Goal: Information Seeking & Learning: Learn about a topic

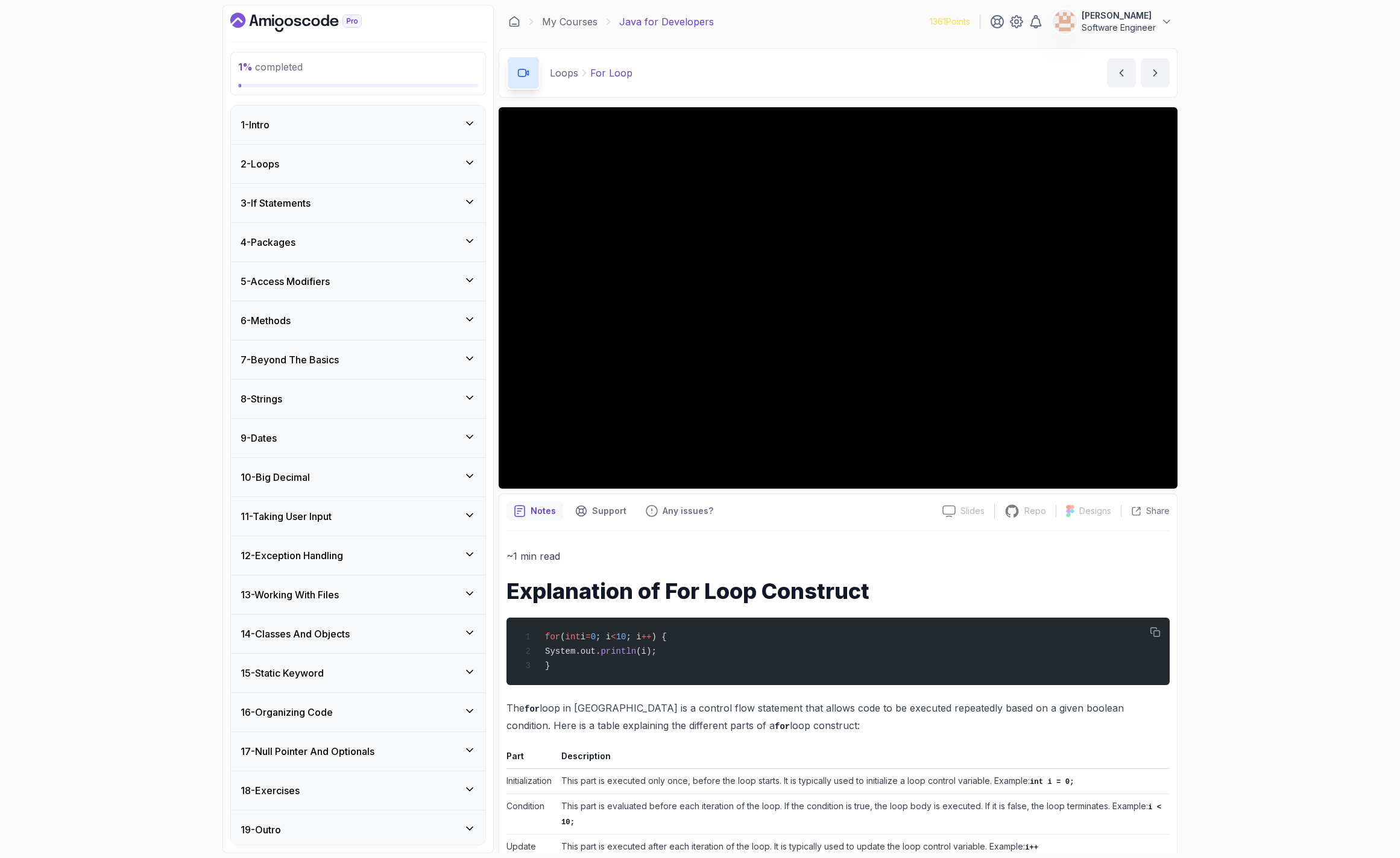
click at [375, 120] on div "1 - Intro" at bounding box center [357, 124] width 235 height 14
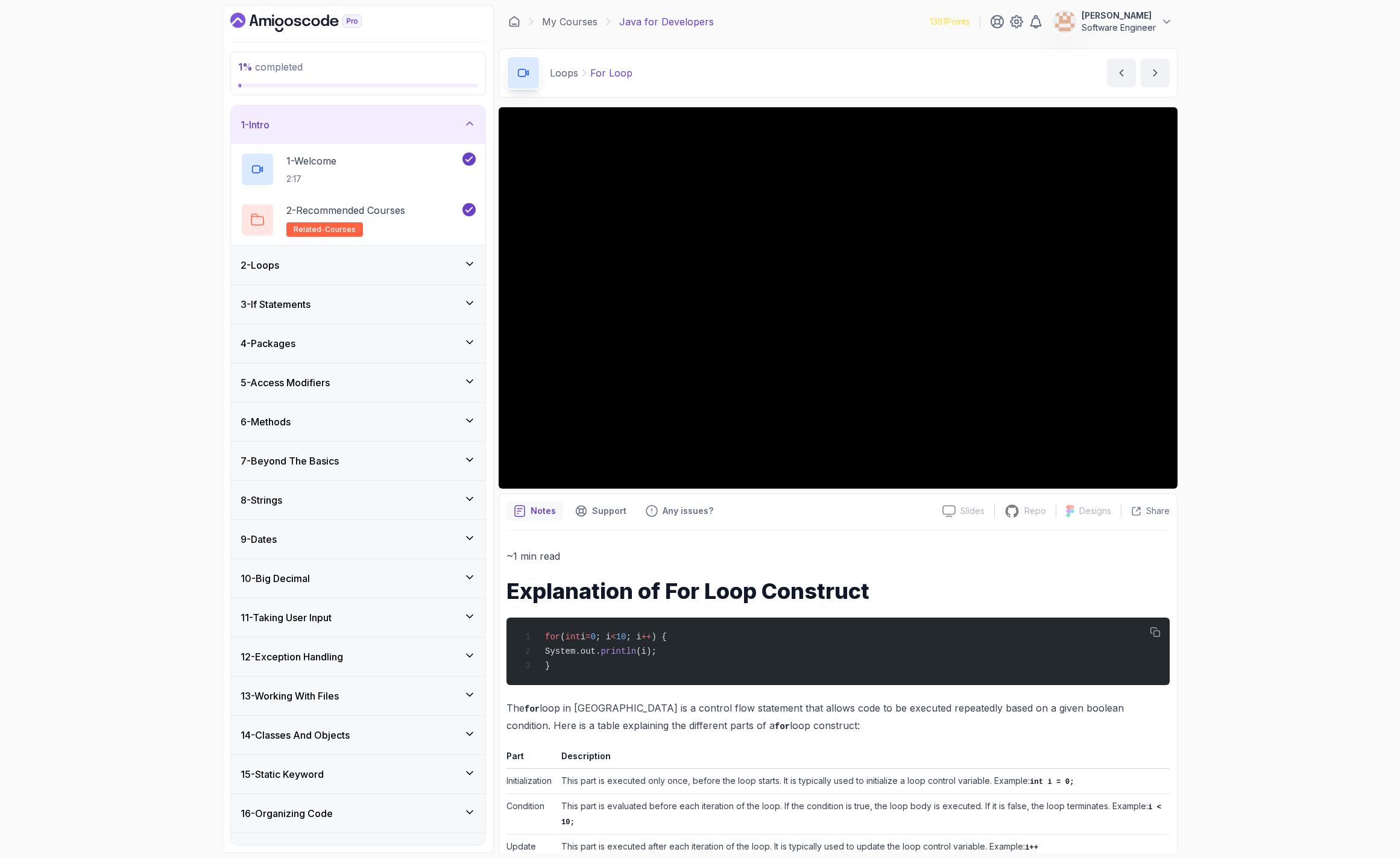
click at [372, 279] on div "2 - Loops" at bounding box center [358, 265] width 255 height 38
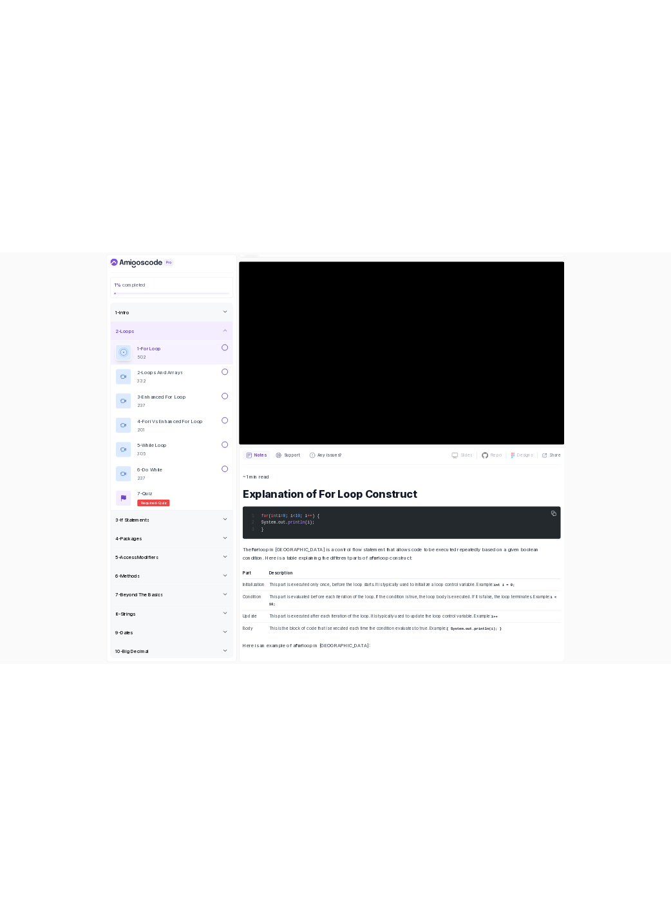
scroll to position [95, 0]
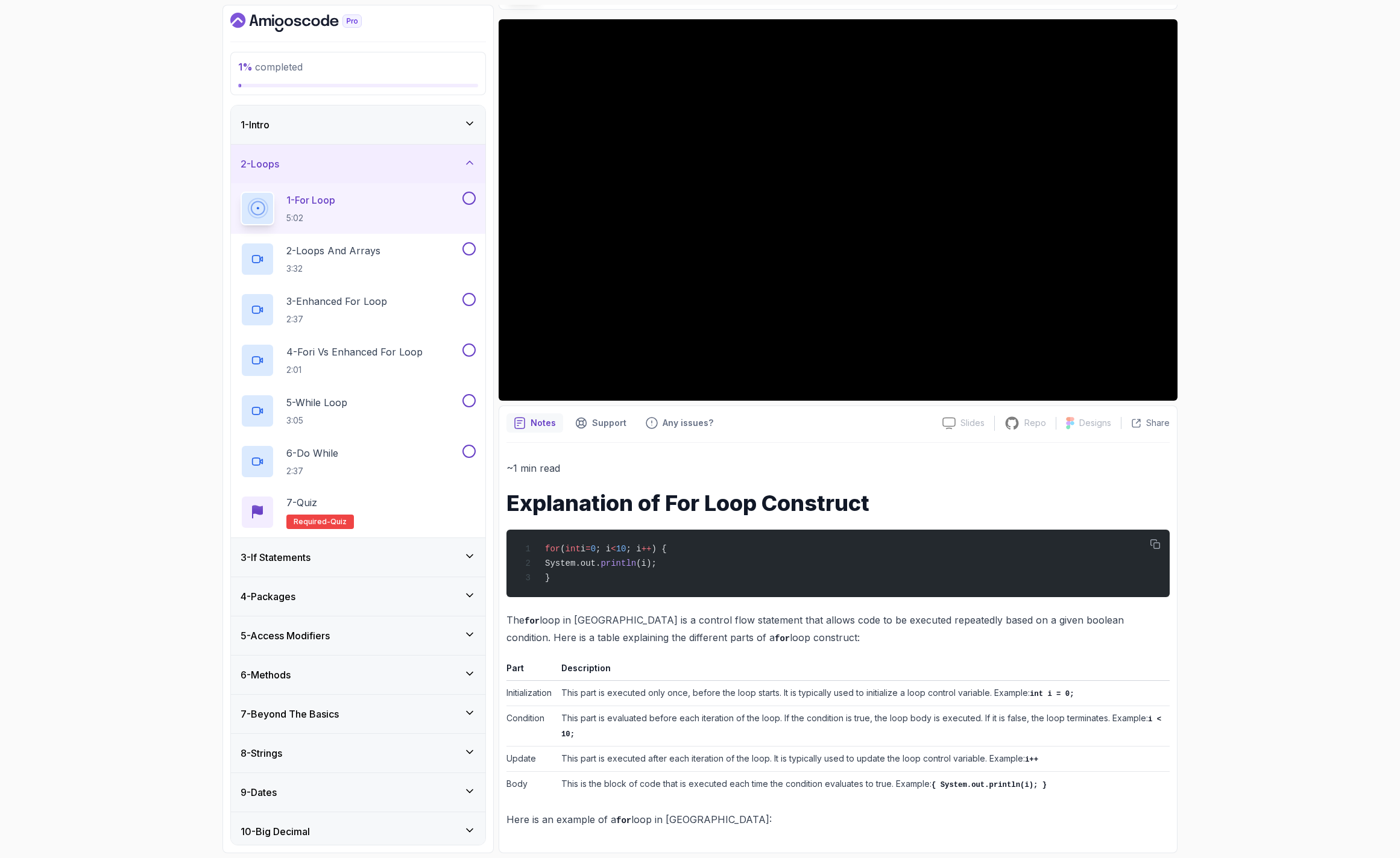
click at [182, 423] on div "1 % completed 1 - Intro 2 - Loops 1 - For Loop 5:02 2 - Loops And Arrays 3:32 3…" at bounding box center [700, 429] width 1400 height 858
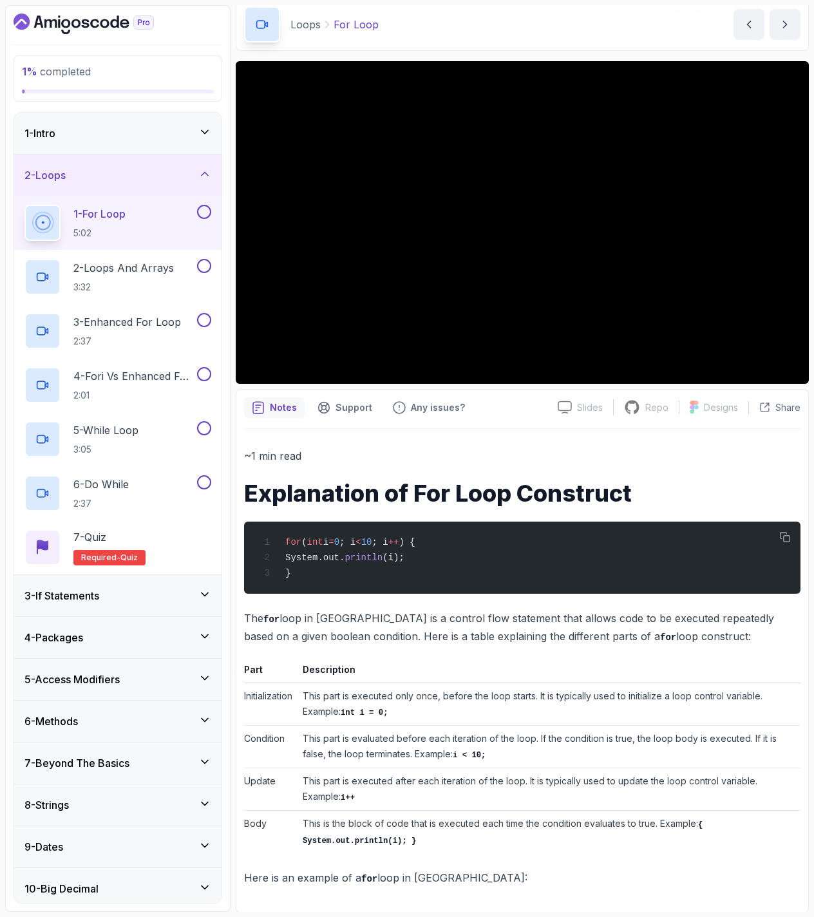
scroll to position [55, 0]
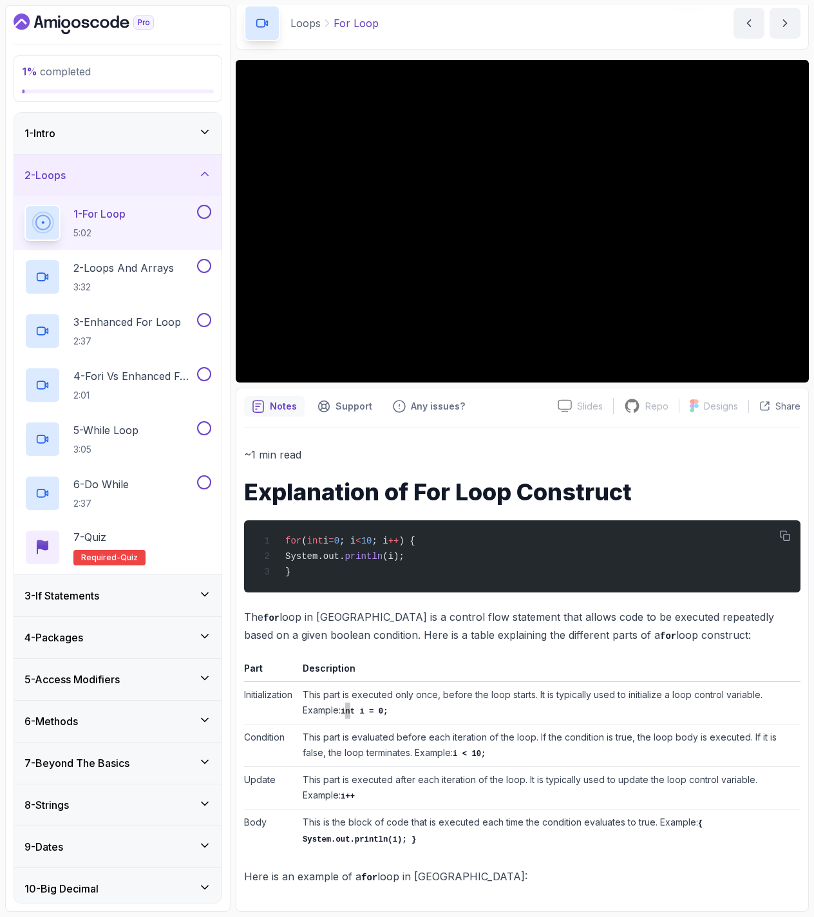
drag, startPoint x: 349, startPoint y: 716, endPoint x: 357, endPoint y: 717, distance: 8.5
click at [357, 716] on code "int i = 0;" at bounding box center [365, 711] width 48 height 9
click at [368, 712] on code "int i = 0;" at bounding box center [365, 711] width 48 height 9
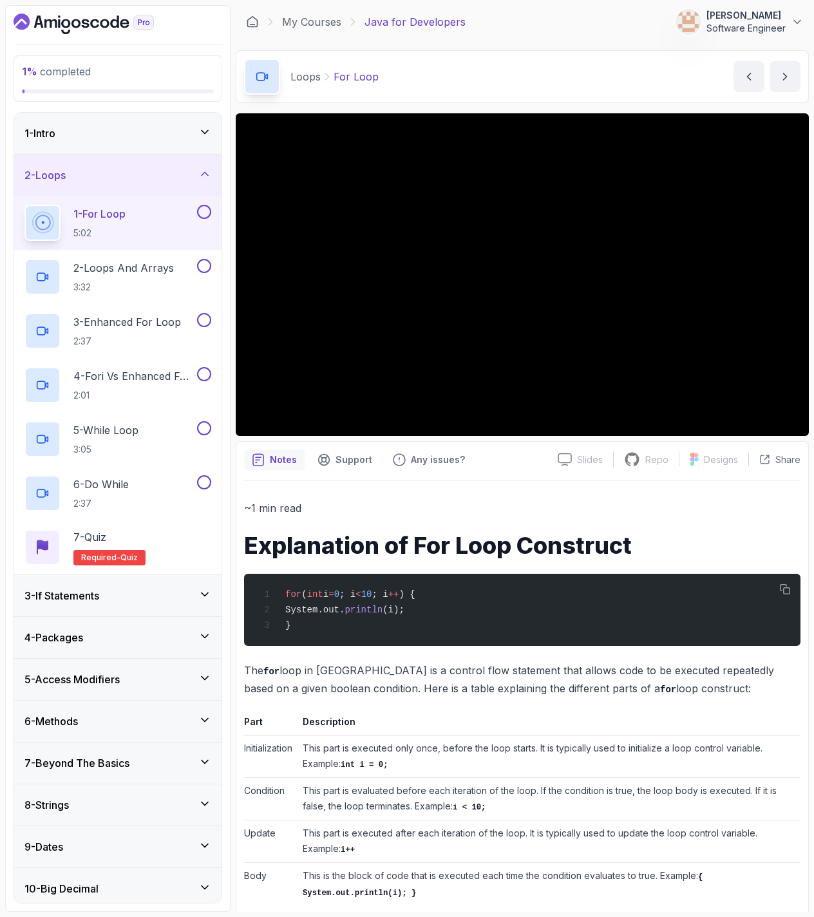
scroll to position [0, 0]
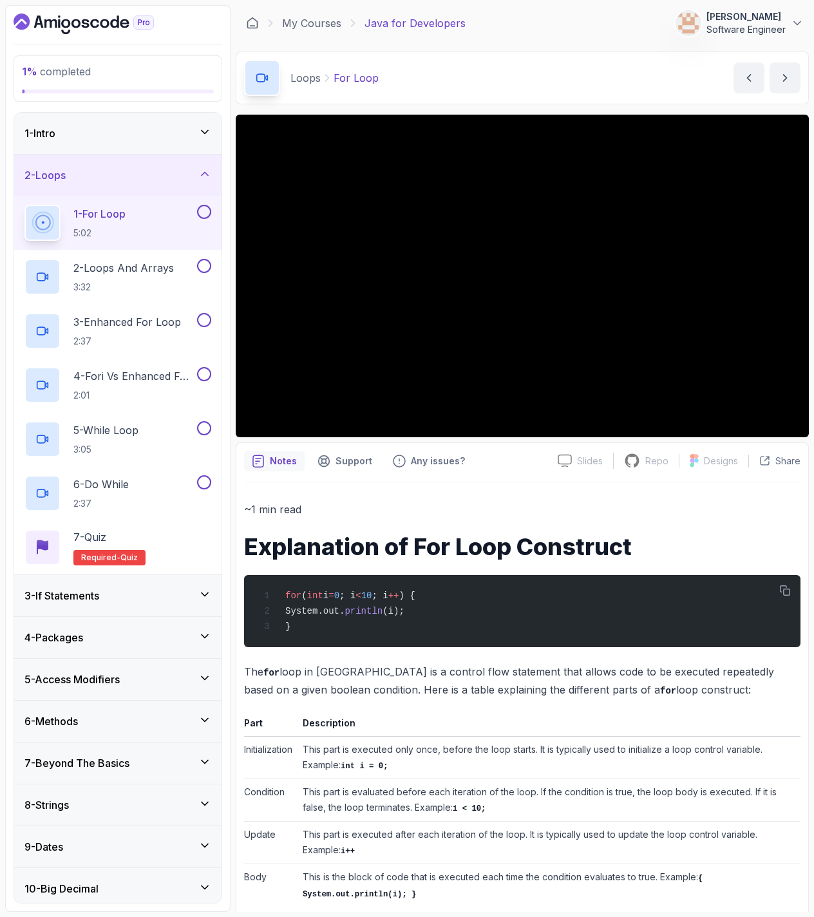
click at [550, 500] on p "~1 min read" at bounding box center [522, 509] width 557 height 18
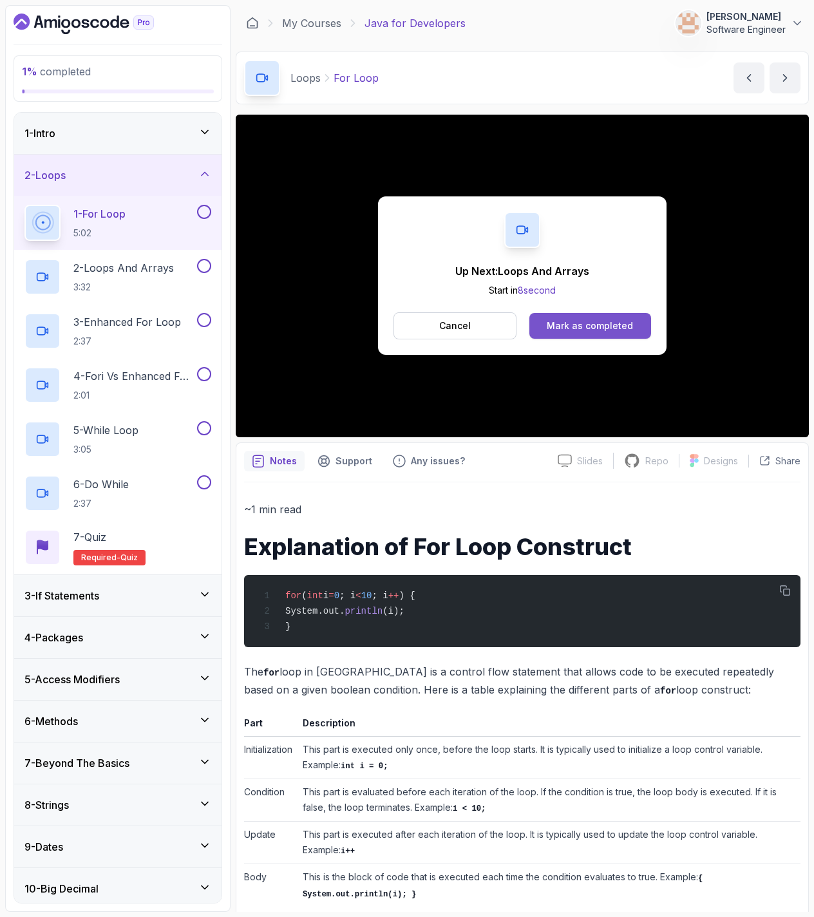
click at [584, 332] on div "Mark as completed" at bounding box center [590, 325] width 86 height 13
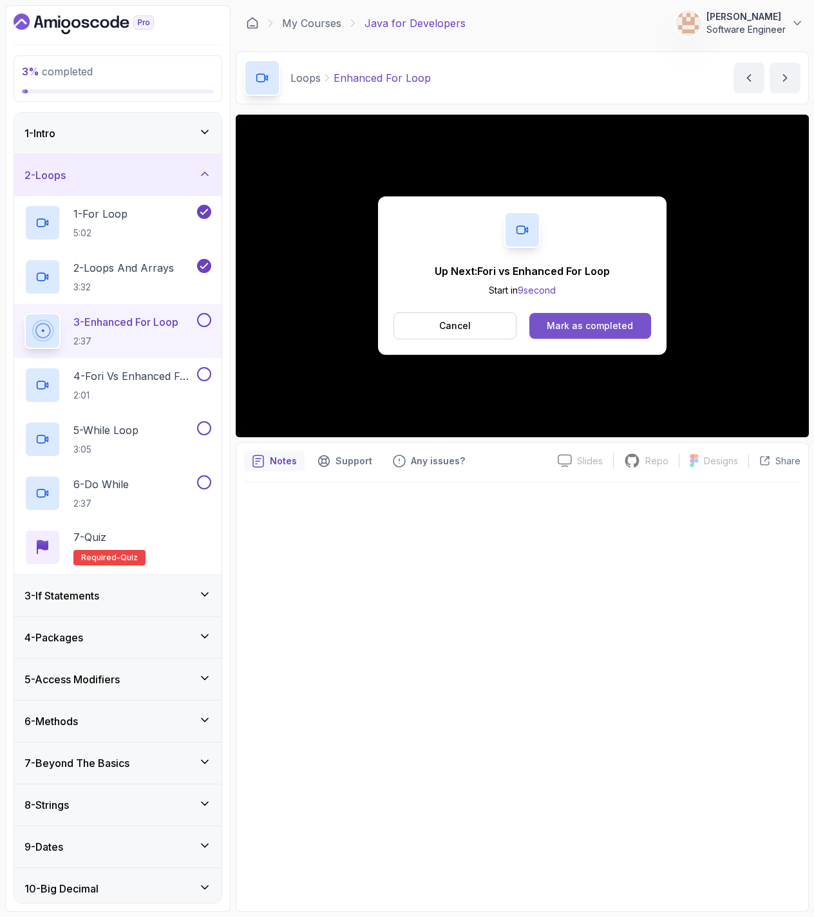
click at [600, 325] on div "Mark as completed" at bounding box center [590, 325] width 86 height 13
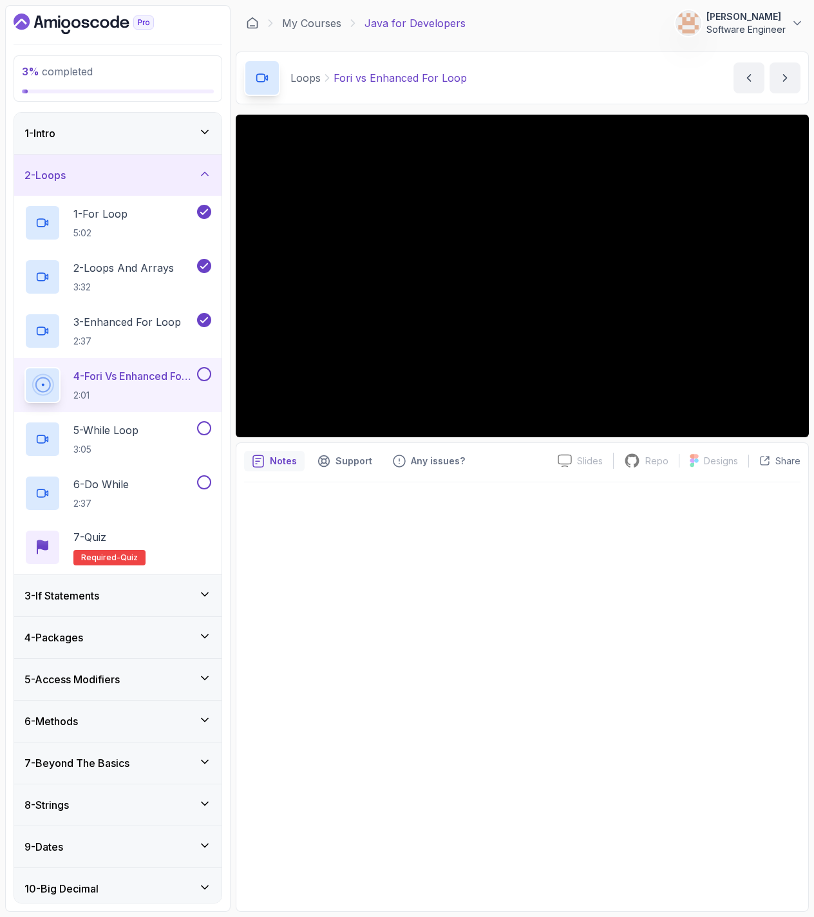
click at [449, 634] on div at bounding box center [522, 692] width 557 height 421
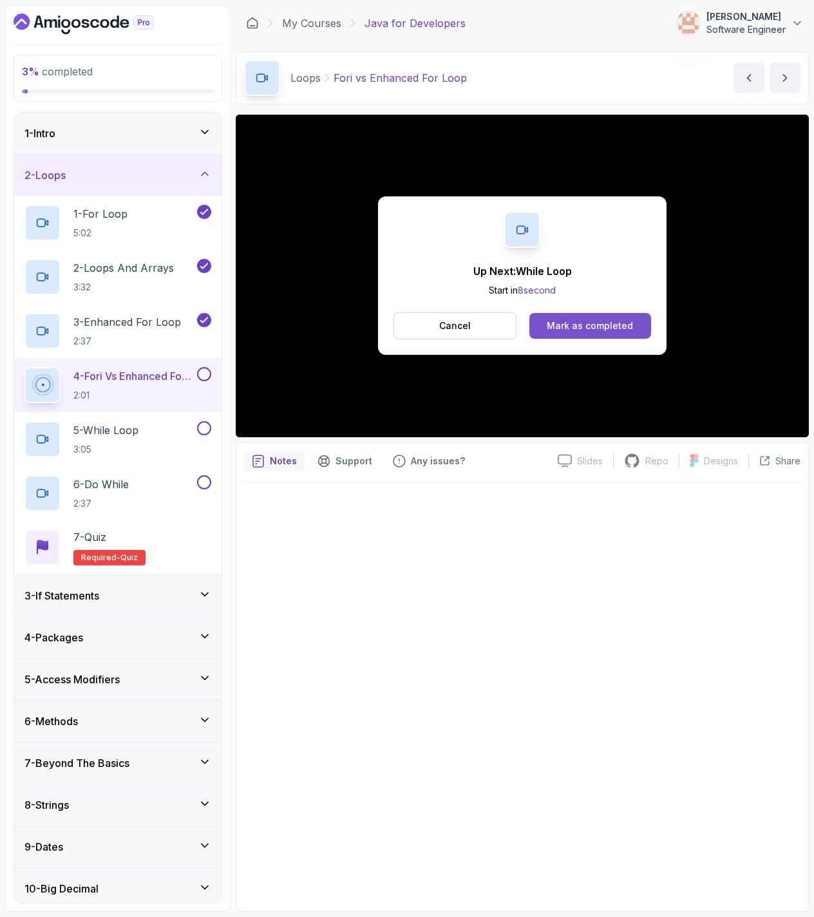
click at [591, 322] on div "Mark as completed" at bounding box center [590, 325] width 86 height 13
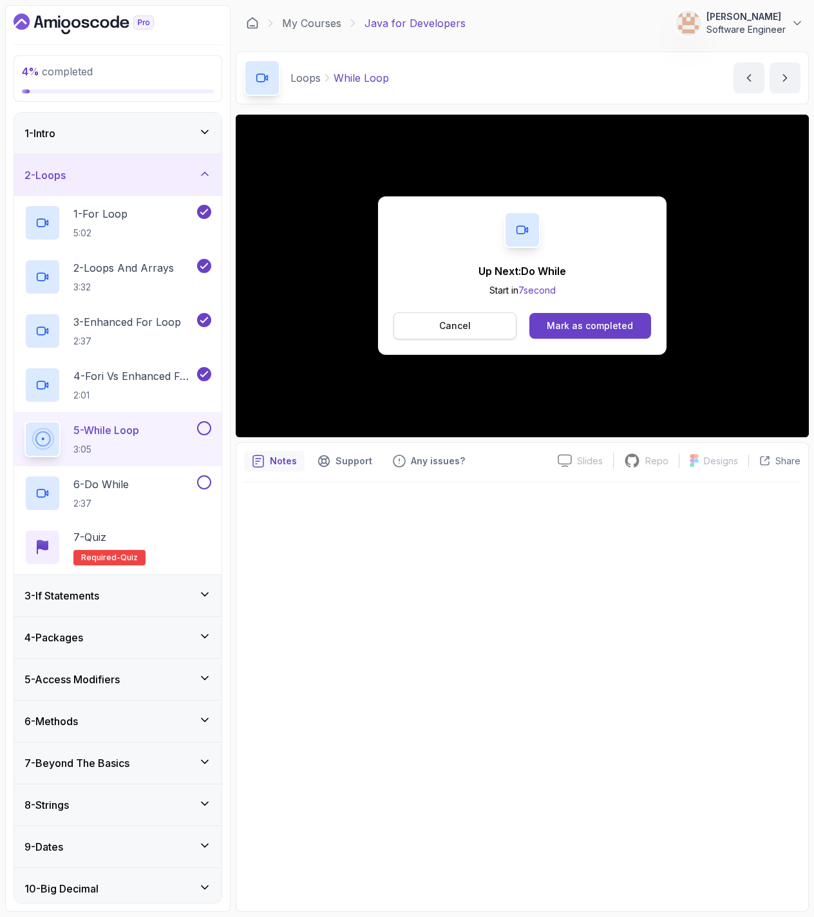
click at [470, 330] on button "Cancel" at bounding box center [455, 325] width 123 height 27
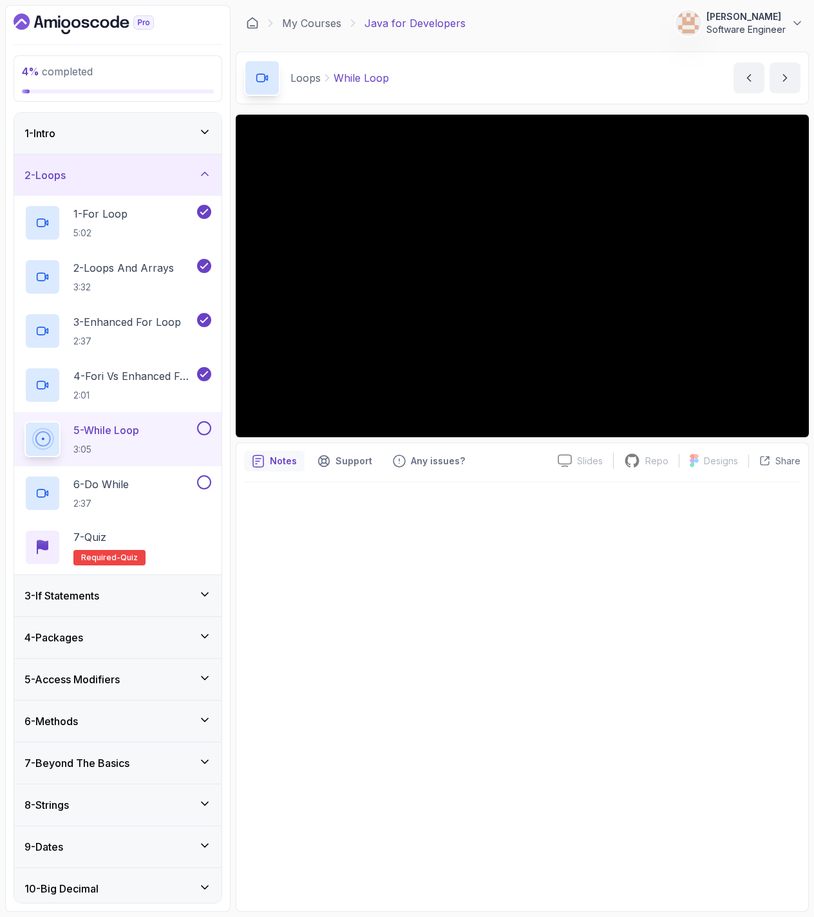
click at [176, 596] on div "3 - If Statements" at bounding box center [117, 595] width 187 height 15
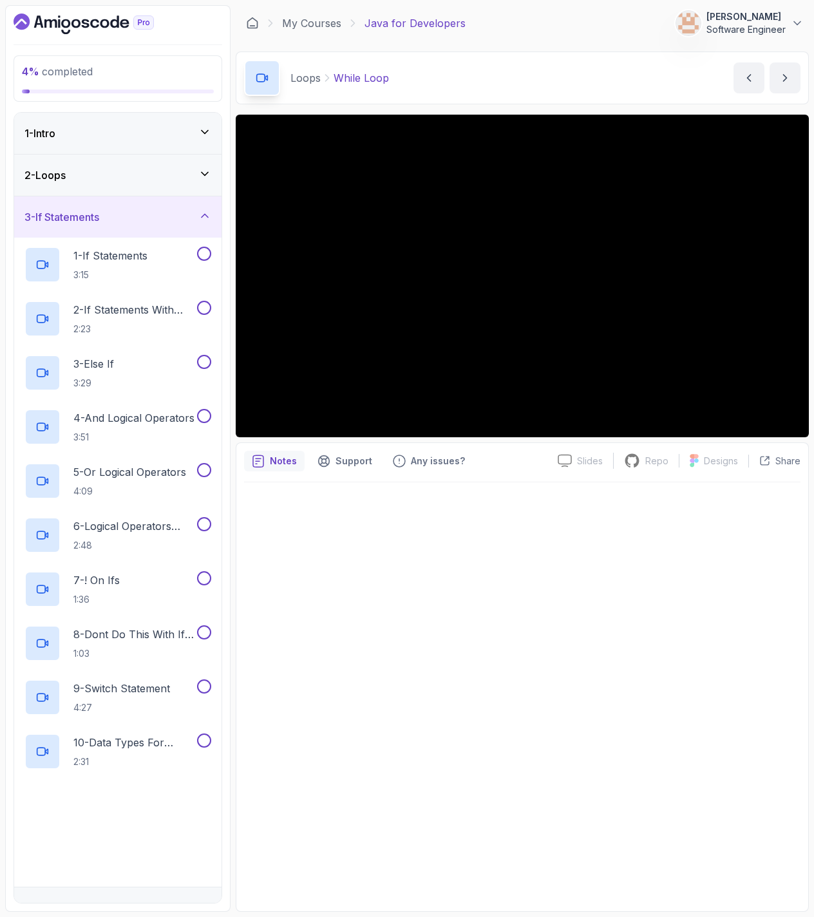
click at [126, 209] on div "3 - If Statements" at bounding box center [117, 216] width 187 height 15
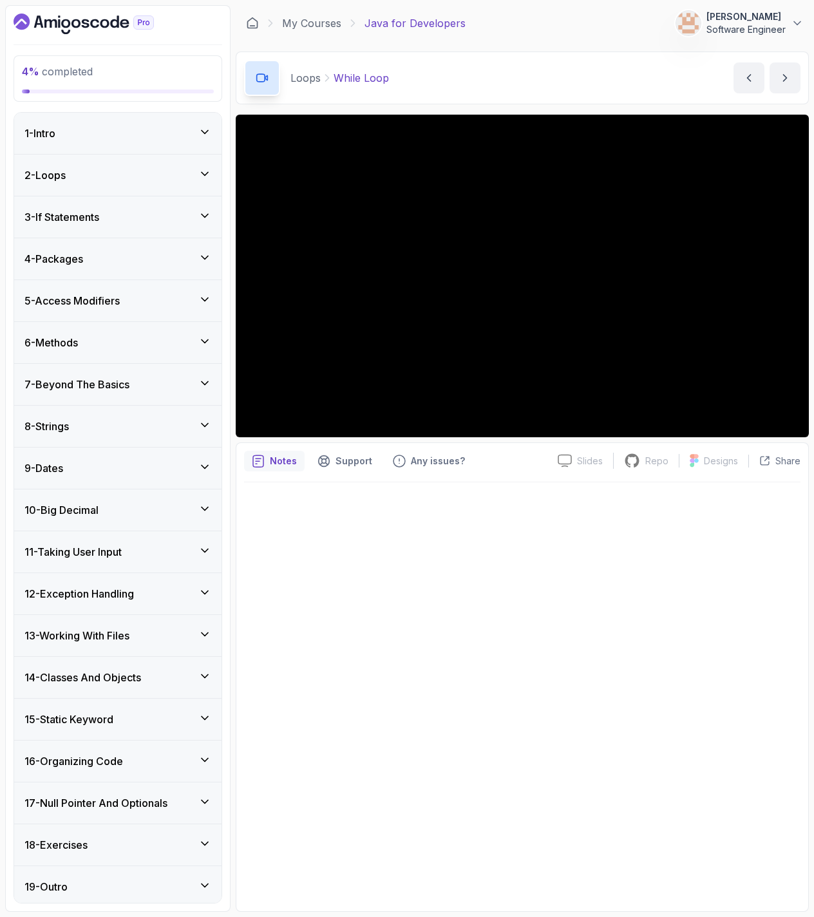
click at [133, 177] on div "2 - Loops" at bounding box center [117, 174] width 187 height 15
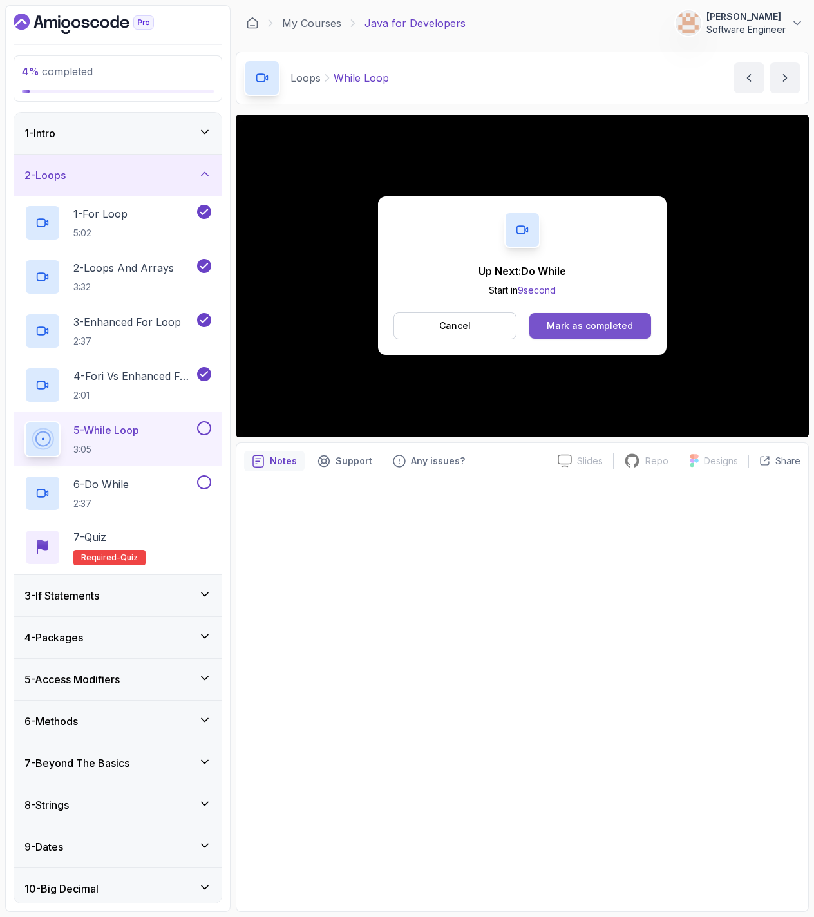
click at [561, 318] on button "Mark as completed" at bounding box center [590, 326] width 122 height 26
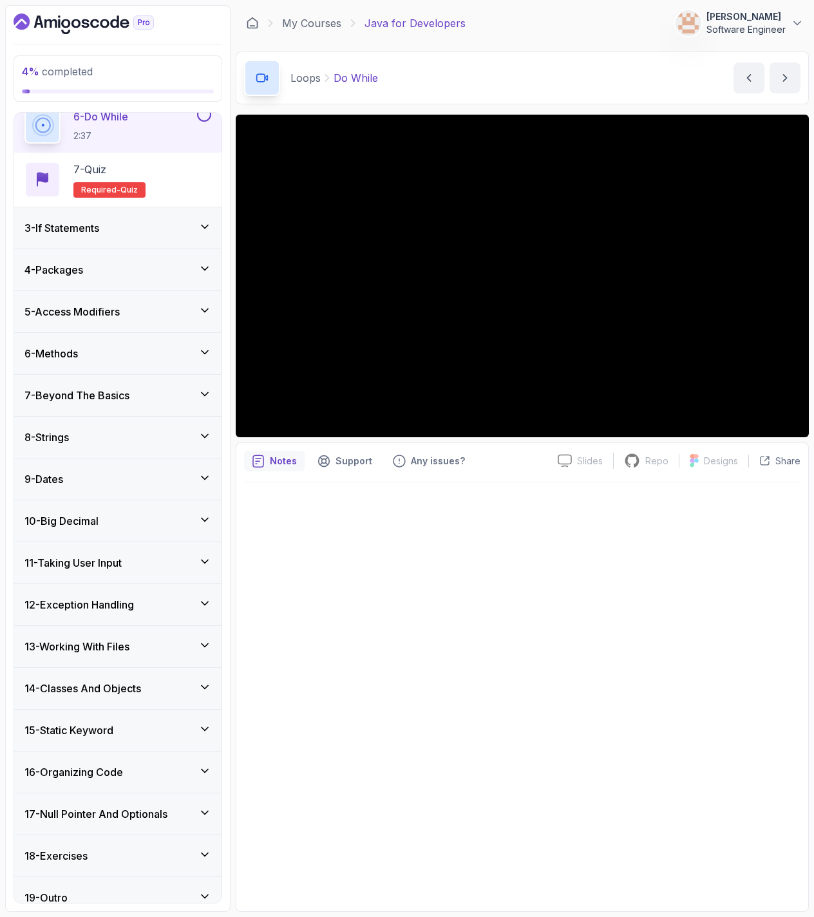
scroll to position [383, 0]
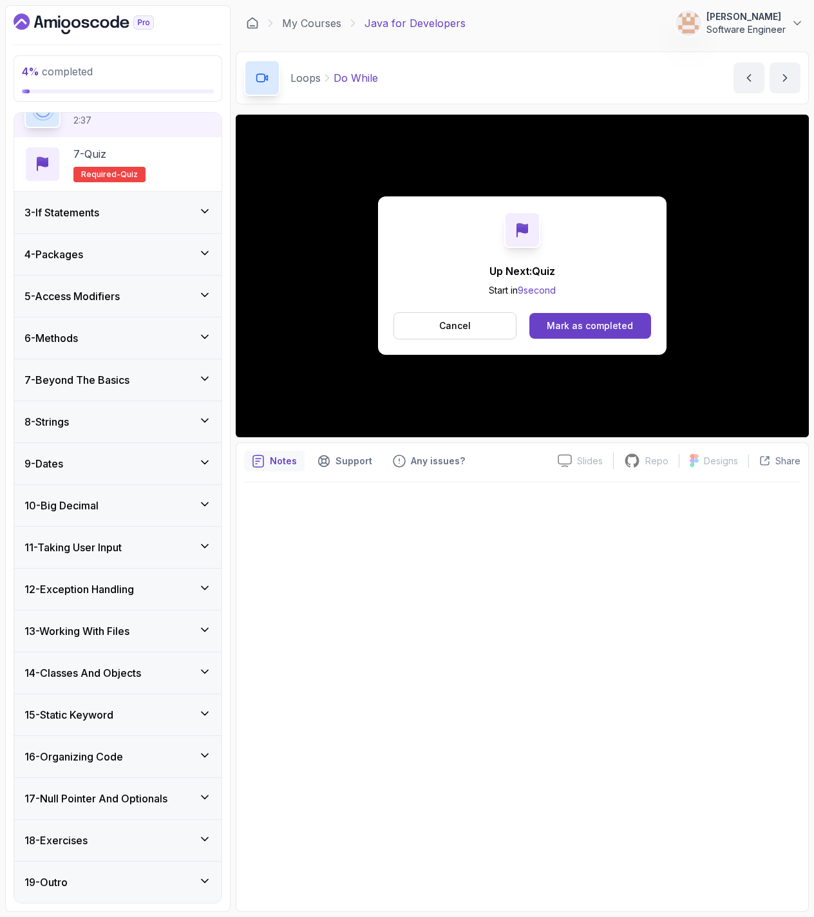
click at [109, 825] on div "18 - Exercises" at bounding box center [117, 840] width 207 height 41
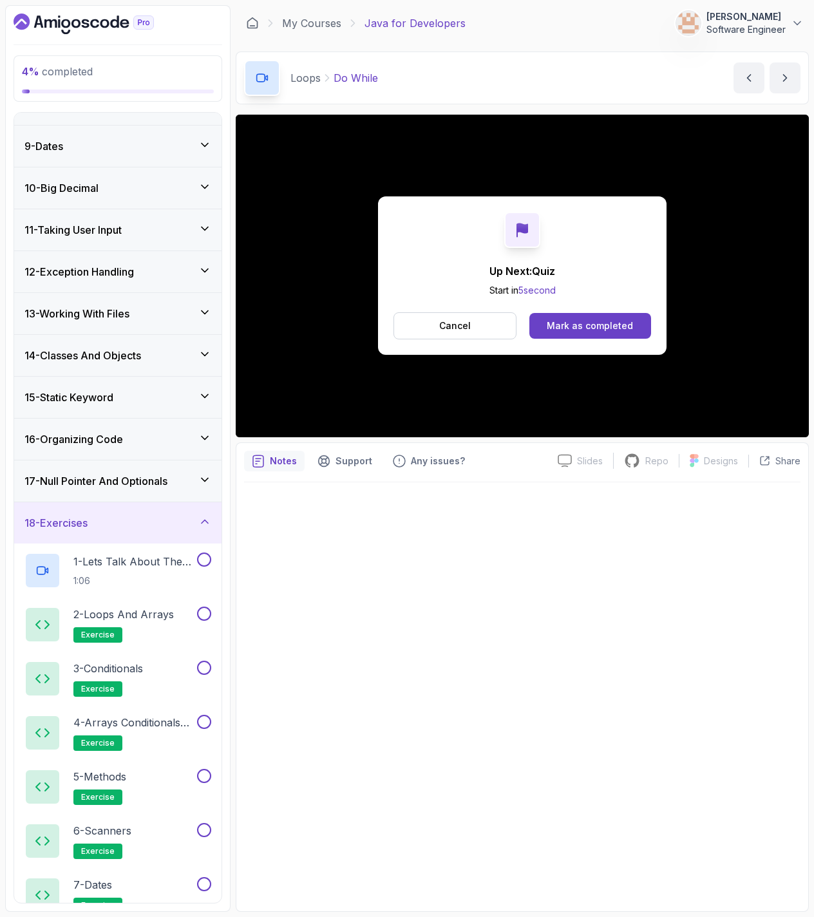
scroll to position [321, 0]
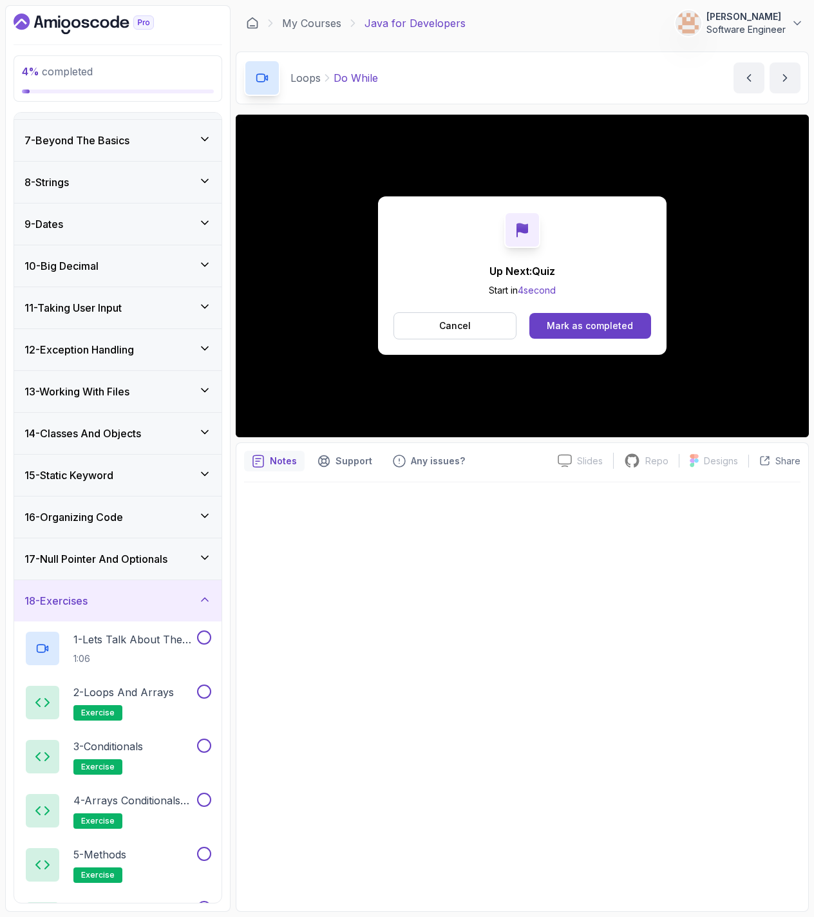
click at [88, 595] on h3 "18 - Exercises" at bounding box center [55, 600] width 63 height 15
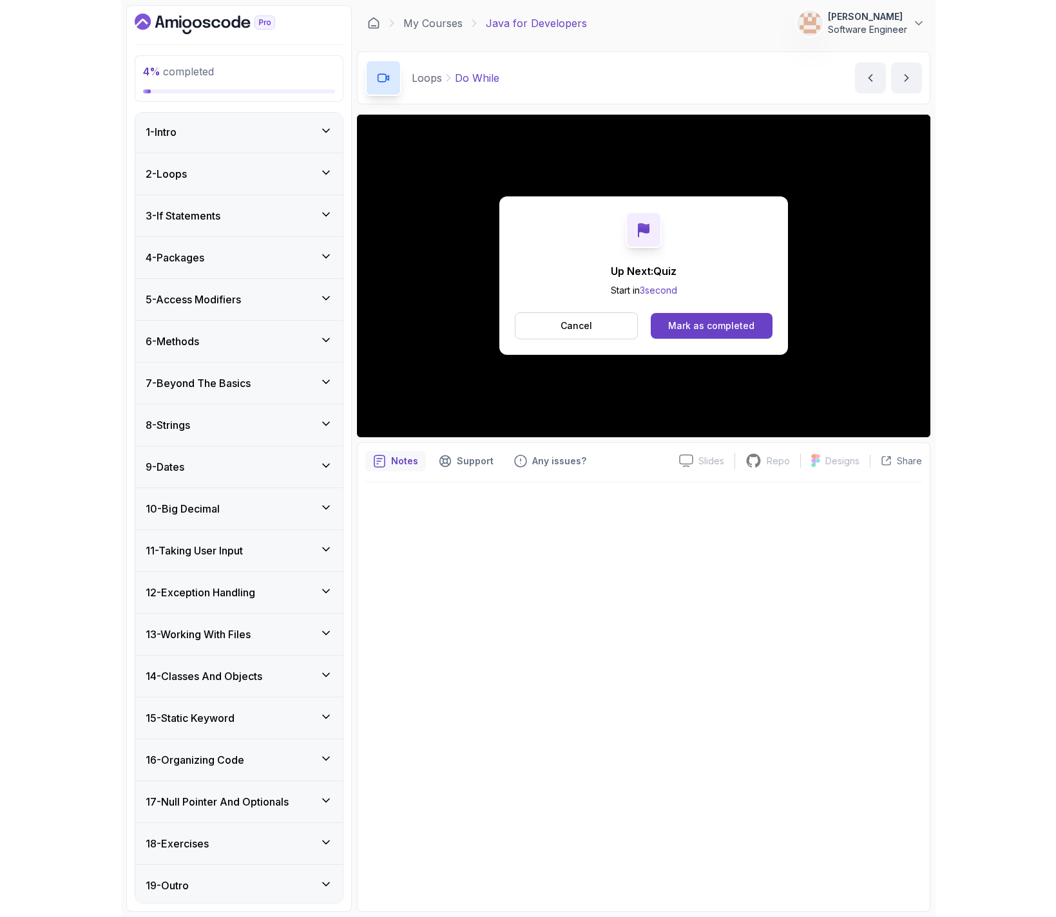
scroll to position [0, 0]
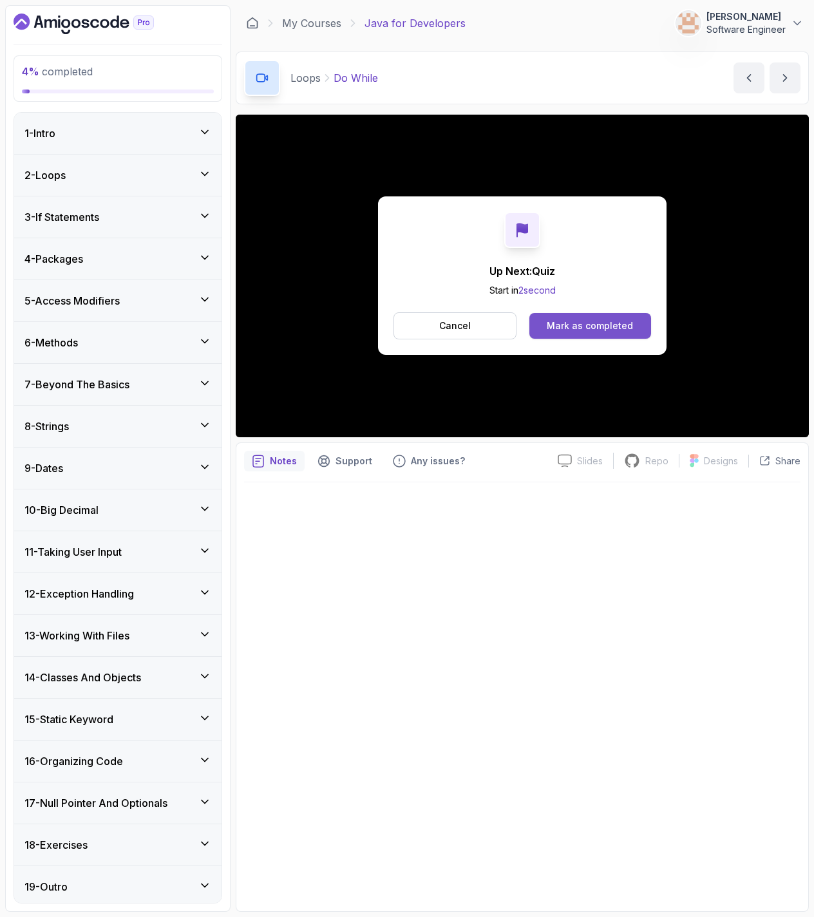
click at [576, 332] on div "Mark as completed" at bounding box center [590, 325] width 86 height 13
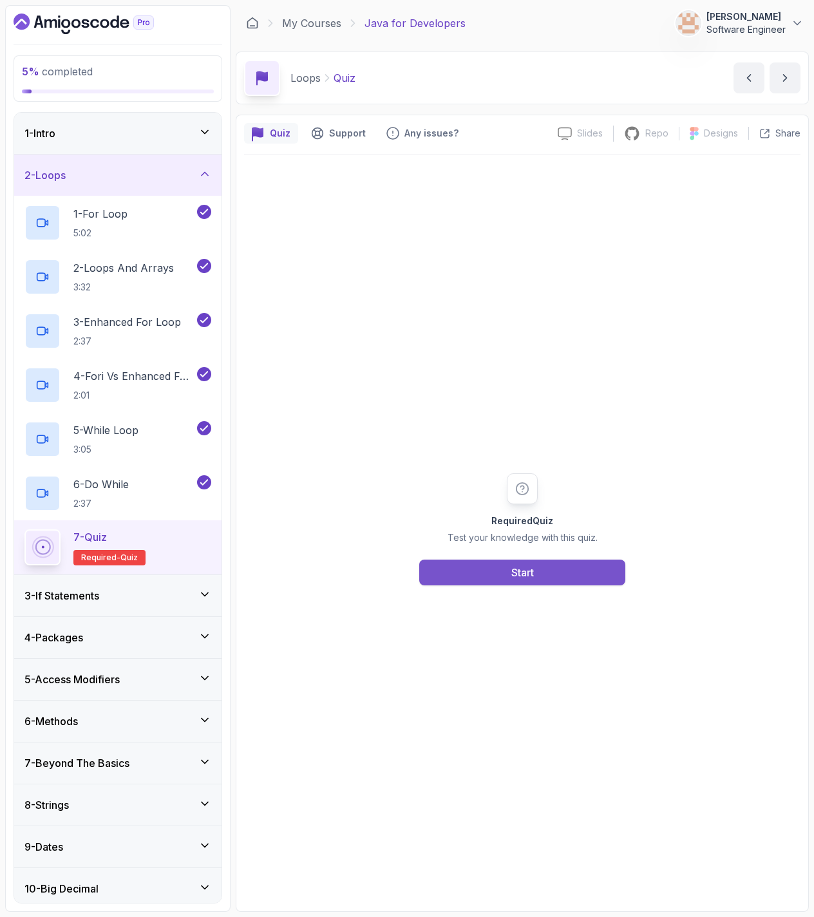
click at [580, 570] on button "Start" at bounding box center [522, 573] width 206 height 26
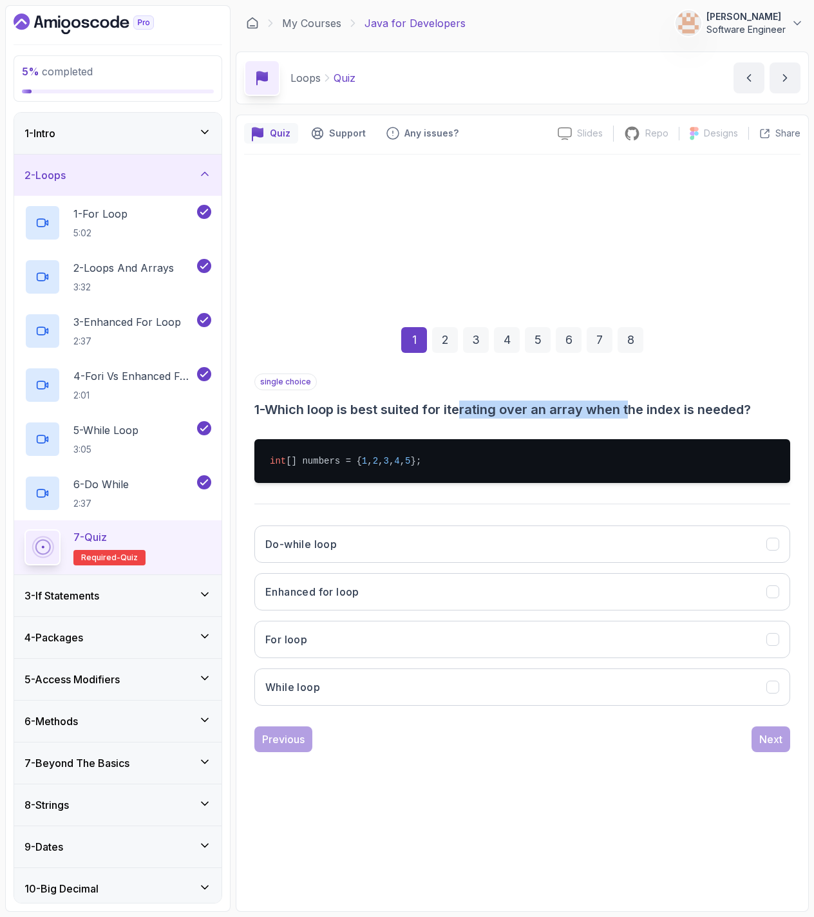
drag, startPoint x: 470, startPoint y: 407, endPoint x: 634, endPoint y: 416, distance: 164.5
click at [634, 416] on h3 "1 - Which loop is best suited for iterating over an array when the index is nee…" at bounding box center [522, 410] width 536 height 18
click at [315, 639] on button "For loop" at bounding box center [522, 639] width 536 height 37
click at [778, 747] on button "Next" at bounding box center [771, 740] width 39 height 26
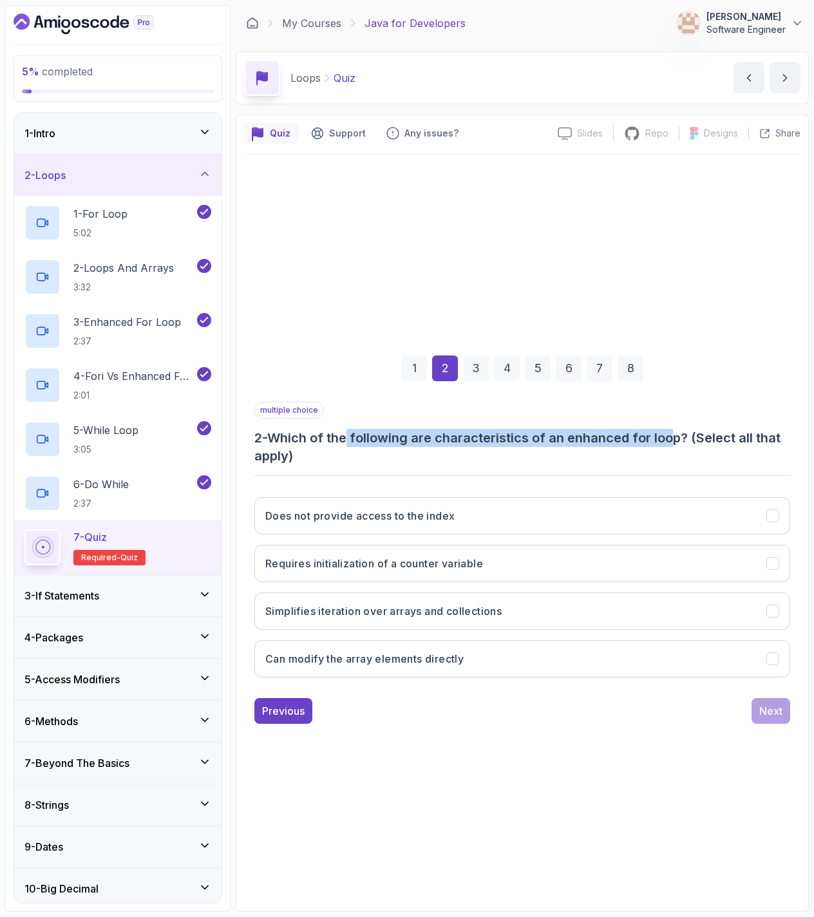
drag, startPoint x: 374, startPoint y: 441, endPoint x: 678, endPoint y: 433, distance: 303.5
click at [678, 433] on h3 "2 - Which of the following are characteristics of an enhanced for loop? (Select…" at bounding box center [522, 447] width 536 height 36
click at [383, 522] on h3 "Does not provide access to the index" at bounding box center [359, 515] width 189 height 15
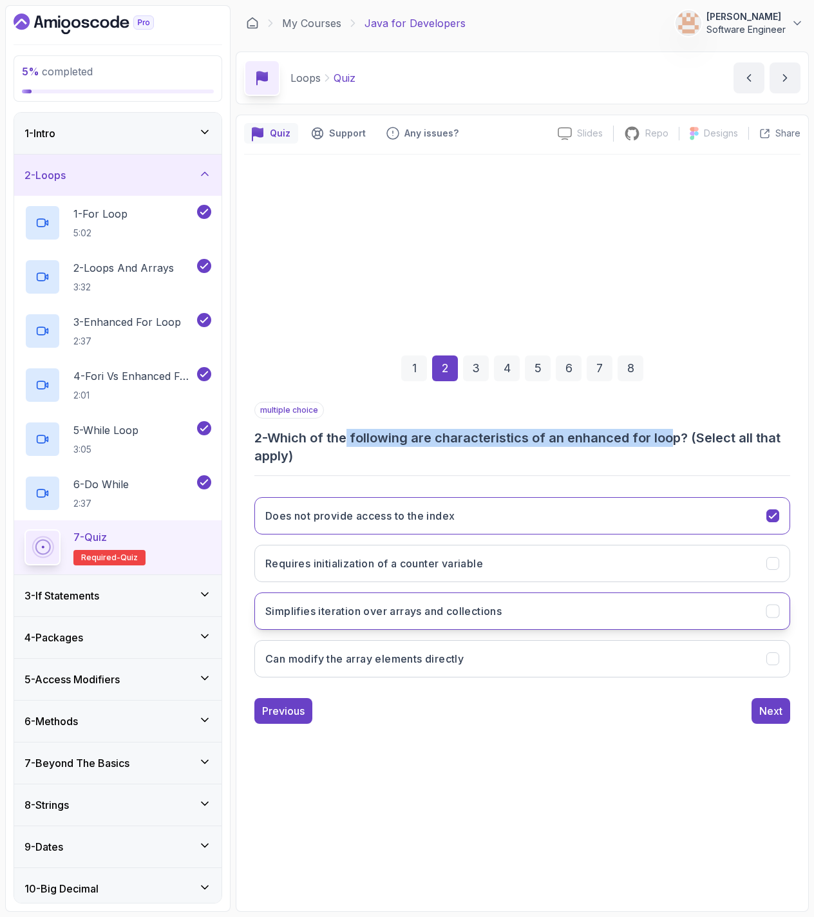
click at [381, 614] on h3 "Simplifies iteration over arrays and collections" at bounding box center [383, 611] width 236 height 15
click at [759, 706] on button "Next" at bounding box center [771, 711] width 39 height 26
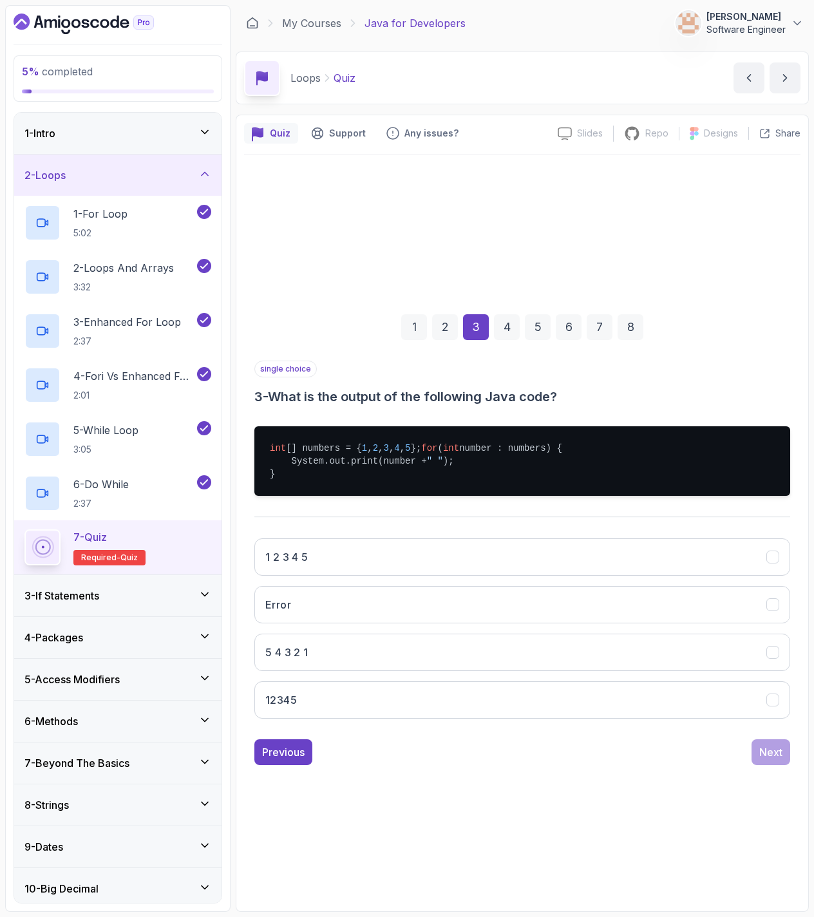
drag, startPoint x: 482, startPoint y: 395, endPoint x: 475, endPoint y: 398, distance: 7.5
click at [482, 396] on h3 "3 - What is the output of the following Java code?" at bounding box center [522, 397] width 536 height 18
drag, startPoint x: 361, startPoint y: 444, endPoint x: 463, endPoint y: 442, distance: 101.8
click at [463, 442] on pre "int [] numbers = { 1 , 2 , 3 , 4 , 5 }; for ( int number : numbers) { System.ou…" at bounding box center [522, 461] width 536 height 70
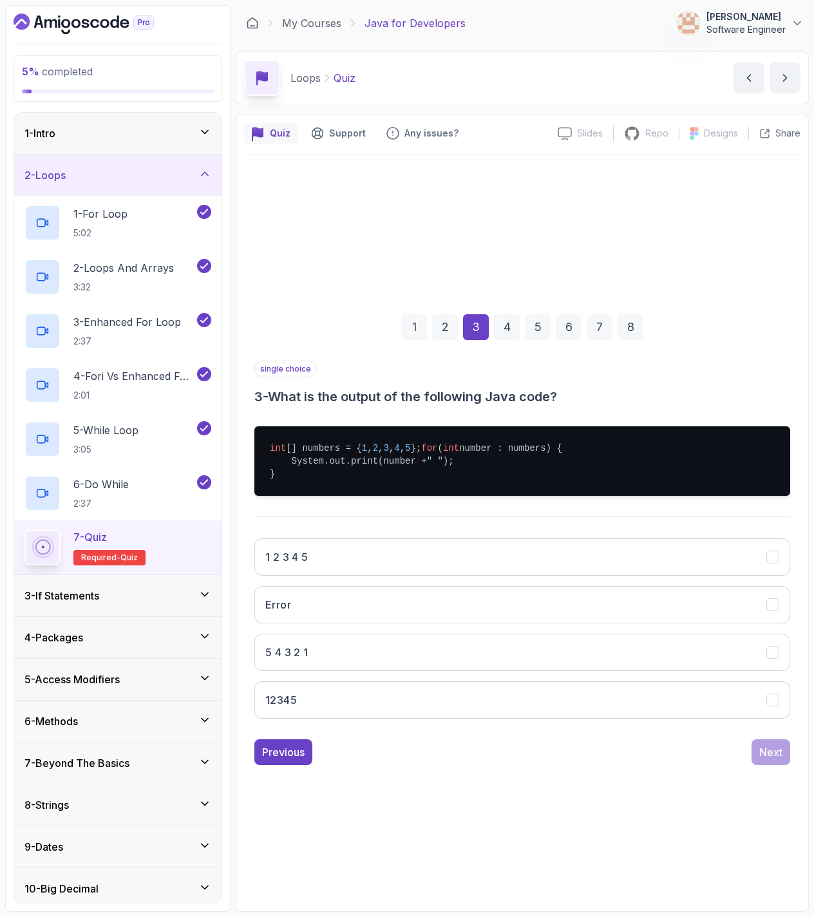
click at [421, 453] on span "for" at bounding box center [429, 448] width 16 height 10
click at [325, 560] on button "1 2 3 4 5" at bounding box center [522, 556] width 536 height 37
click at [763, 756] on div "Next" at bounding box center [770, 752] width 23 height 15
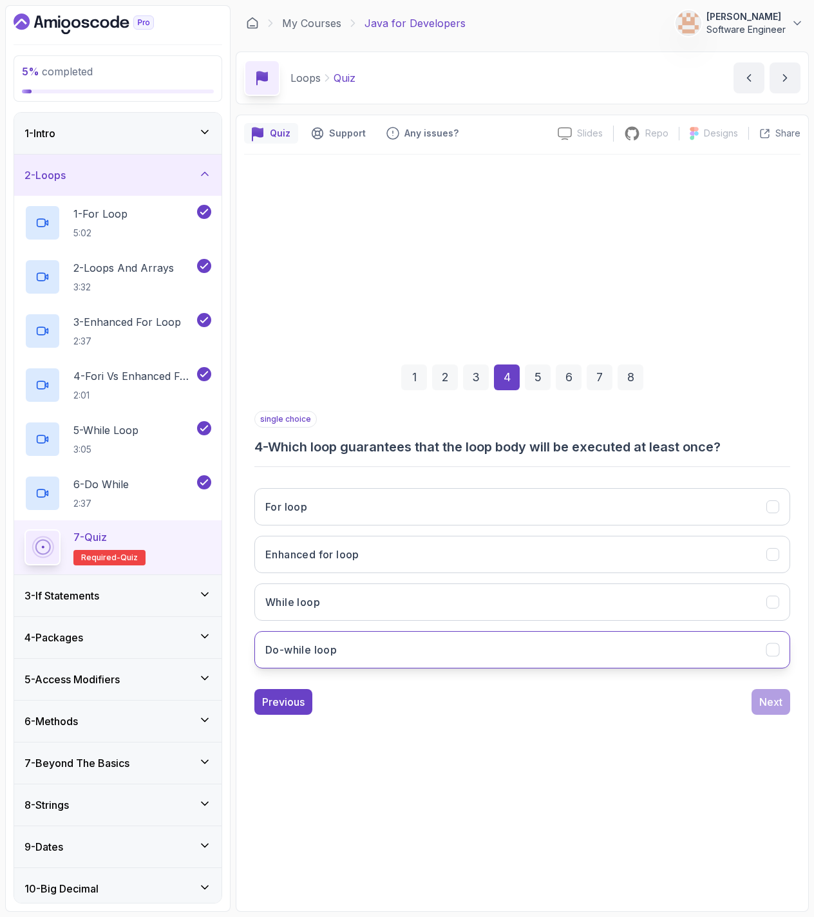
click at [345, 652] on button "Do-while loop" at bounding box center [522, 649] width 536 height 37
click at [758, 700] on button "Next" at bounding box center [771, 702] width 39 height 26
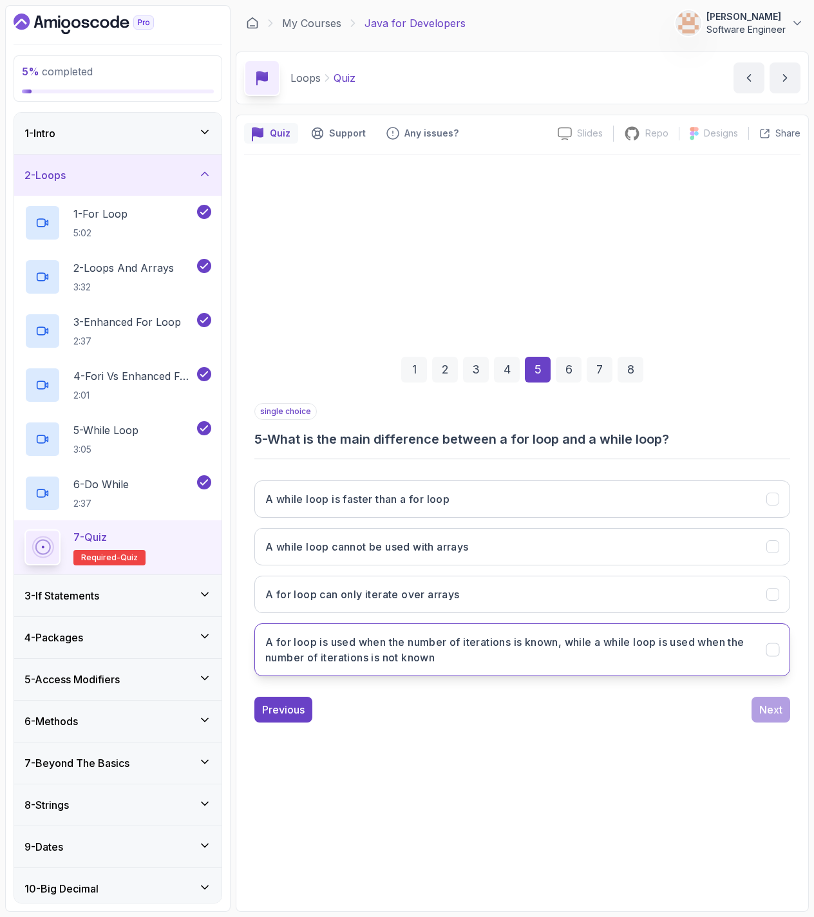
click at [478, 656] on h3 "A for loop is used when the number of iterations is known, while a while loop i…" at bounding box center [508, 649] width 486 height 31
click at [765, 709] on div "Next" at bounding box center [770, 709] width 23 height 15
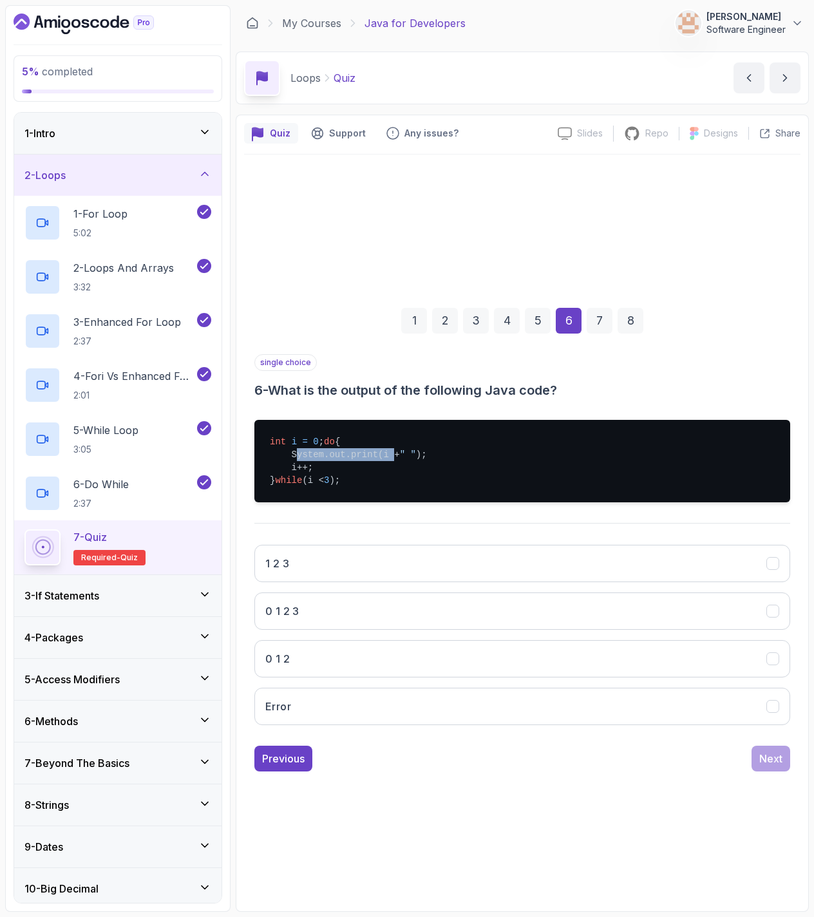
drag, startPoint x: 290, startPoint y: 459, endPoint x: 386, endPoint y: 455, distance: 96.7
click at [386, 455] on pre "int i = 0 ; do { System.out.print(i + " " ); i++; } while (i < 3 );" at bounding box center [522, 461] width 536 height 82
click at [399, 459] on pre "int i = 0 ; do { System.out.print(i + " " ); i++; } while (i < 3 );" at bounding box center [522, 461] width 536 height 82
click at [414, 457] on span "" "" at bounding box center [408, 455] width 16 height 10
click at [319, 490] on pre "int i = 0 ; do { System.out.print(i + " " ); i++; } while (i < 3 );" at bounding box center [522, 461] width 536 height 82
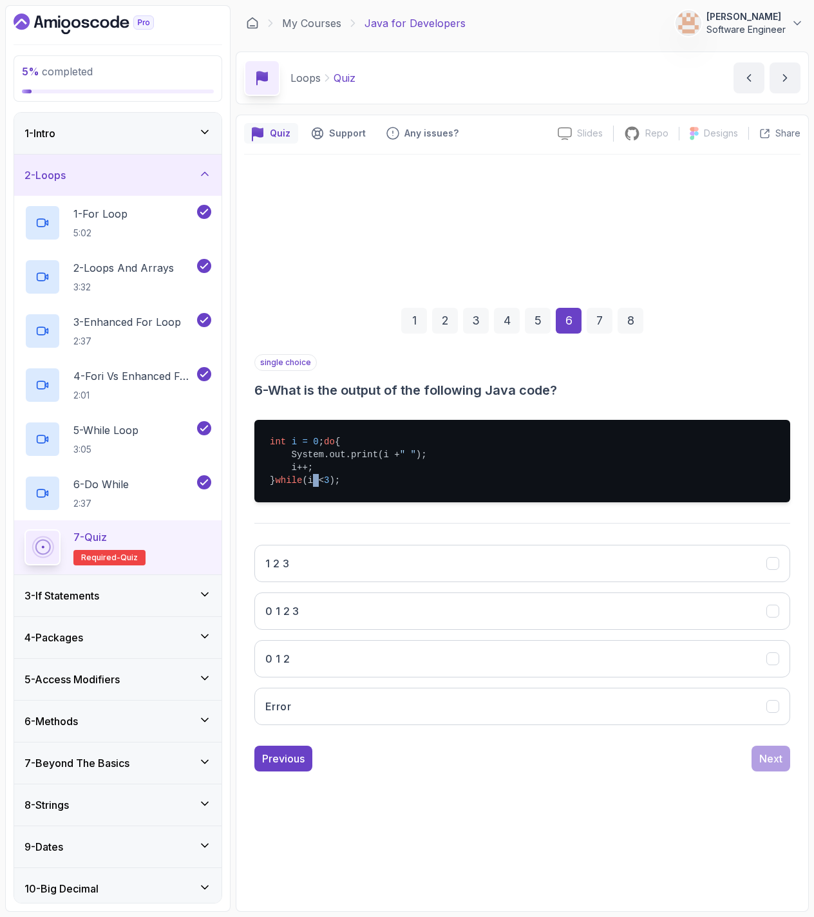
drag, startPoint x: 339, startPoint y: 487, endPoint x: 348, endPoint y: 486, distance: 9.0
click at [347, 486] on pre "int i = 0 ; do { System.out.print(i + " " ); i++; } while (i < 3 );" at bounding box center [522, 461] width 536 height 82
click at [359, 567] on button "1 2 3" at bounding box center [522, 563] width 536 height 37
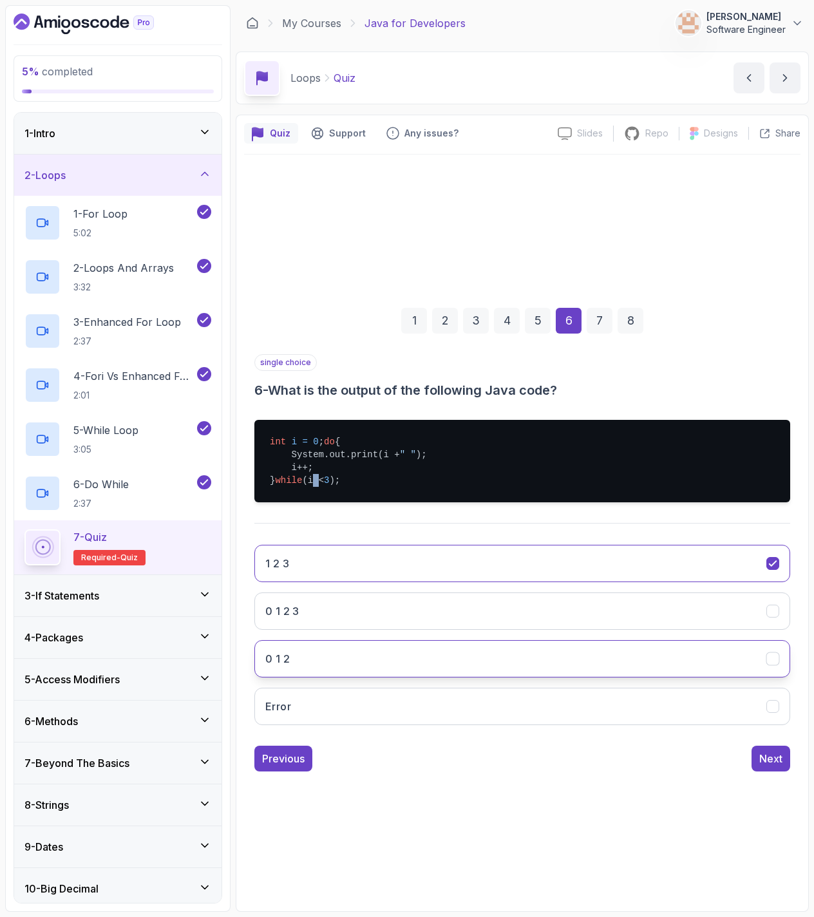
click at [343, 652] on button "0 1 2" at bounding box center [522, 658] width 536 height 37
click at [327, 488] on pre "int i = 0 ; do { System.out.print(i + " " ); i++; } while (i < 3 );" at bounding box center [522, 461] width 536 height 82
click at [394, 513] on div "int i = 0 ; do { System.out.print(i + " " ); i++; } while (i < 3 );" at bounding box center [522, 461] width 536 height 103
click at [766, 766] on div "Next" at bounding box center [770, 758] width 23 height 15
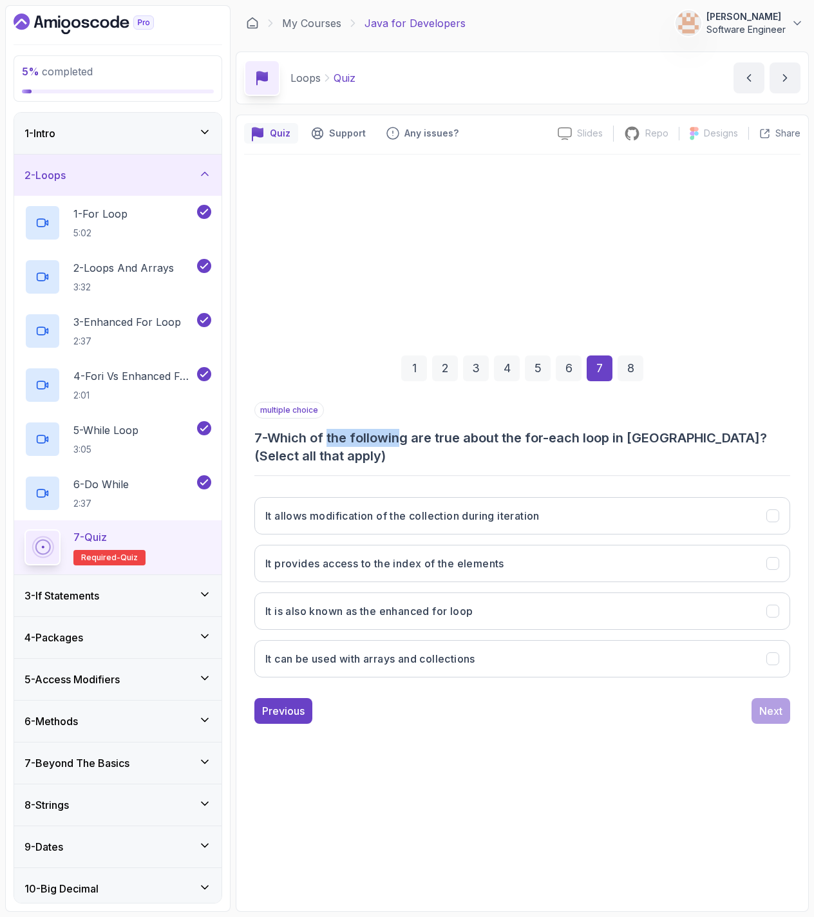
drag, startPoint x: 335, startPoint y: 444, endPoint x: 433, endPoint y: 449, distance: 98.0
click at [403, 441] on h3 "7 - Which of the following are true about the for-each loop in [GEOGRAPHIC_DATA…" at bounding box center [522, 447] width 536 height 36
drag, startPoint x: 450, startPoint y: 450, endPoint x: 515, endPoint y: 455, distance: 65.9
click at [452, 450] on h3 "7 - Which of the following are true about the for-each loop in [GEOGRAPHIC_DATA…" at bounding box center [522, 447] width 536 height 36
click at [584, 565] on button "It provides access to the index of the elements" at bounding box center [522, 563] width 536 height 37
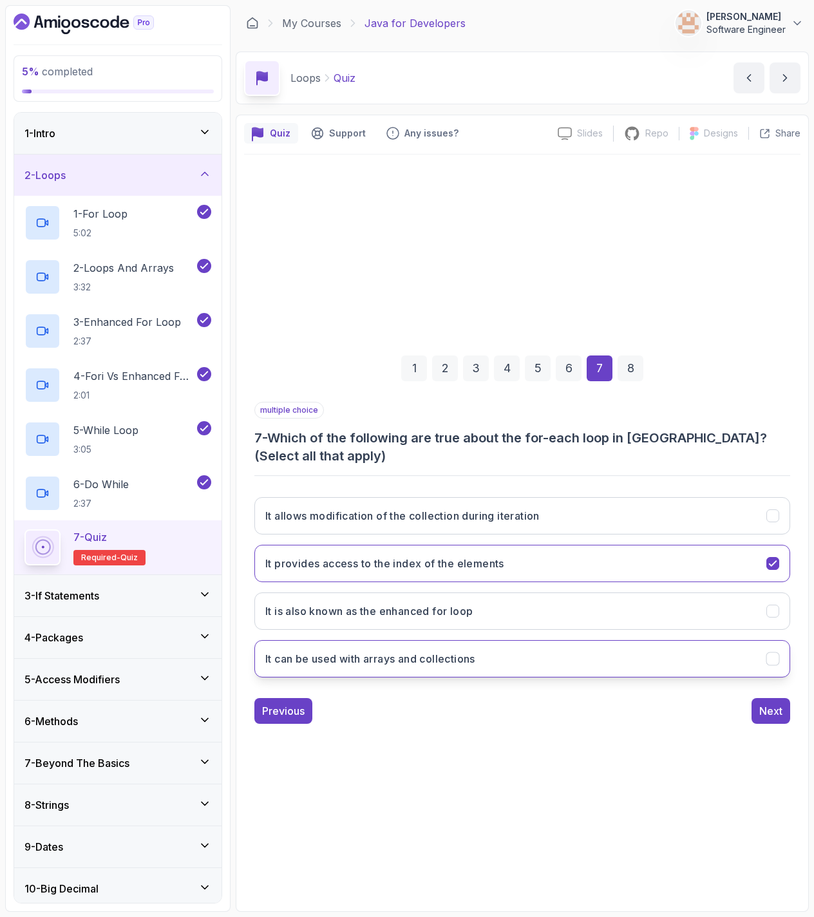
click at [533, 667] on button "It can be used with arrays and collections" at bounding box center [522, 658] width 536 height 37
click at [777, 713] on div "Next" at bounding box center [770, 710] width 23 height 15
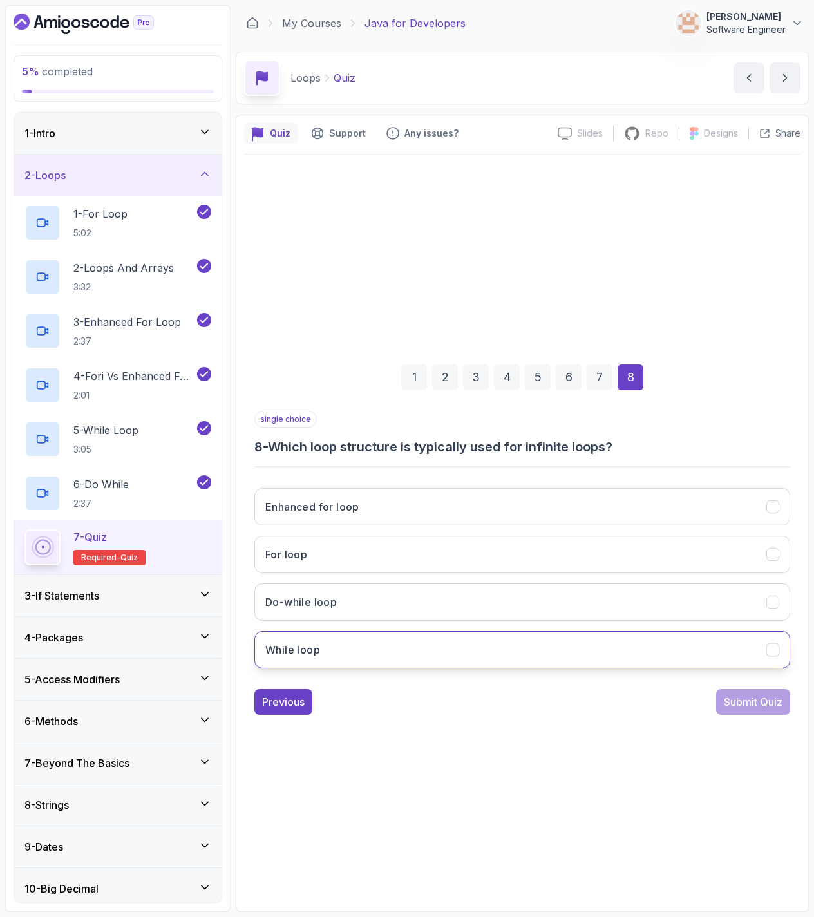
click at [330, 652] on button "While loop" at bounding box center [522, 649] width 536 height 37
click at [745, 712] on button "Submit Quiz" at bounding box center [753, 702] width 74 height 26
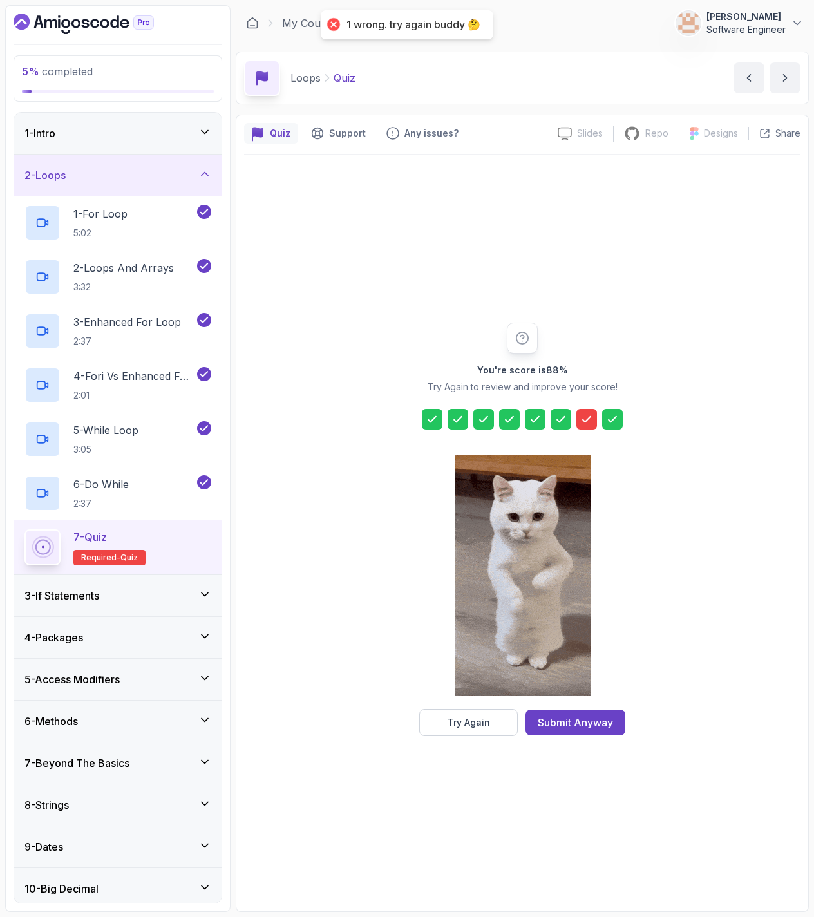
click at [582, 419] on icon at bounding box center [586, 419] width 13 height 13
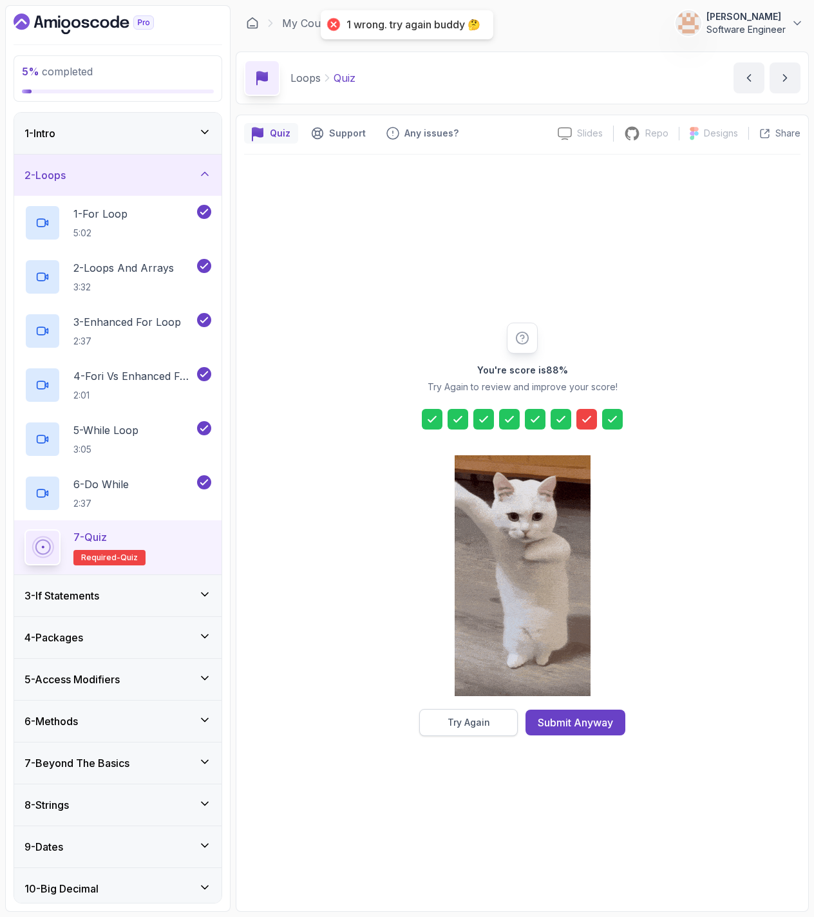
click at [490, 726] on button "Try Again" at bounding box center [468, 722] width 99 height 27
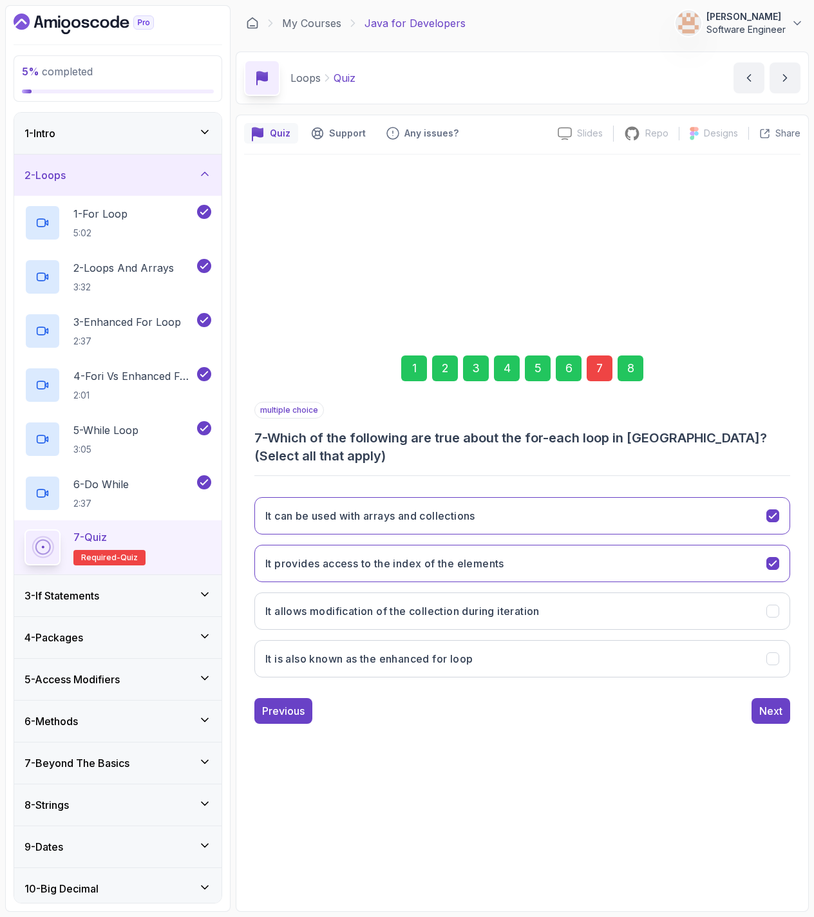
click at [600, 371] on div "7" at bounding box center [600, 369] width 26 height 26
click at [454, 661] on h3 "It is also known as the enhanced for loop" at bounding box center [368, 658] width 207 height 15
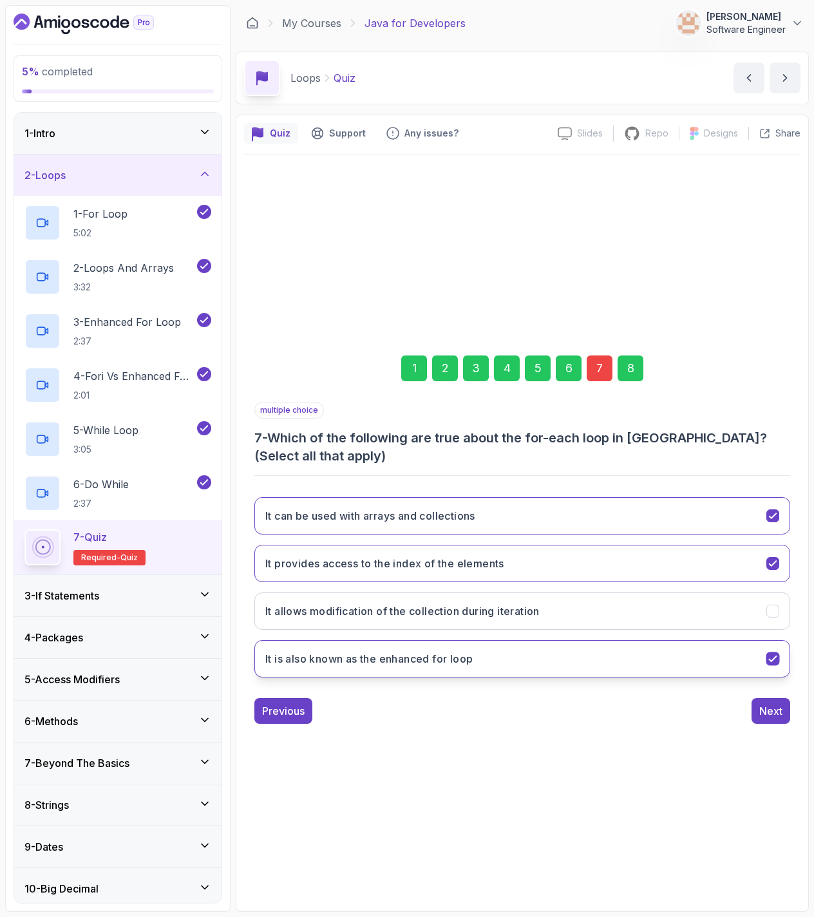
drag, startPoint x: 454, startPoint y: 661, endPoint x: 450, endPoint y: 656, distance: 7.0
click at [454, 661] on h3 "It is also known as the enhanced for loop" at bounding box center [368, 658] width 207 height 15
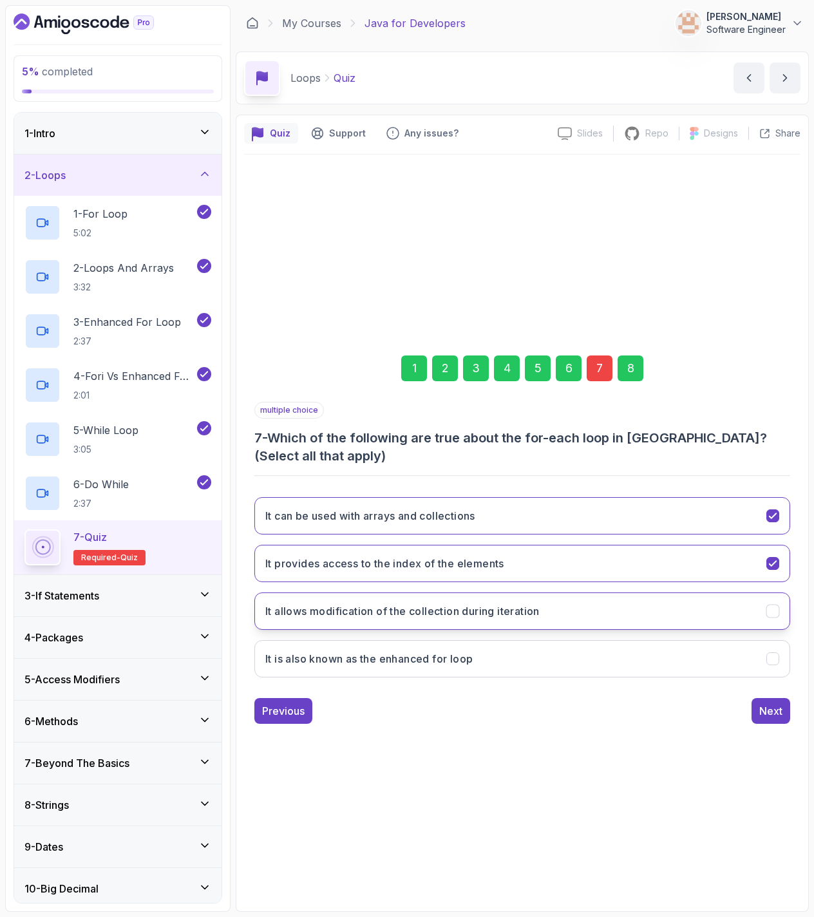
click at [441, 614] on h3 "It allows modification of the collection during iteration" at bounding box center [402, 611] width 274 height 15
click at [754, 714] on button "Next" at bounding box center [771, 711] width 39 height 26
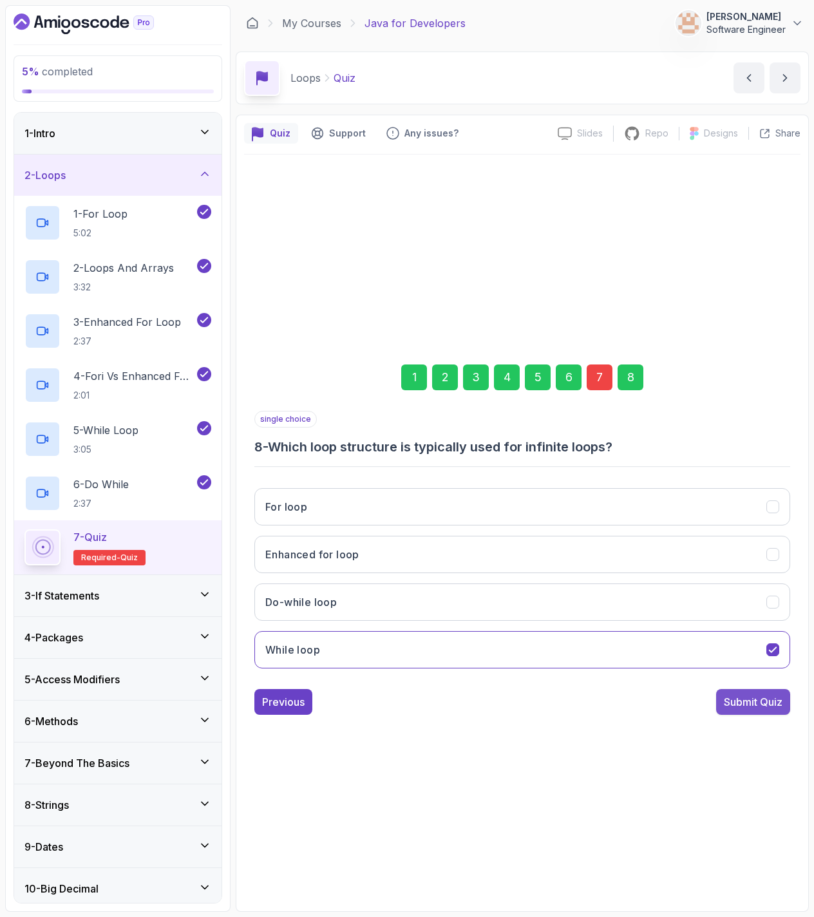
click at [760, 697] on div "Submit Quiz" at bounding box center [753, 701] width 59 height 15
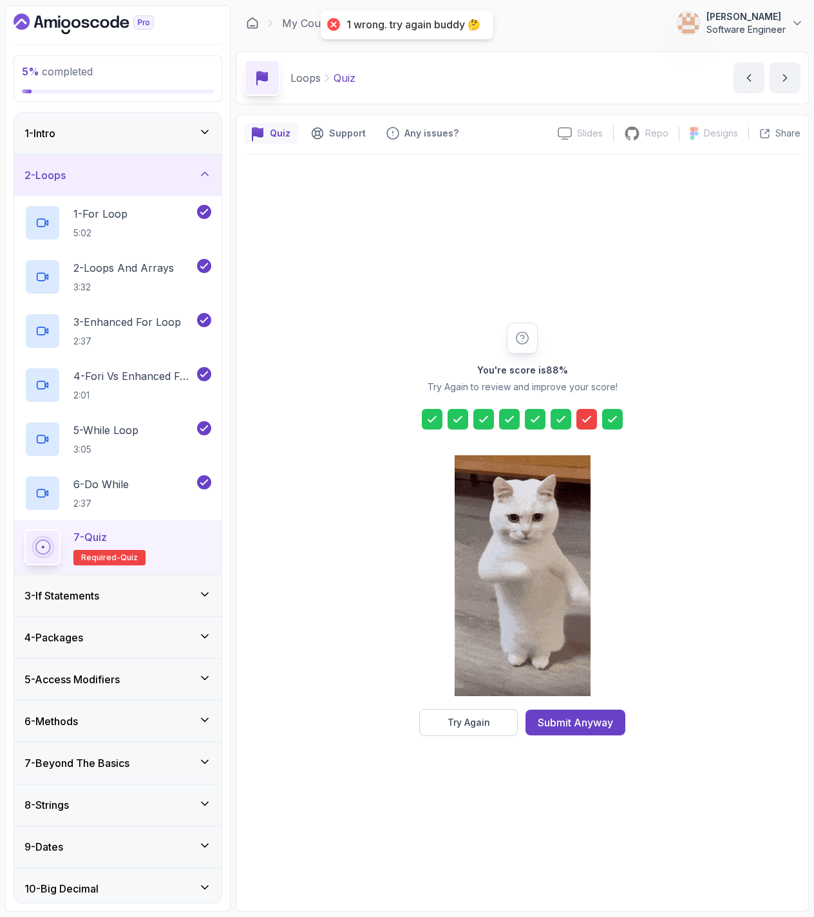
click at [585, 416] on icon at bounding box center [586, 419] width 13 height 13
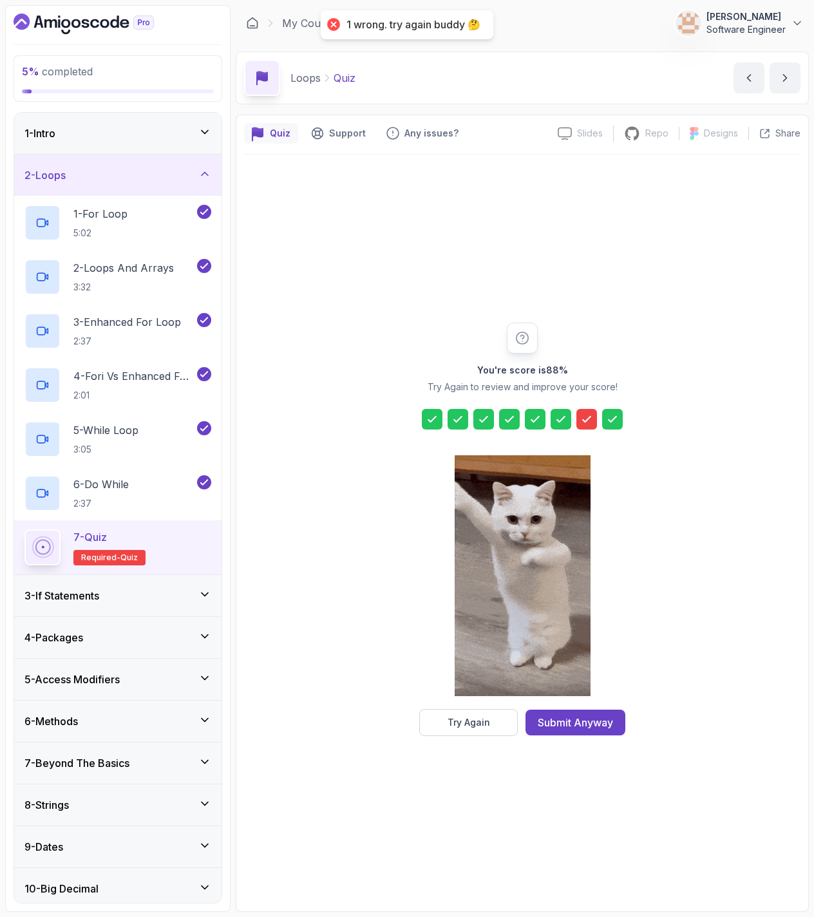
click at [499, 709] on div at bounding box center [523, 577] width 136 height 264
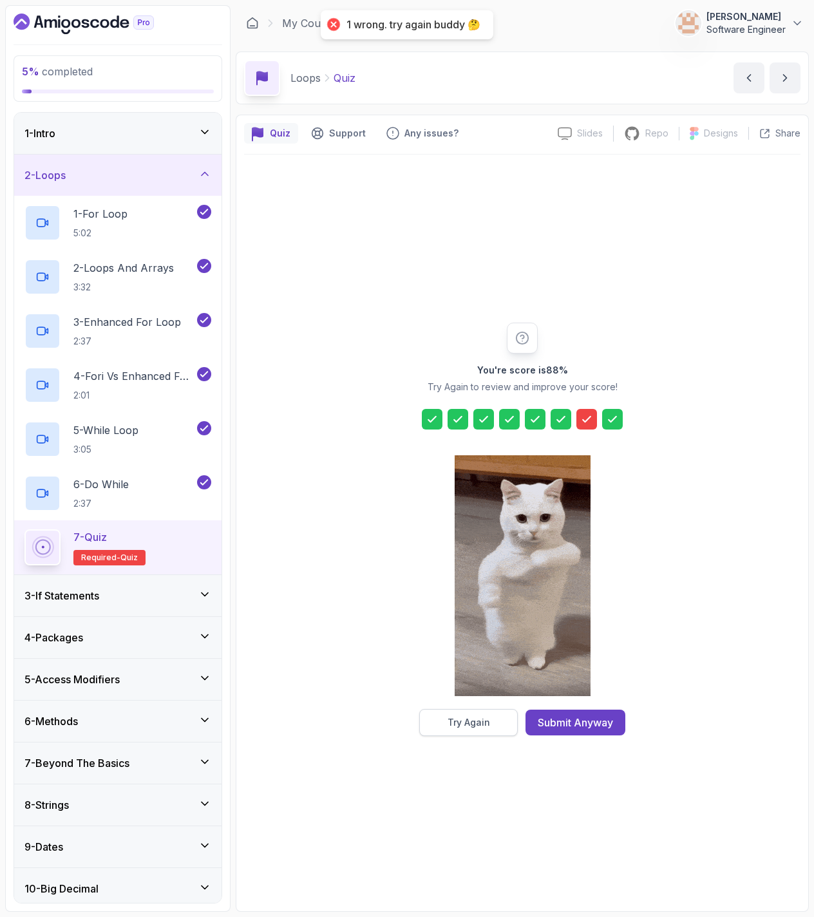
click at [499, 727] on button "Try Again" at bounding box center [468, 722] width 99 height 27
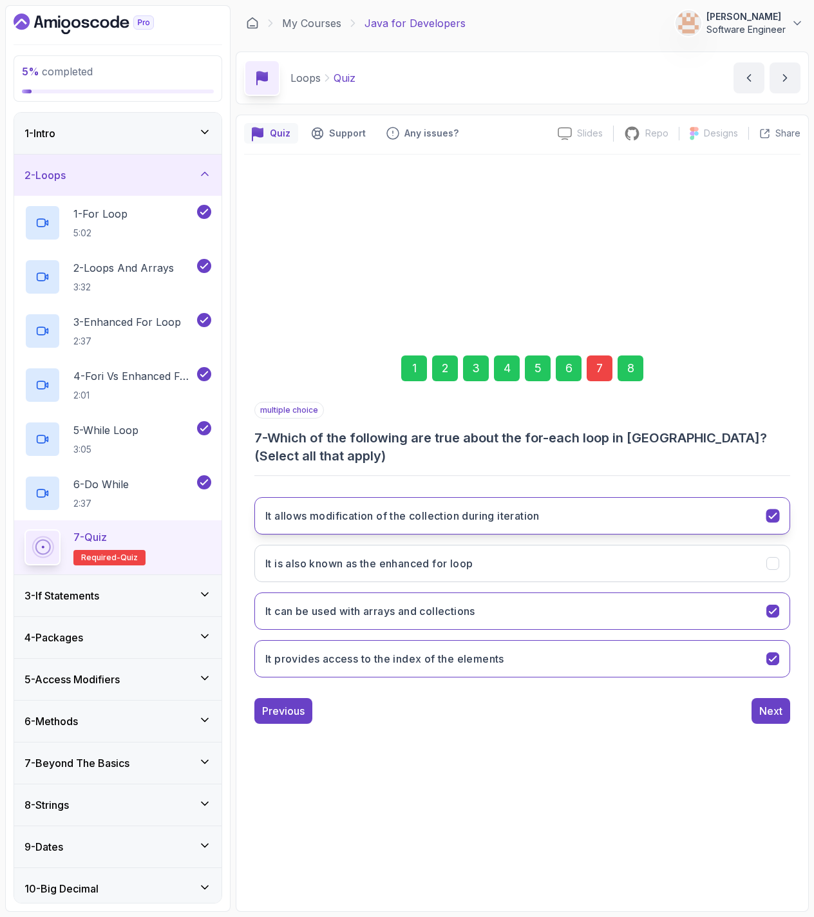
drag, startPoint x: 602, startPoint y: 519, endPoint x: 598, endPoint y: 567, distance: 47.8
click at [602, 520] on button "It allows modification of the collection during iteration" at bounding box center [522, 515] width 536 height 37
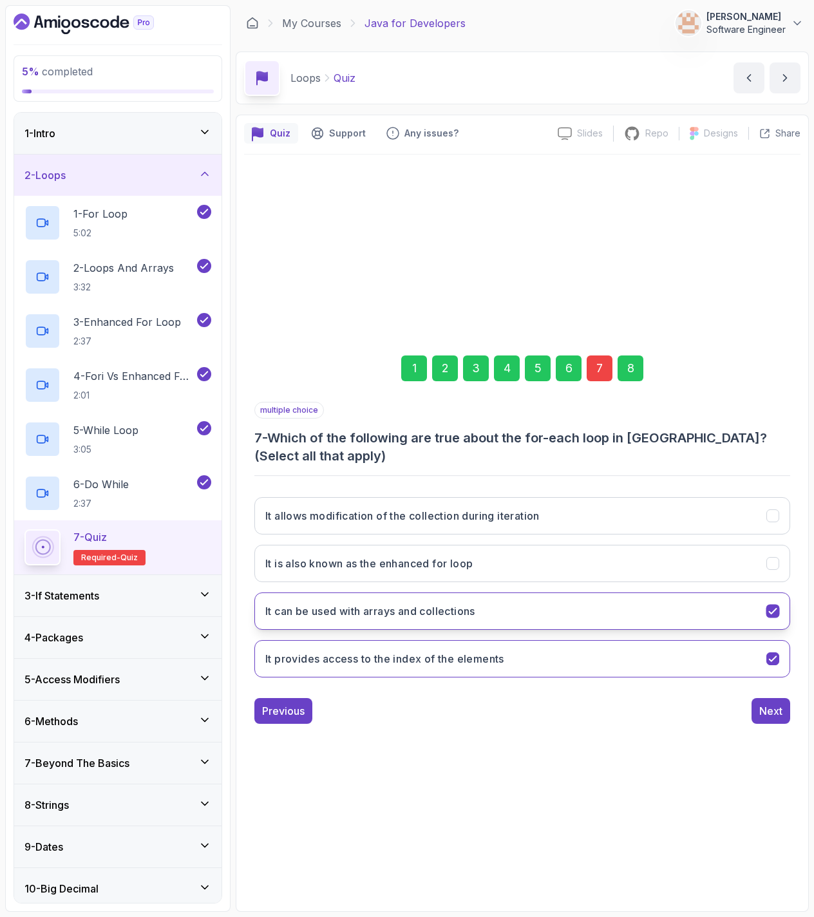
click at [589, 627] on button "It can be used with arrays and collections" at bounding box center [522, 611] width 536 height 37
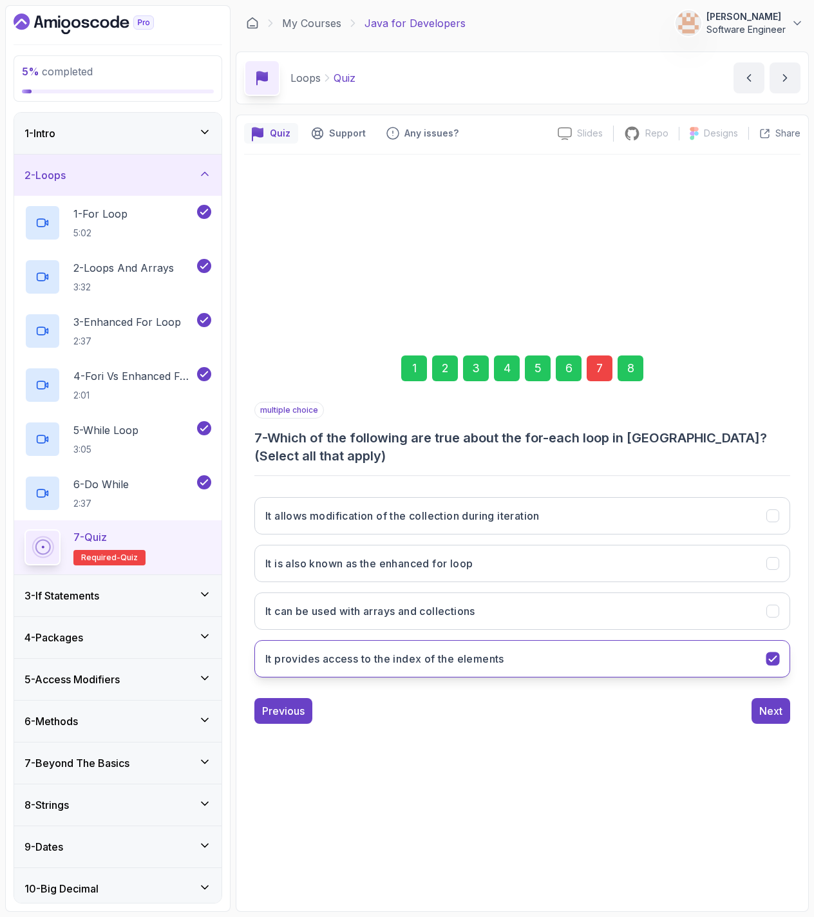
click at [564, 658] on button "It provides access to the index of the elements" at bounding box center [522, 658] width 536 height 37
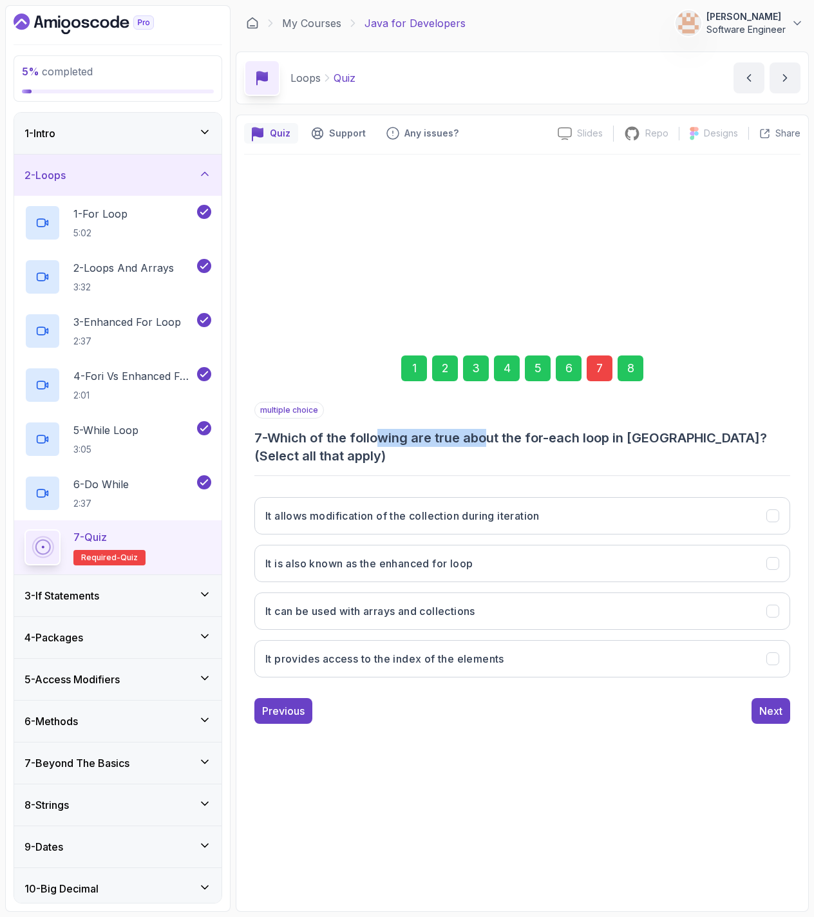
drag, startPoint x: 384, startPoint y: 444, endPoint x: 490, endPoint y: 443, distance: 106.3
click at [490, 443] on h3 "7 - Which of the following are true about the for-each loop in [GEOGRAPHIC_DATA…" at bounding box center [522, 447] width 536 height 36
click at [524, 441] on h3 "7 - Which of the following are true about the for-each loop in [GEOGRAPHIC_DATA…" at bounding box center [522, 447] width 536 height 36
click at [351, 561] on h3 "It is also known as the enhanced for loop" at bounding box center [368, 563] width 207 height 15
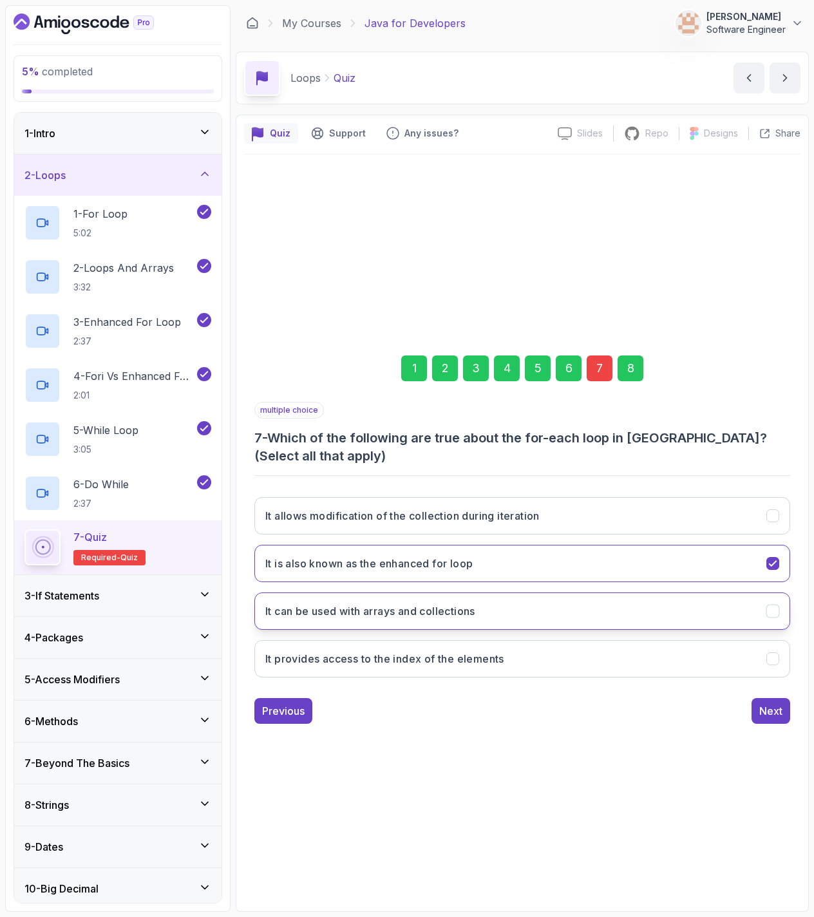
drag, startPoint x: 433, startPoint y: 616, endPoint x: 451, endPoint y: 616, distance: 17.4
click at [441, 616] on h3 "It can be used with arrays and collections" at bounding box center [370, 611] width 210 height 15
click at [781, 710] on div "Next" at bounding box center [770, 710] width 23 height 15
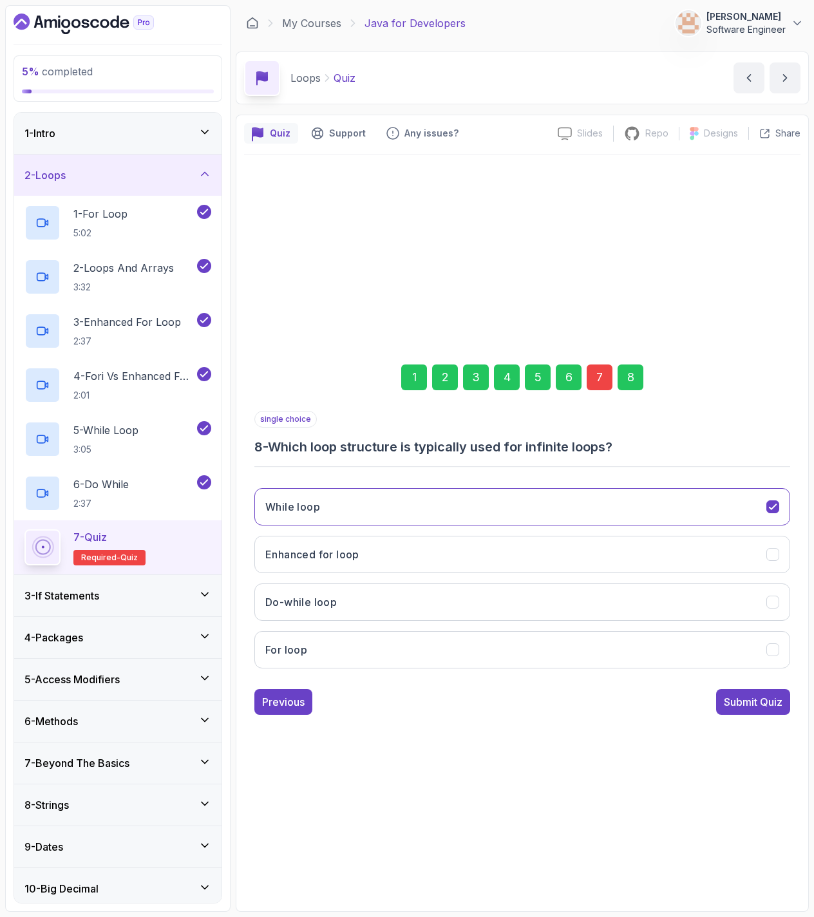
click at [776, 710] on button "Submit Quiz" at bounding box center [753, 702] width 74 height 26
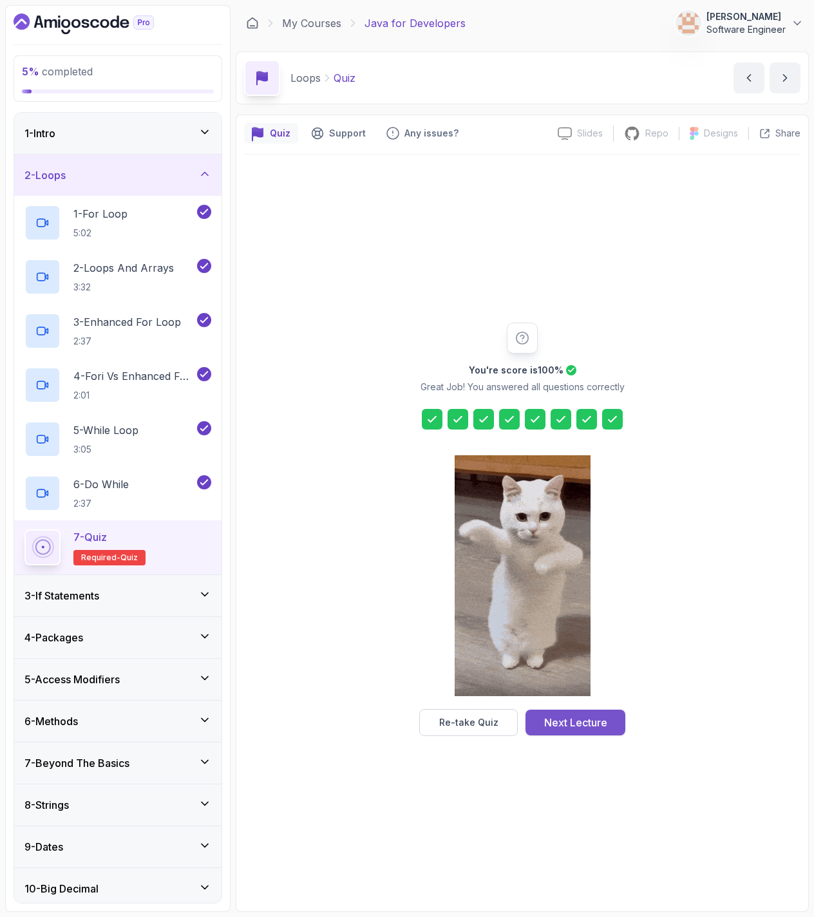
click at [562, 719] on div "Next Lecture" at bounding box center [575, 722] width 63 height 15
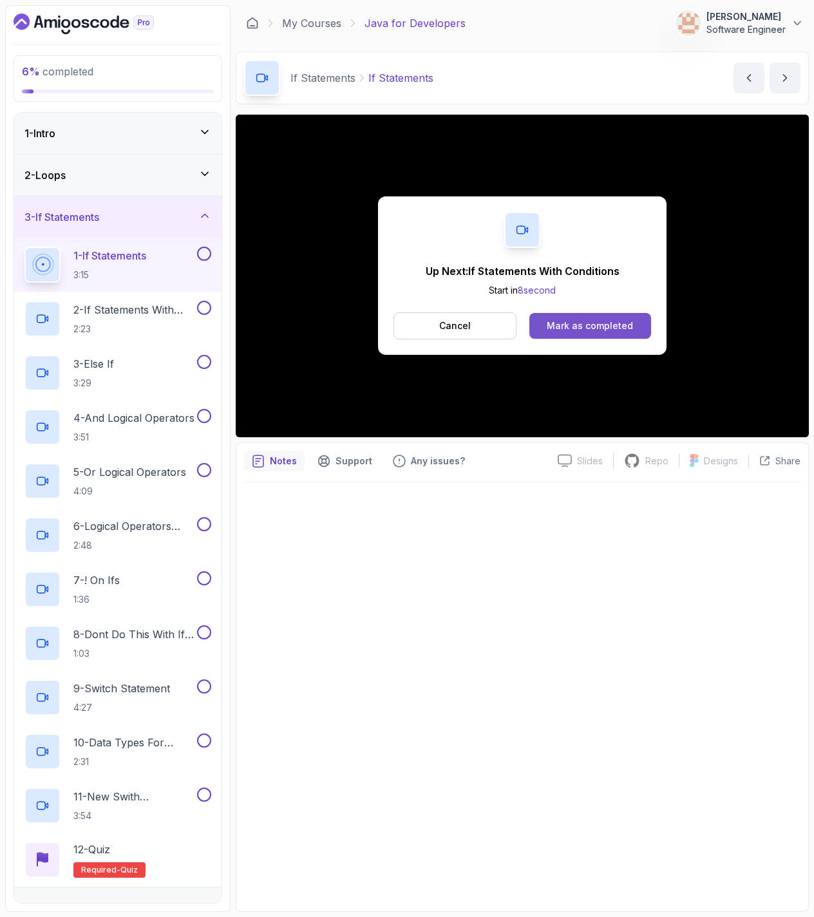
click at [638, 323] on button "Mark as completed" at bounding box center [590, 326] width 122 height 26
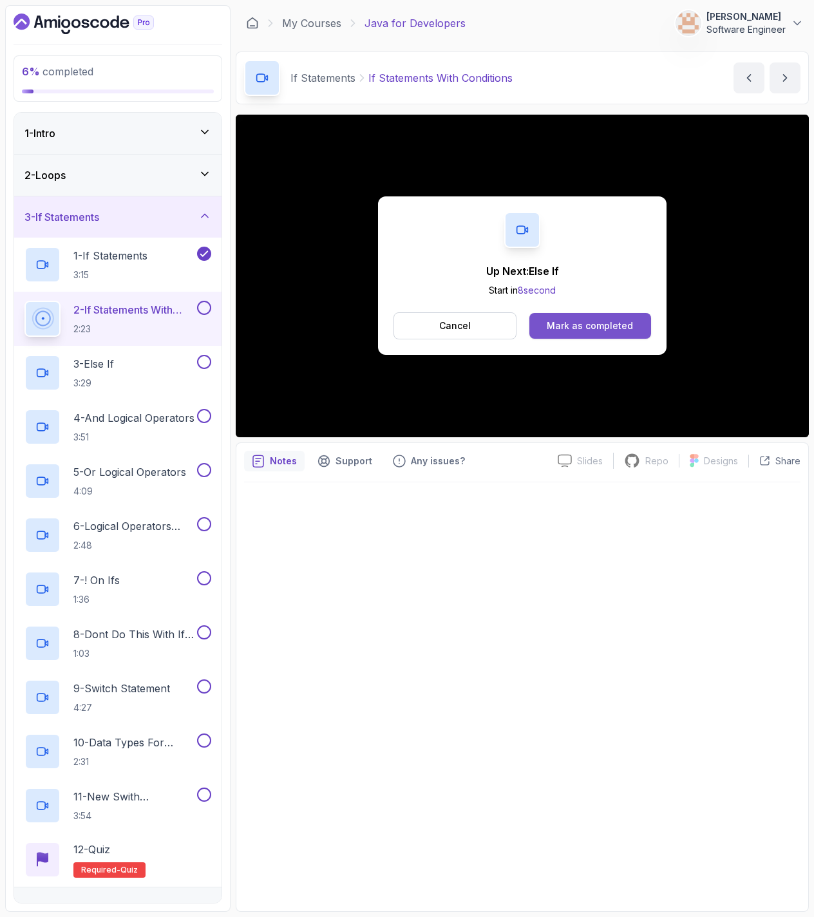
click at [582, 329] on div "Mark as completed" at bounding box center [590, 325] width 86 height 13
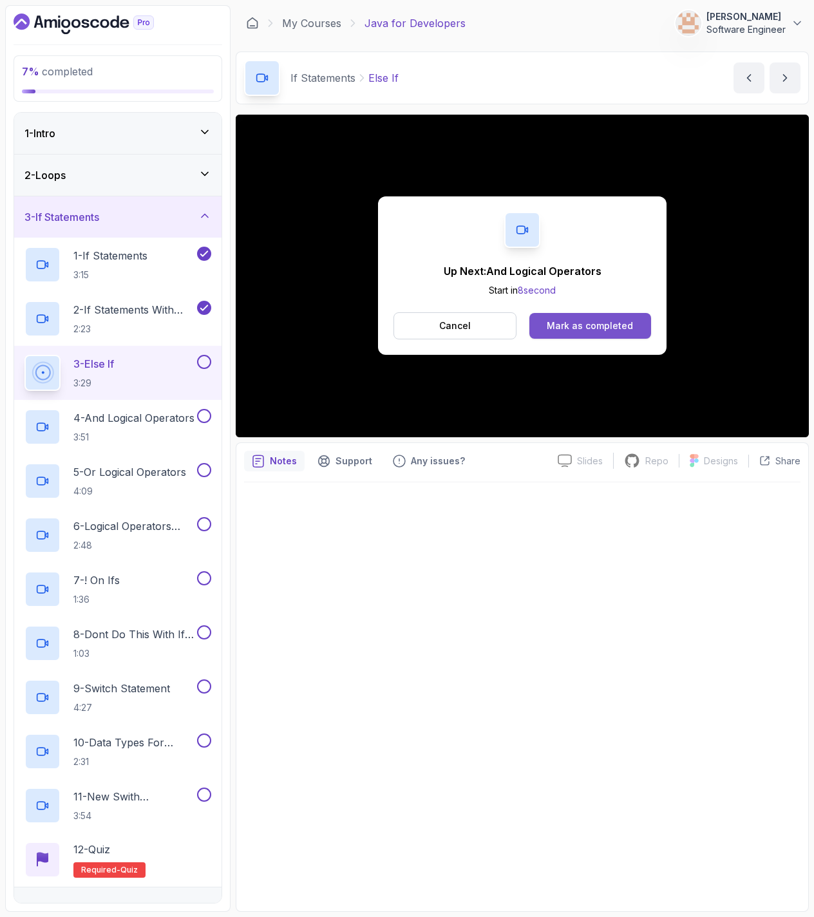
click at [582, 323] on div "Mark as completed" at bounding box center [590, 325] width 86 height 13
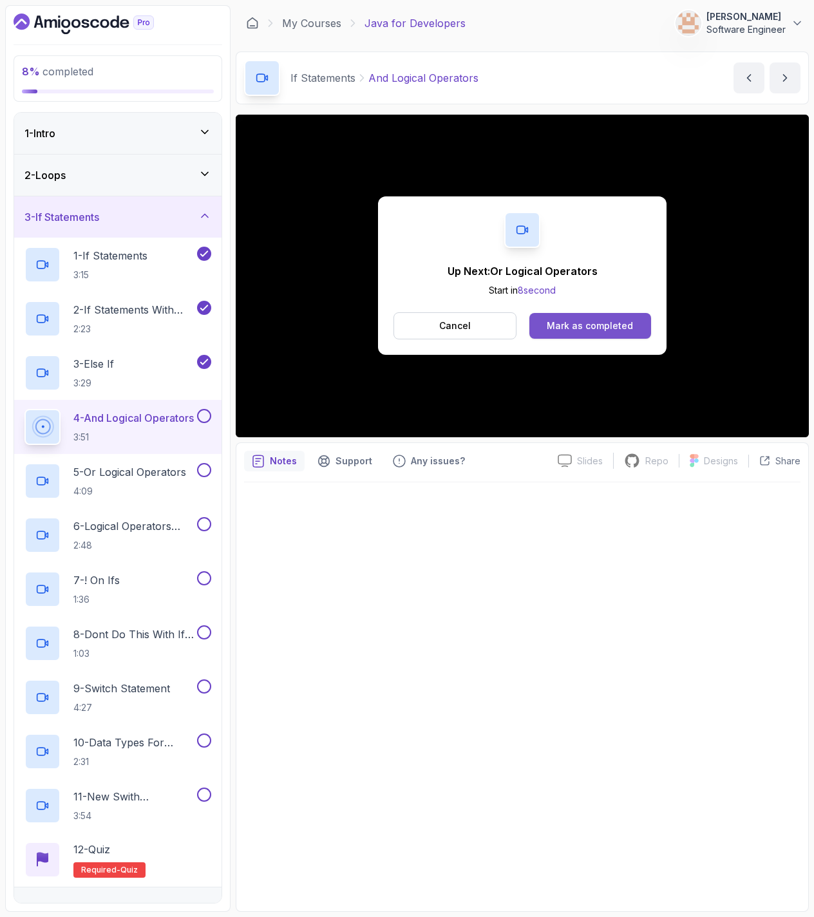
click at [595, 319] on button "Mark as completed" at bounding box center [590, 326] width 122 height 26
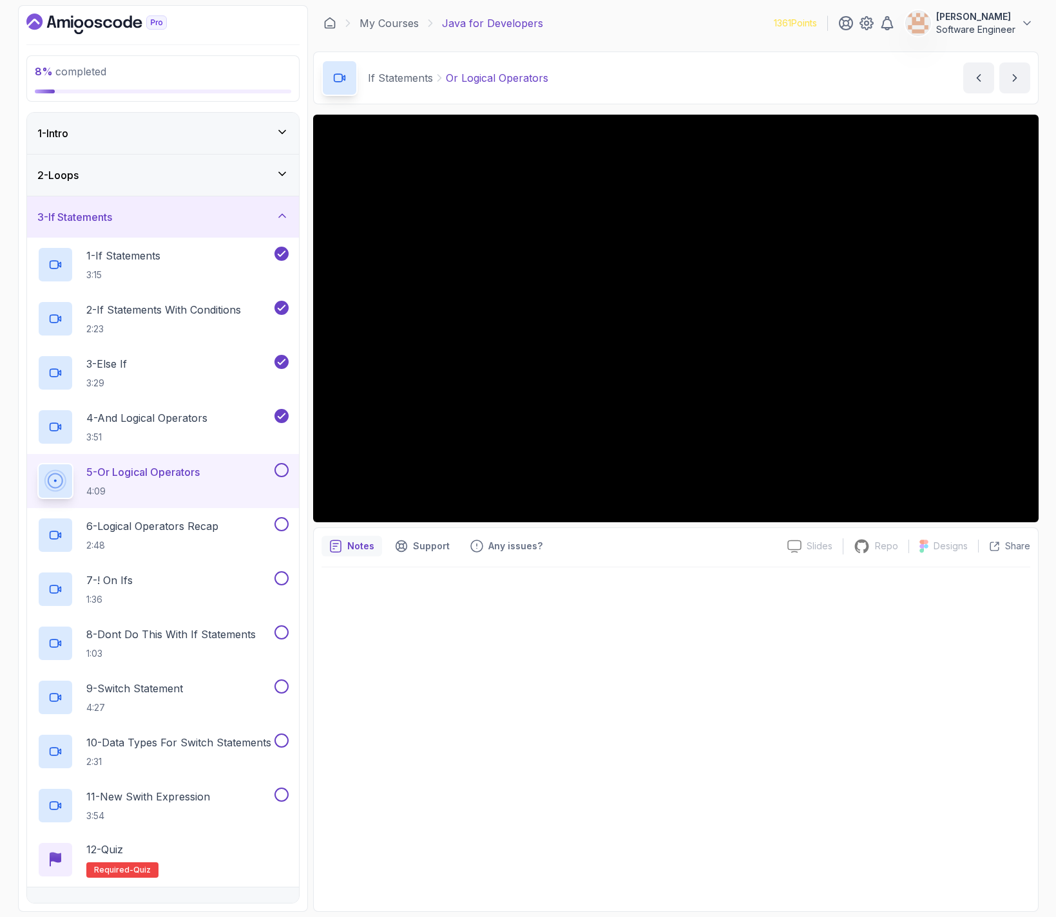
click at [854, 629] on div at bounding box center [675, 735] width 709 height 336
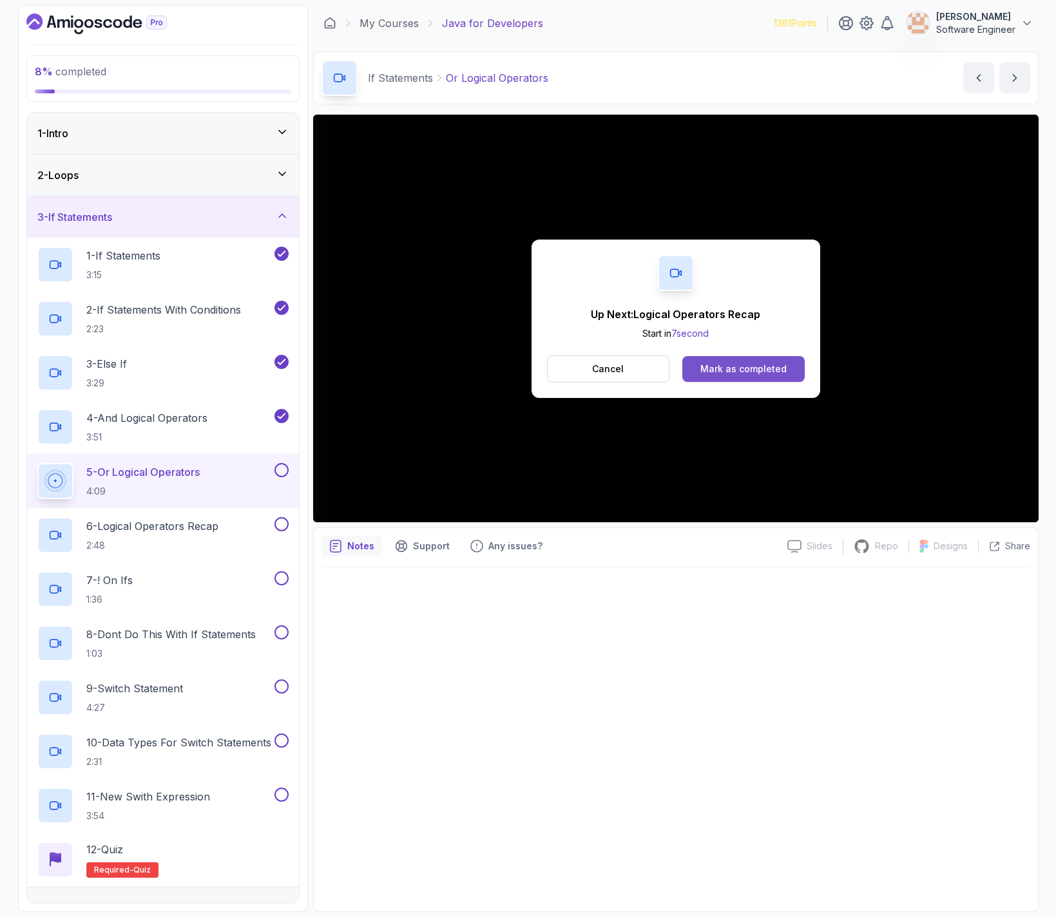
click at [719, 368] on div "Mark as completed" at bounding box center [743, 369] width 86 height 13
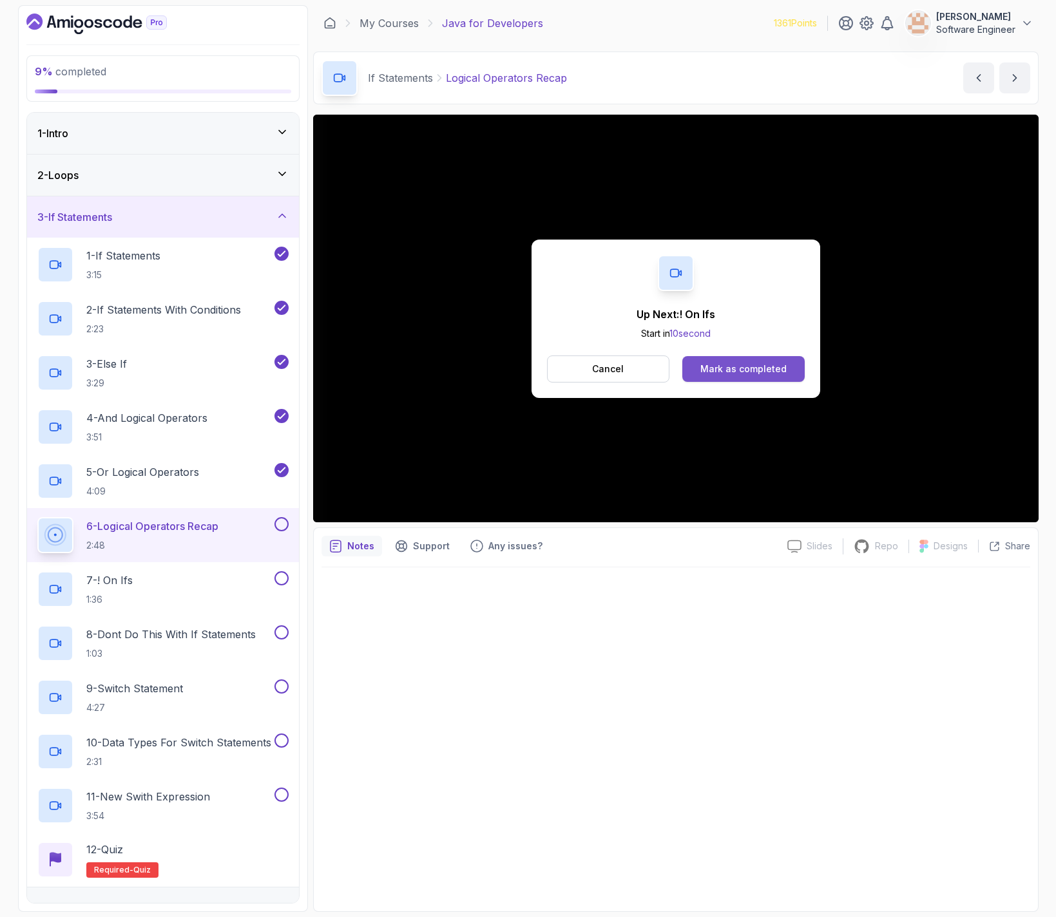
click at [748, 379] on button "Mark as completed" at bounding box center [743, 369] width 122 height 26
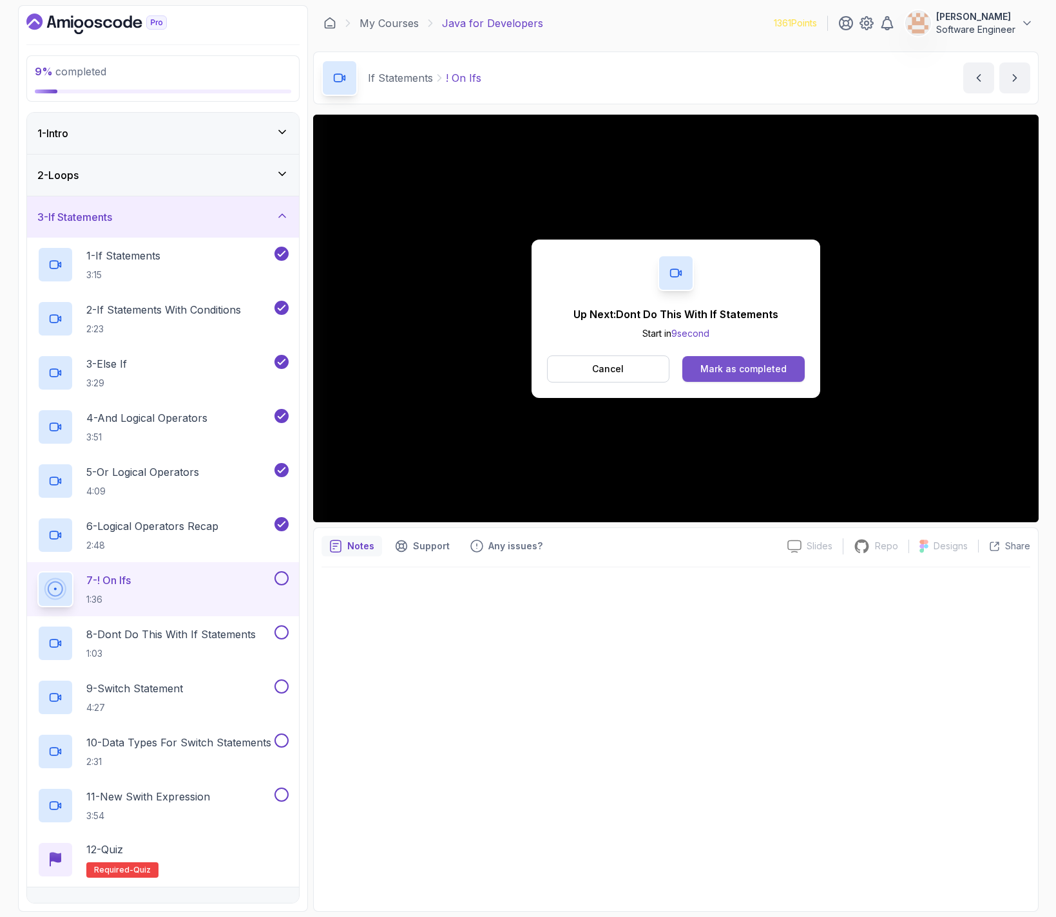
click at [783, 364] on div "Mark as completed" at bounding box center [743, 369] width 86 height 13
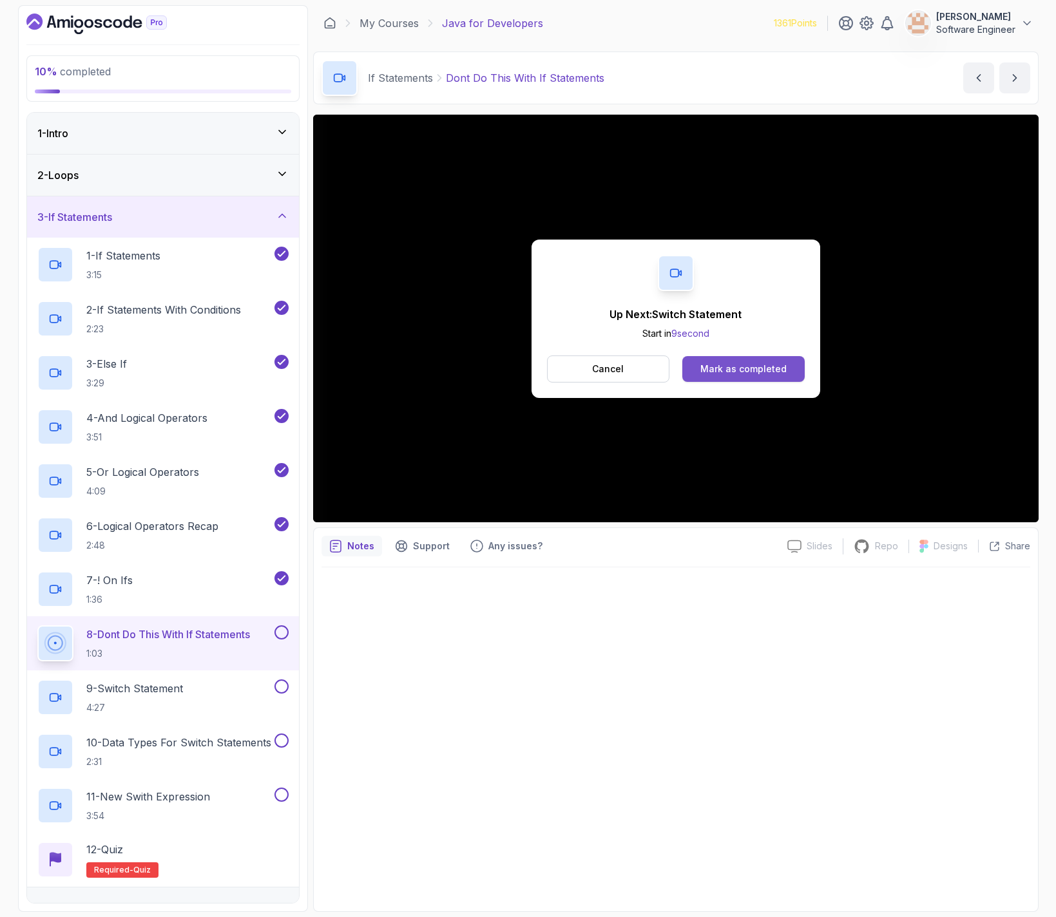
click at [736, 379] on button "Mark as completed" at bounding box center [743, 369] width 122 height 26
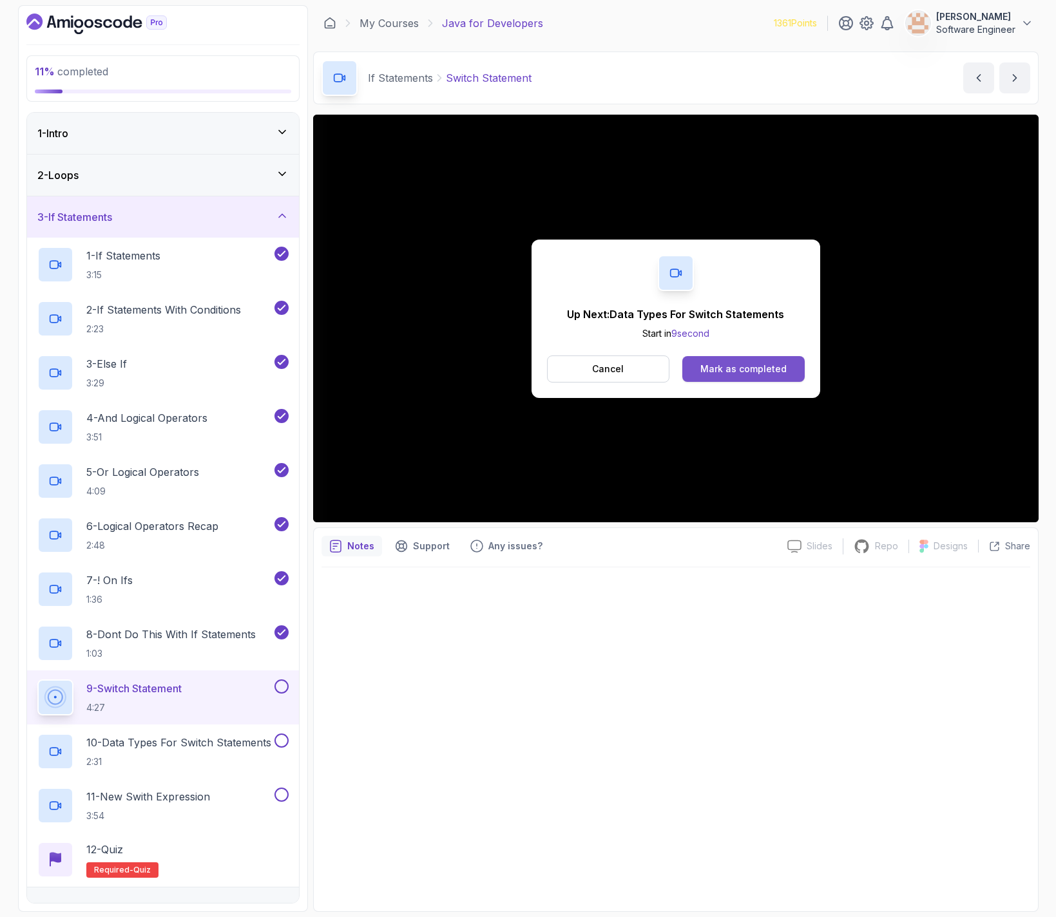
click at [766, 363] on div "Mark as completed" at bounding box center [743, 369] width 86 height 13
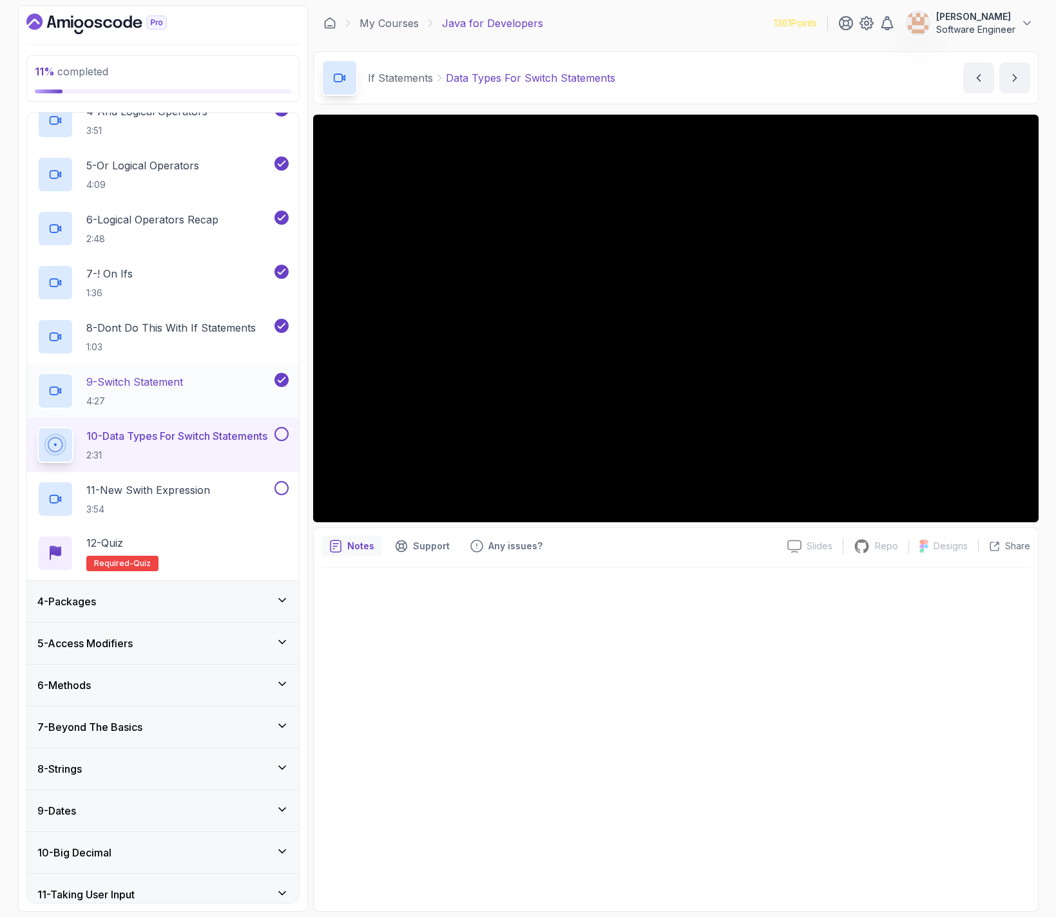
scroll to position [309, 0]
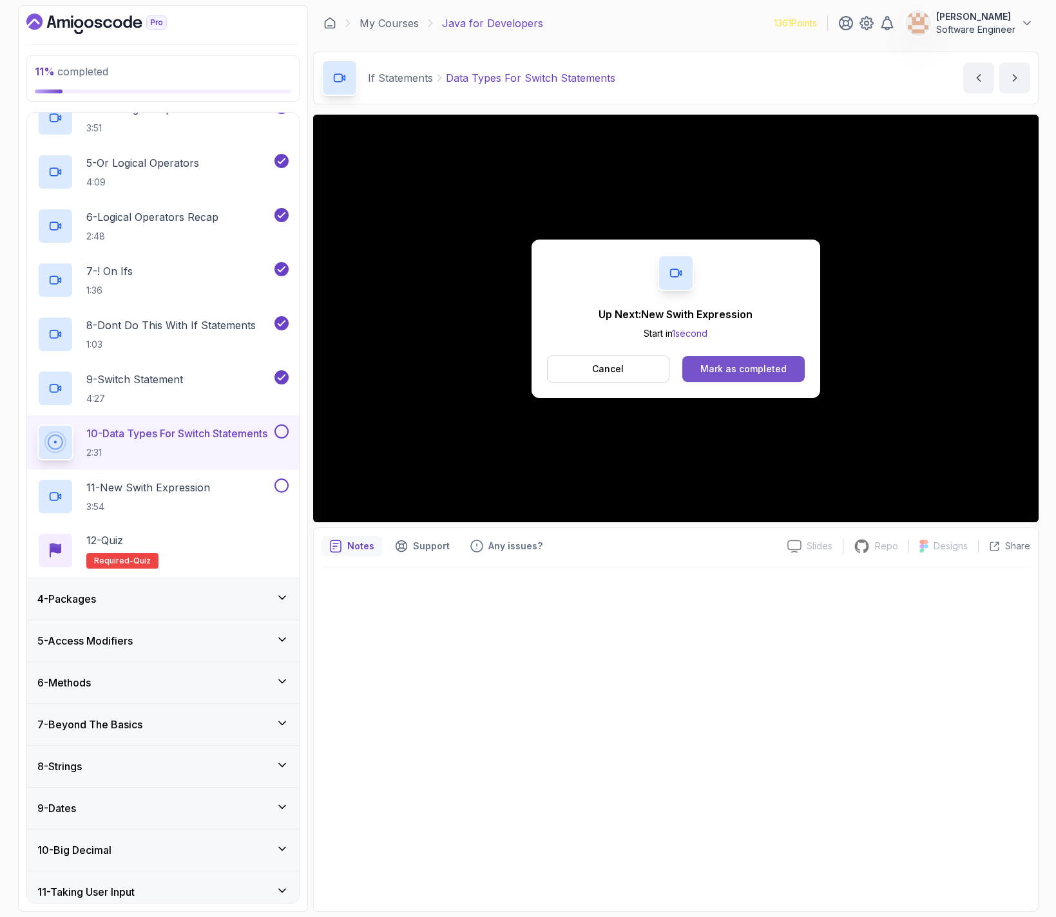
click at [766, 372] on div "Mark as completed" at bounding box center [743, 369] width 86 height 13
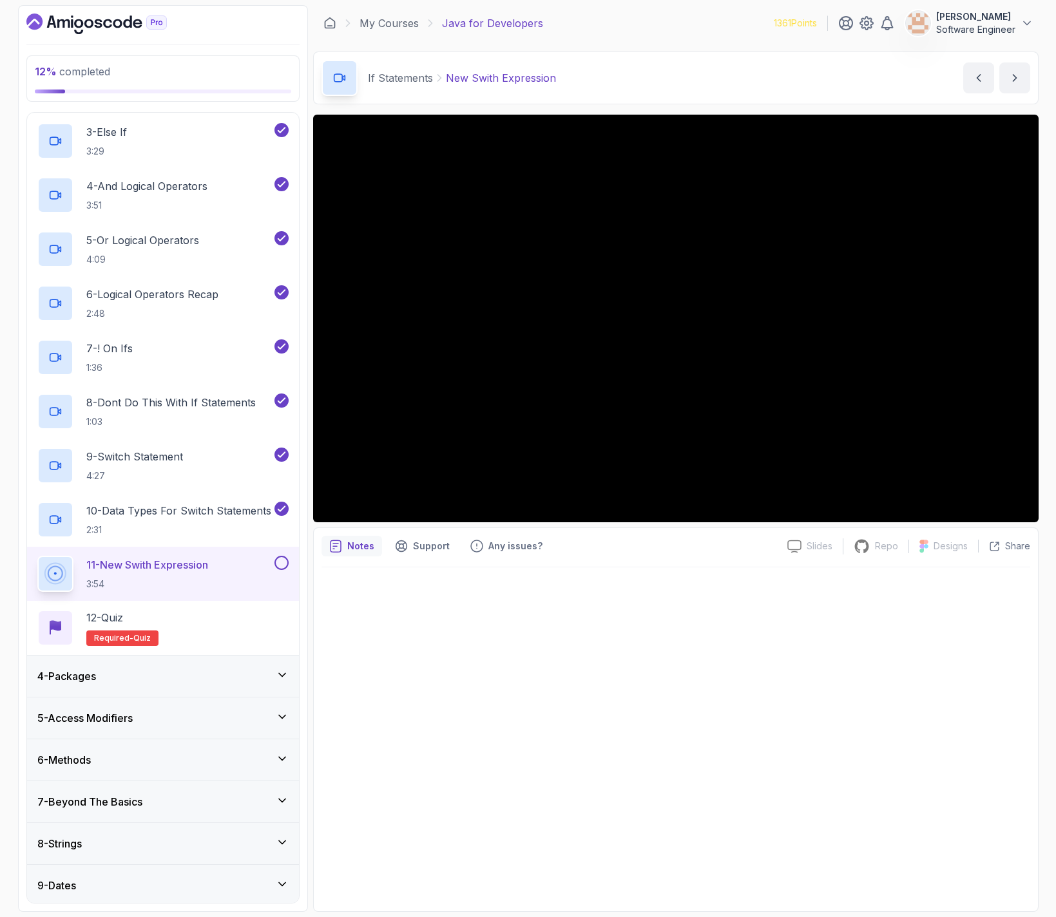
click at [92, 684] on div "4 - Packages" at bounding box center [163, 676] width 272 height 41
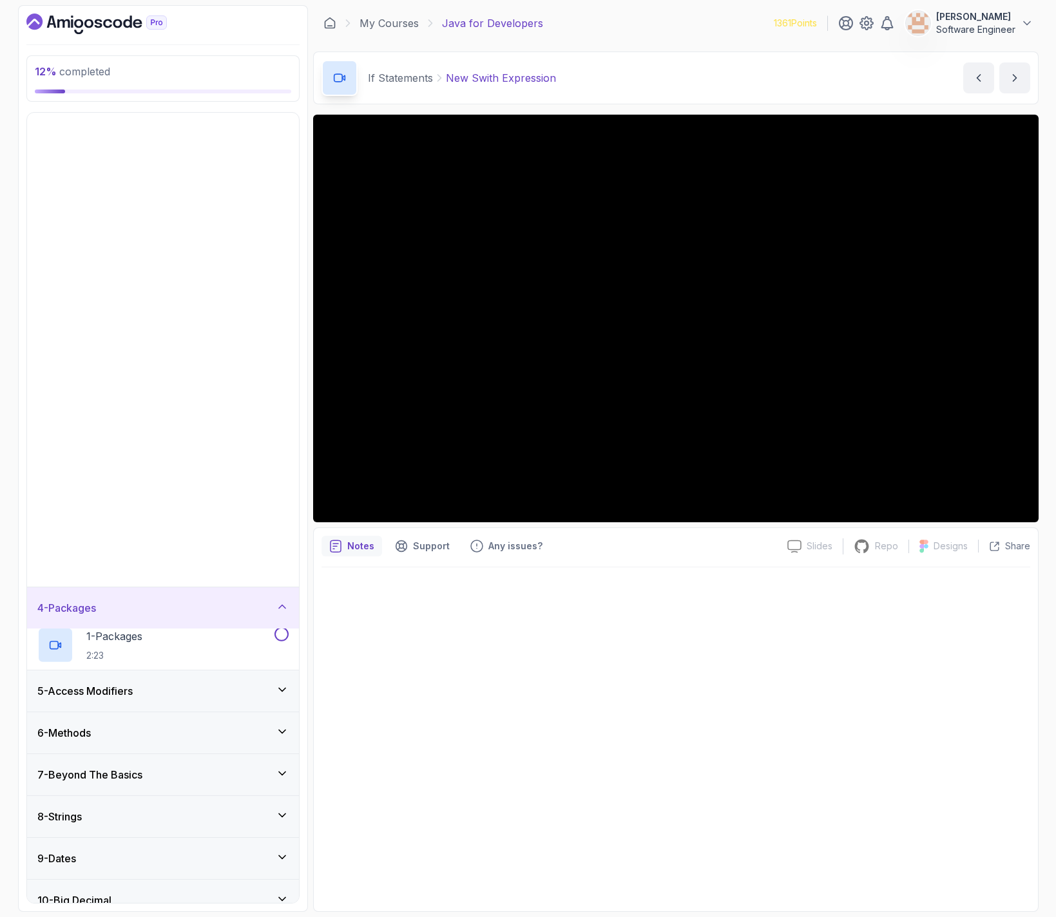
scroll to position [5, 0]
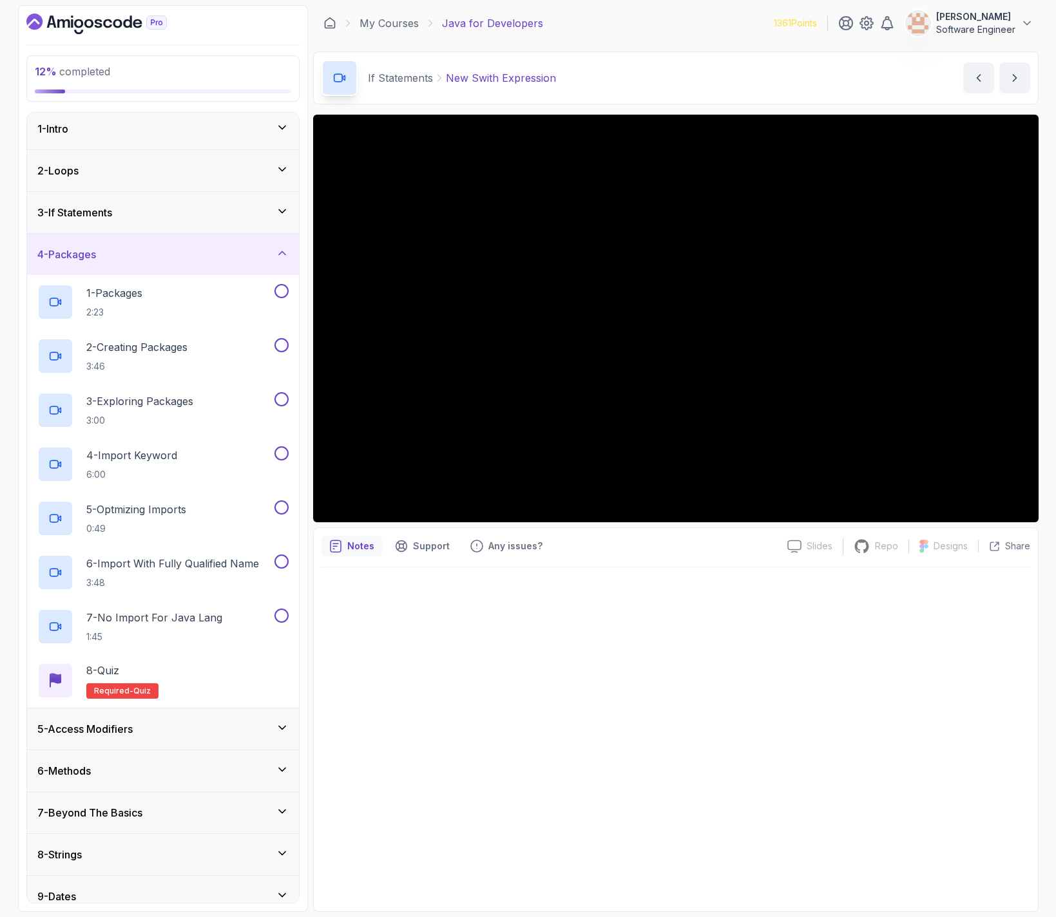
click at [166, 256] on div "4 - Packages" at bounding box center [162, 254] width 251 height 15
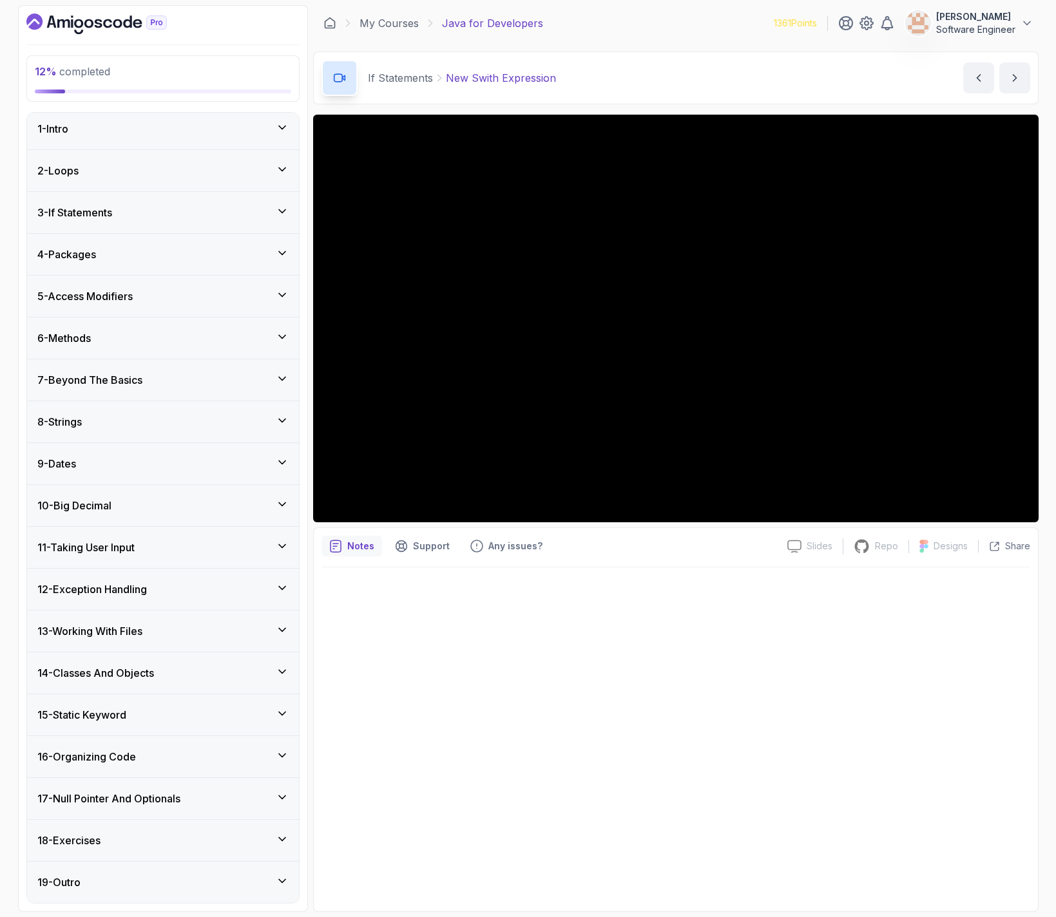
click at [150, 225] on div "3 - If Statements" at bounding box center [163, 212] width 272 height 41
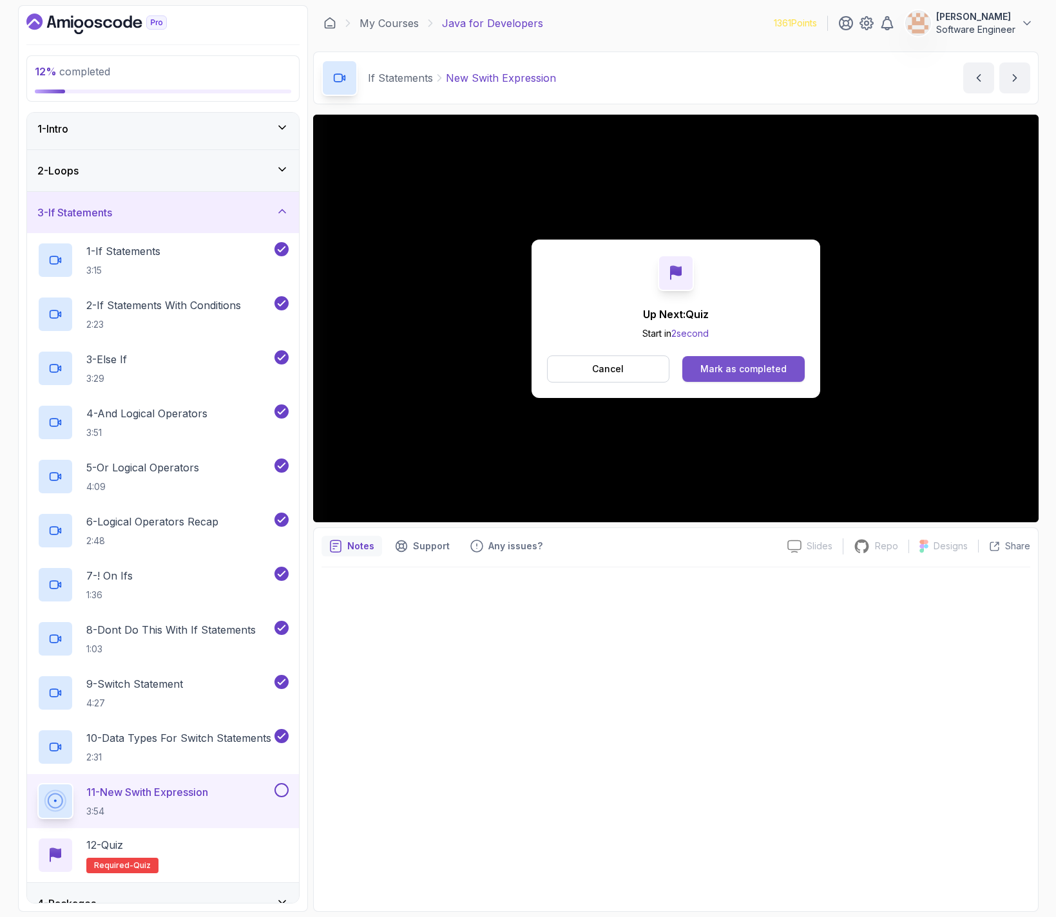
click at [750, 375] on div "Mark as completed" at bounding box center [743, 369] width 86 height 13
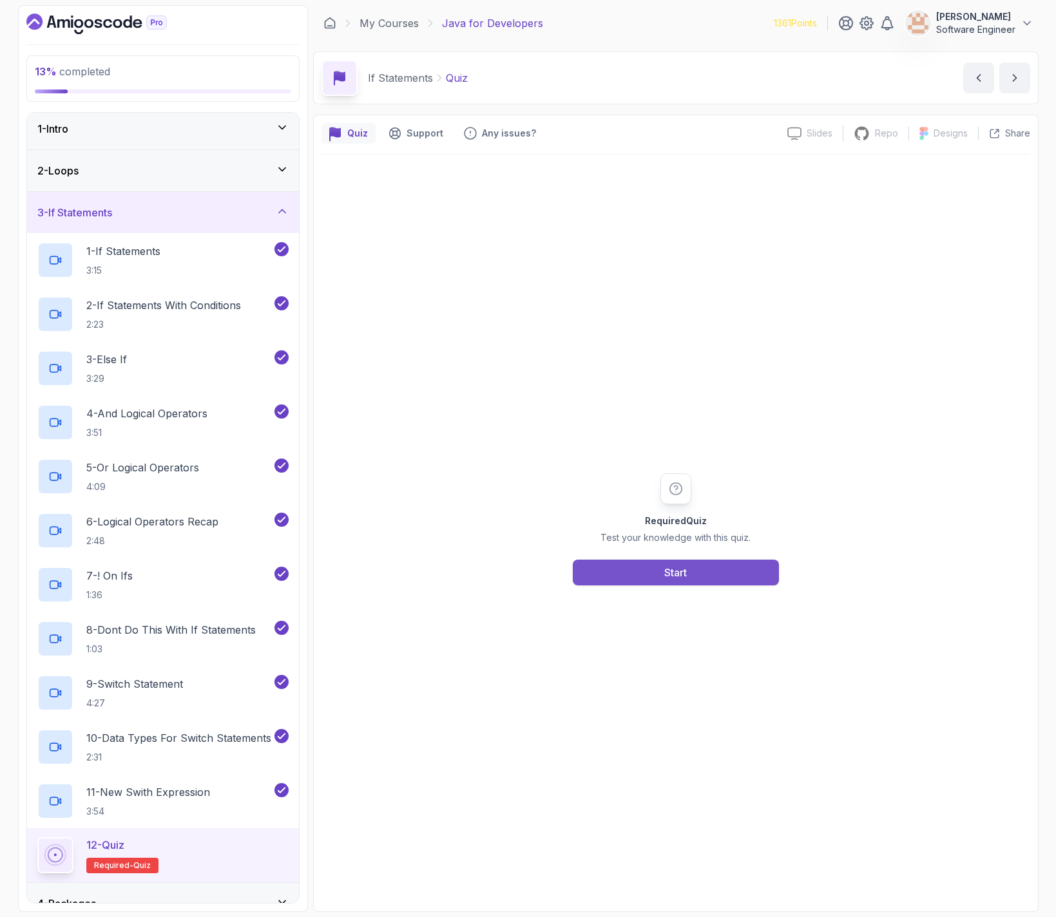
click at [667, 575] on div "Start" at bounding box center [675, 572] width 23 height 15
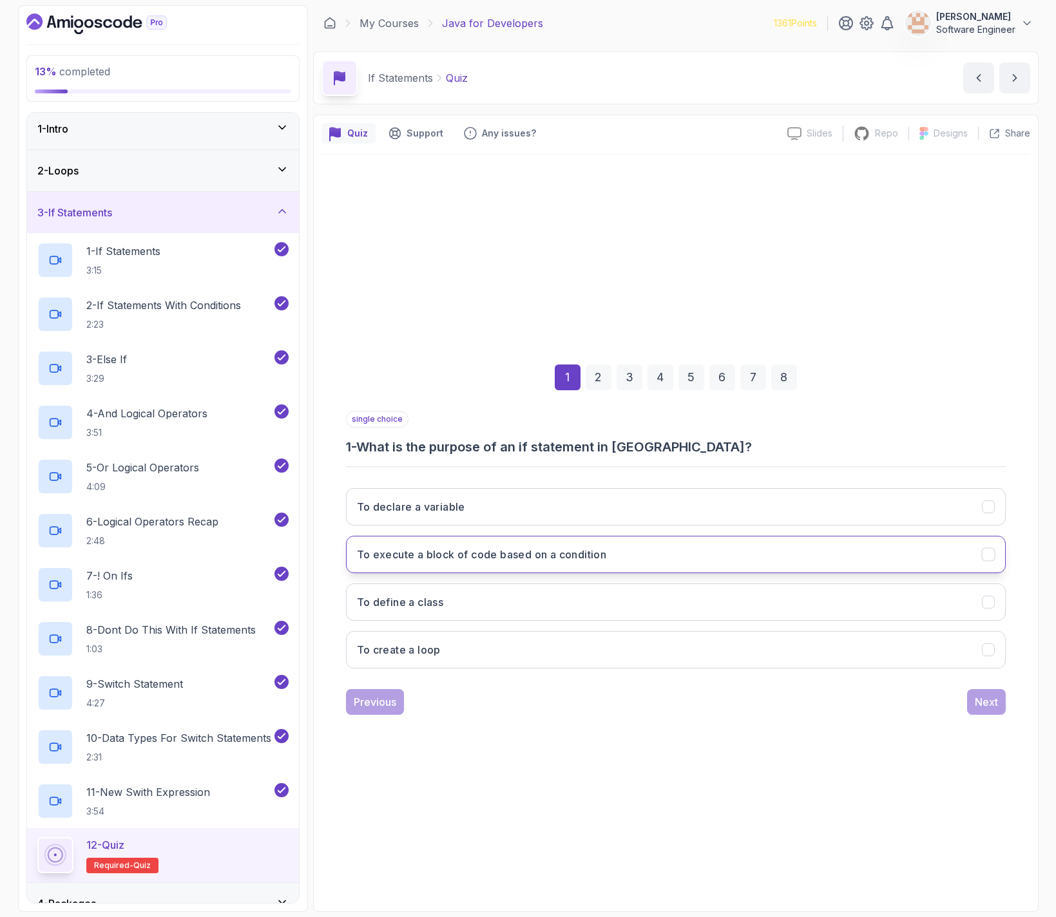
click at [529, 563] on button "To execute a block of code based on a condition" at bounding box center [676, 554] width 660 height 37
click at [991, 694] on div "Next" at bounding box center [986, 701] width 23 height 15
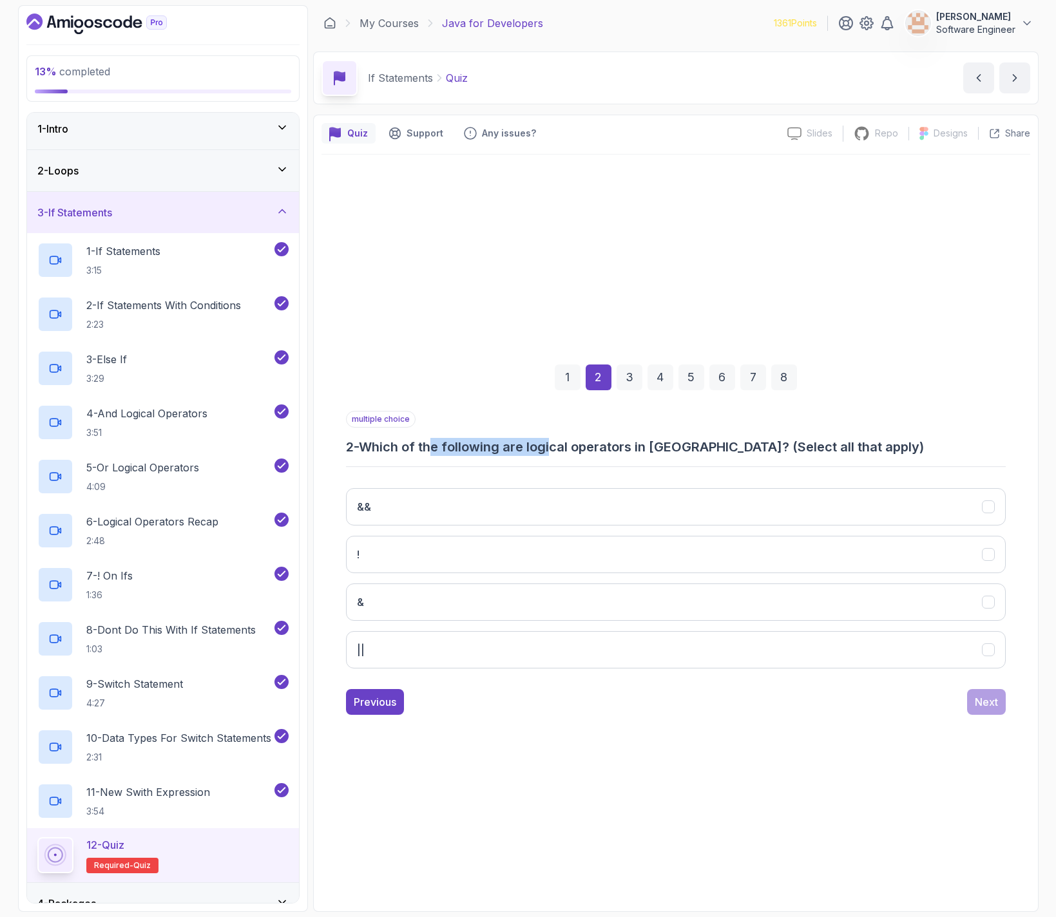
drag, startPoint x: 435, startPoint y: 450, endPoint x: 557, endPoint y: 447, distance: 121.8
click at [557, 447] on h3 "2 - Which of the following are logical operators in [GEOGRAPHIC_DATA]? (Select …" at bounding box center [676, 447] width 660 height 18
click at [671, 446] on h3 "2 - Which of the following are logical operators in [GEOGRAPHIC_DATA]? (Select …" at bounding box center [676, 447] width 660 height 18
click at [432, 516] on button "&&" at bounding box center [676, 506] width 660 height 37
click at [389, 638] on button "||" at bounding box center [676, 649] width 660 height 37
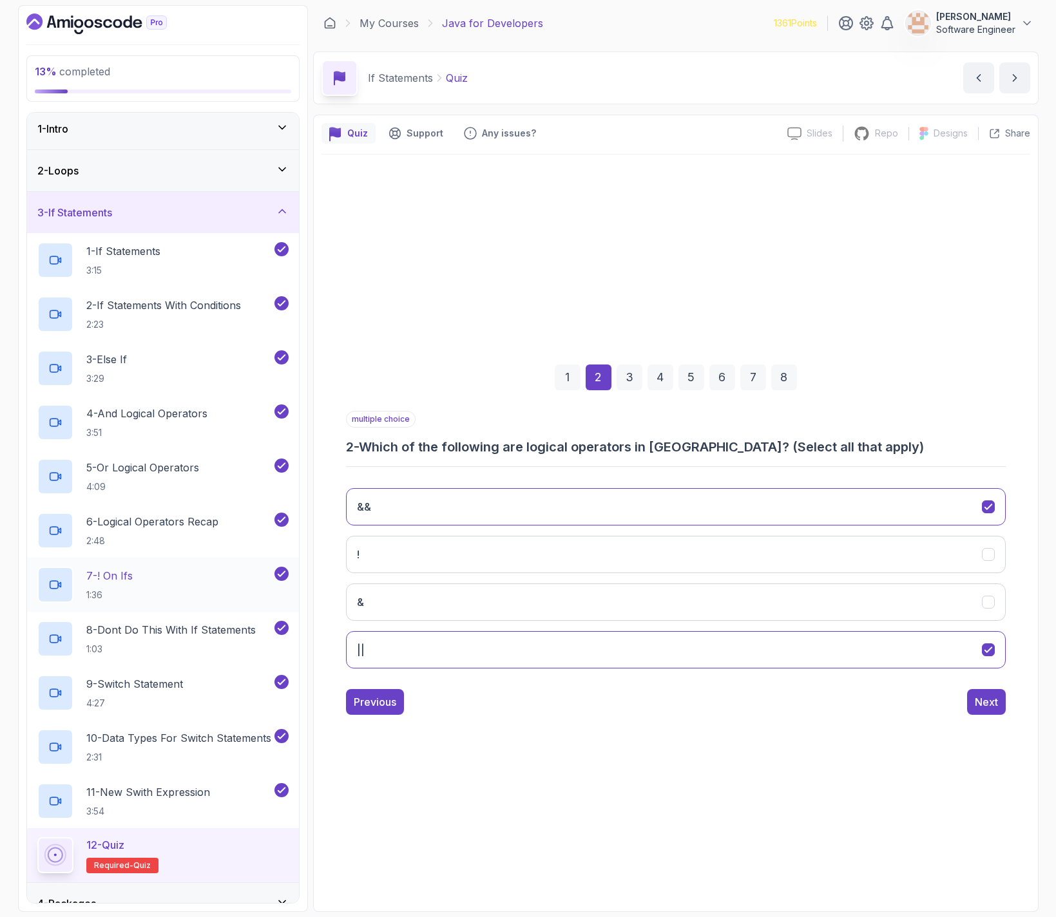
click at [121, 578] on p "7 - ! On Ifs" at bounding box center [109, 575] width 46 height 15
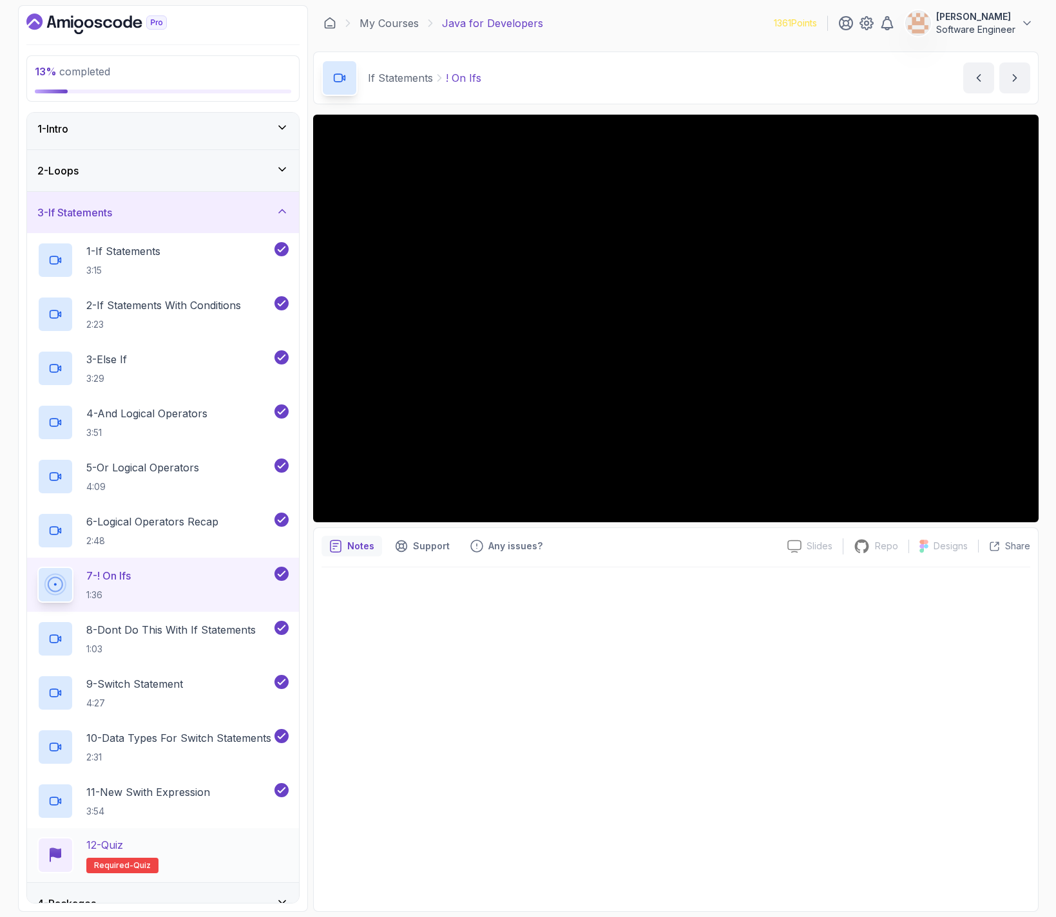
click at [163, 839] on div "12 - Quiz Required- quiz" at bounding box center [162, 855] width 251 height 36
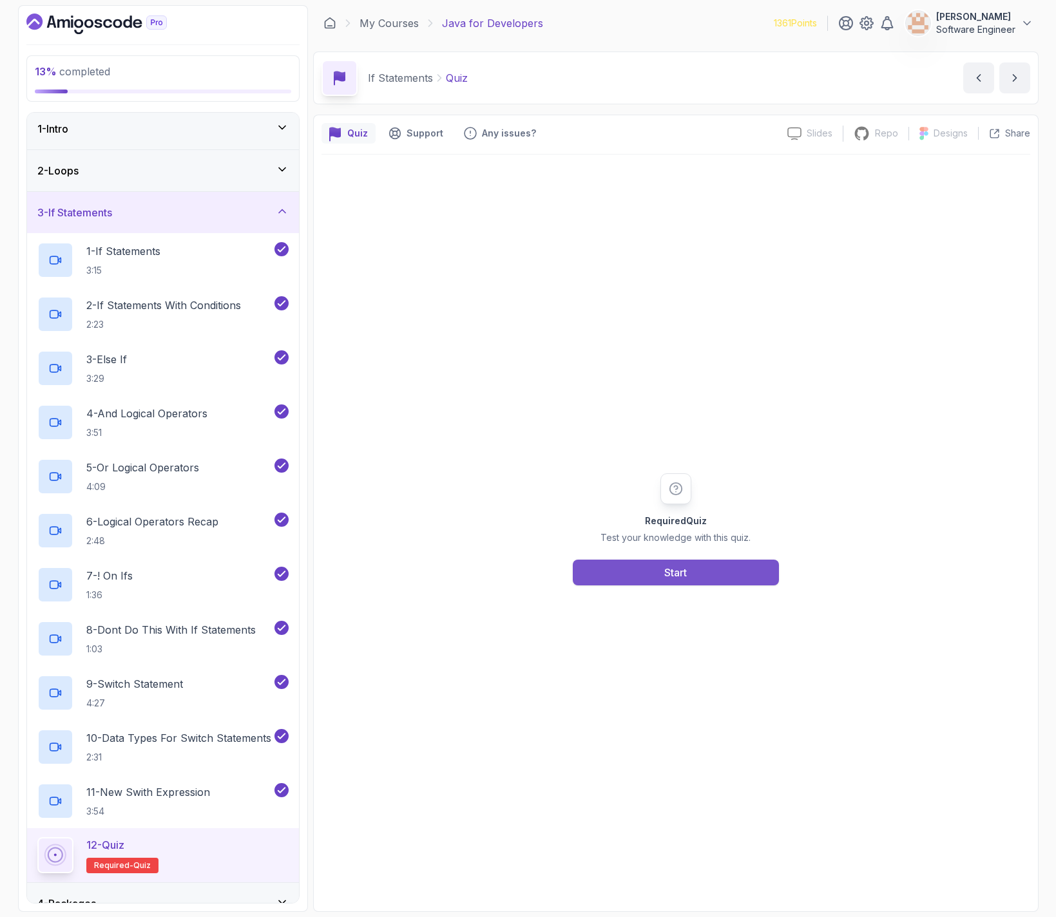
click at [665, 573] on div "Start" at bounding box center [675, 572] width 23 height 15
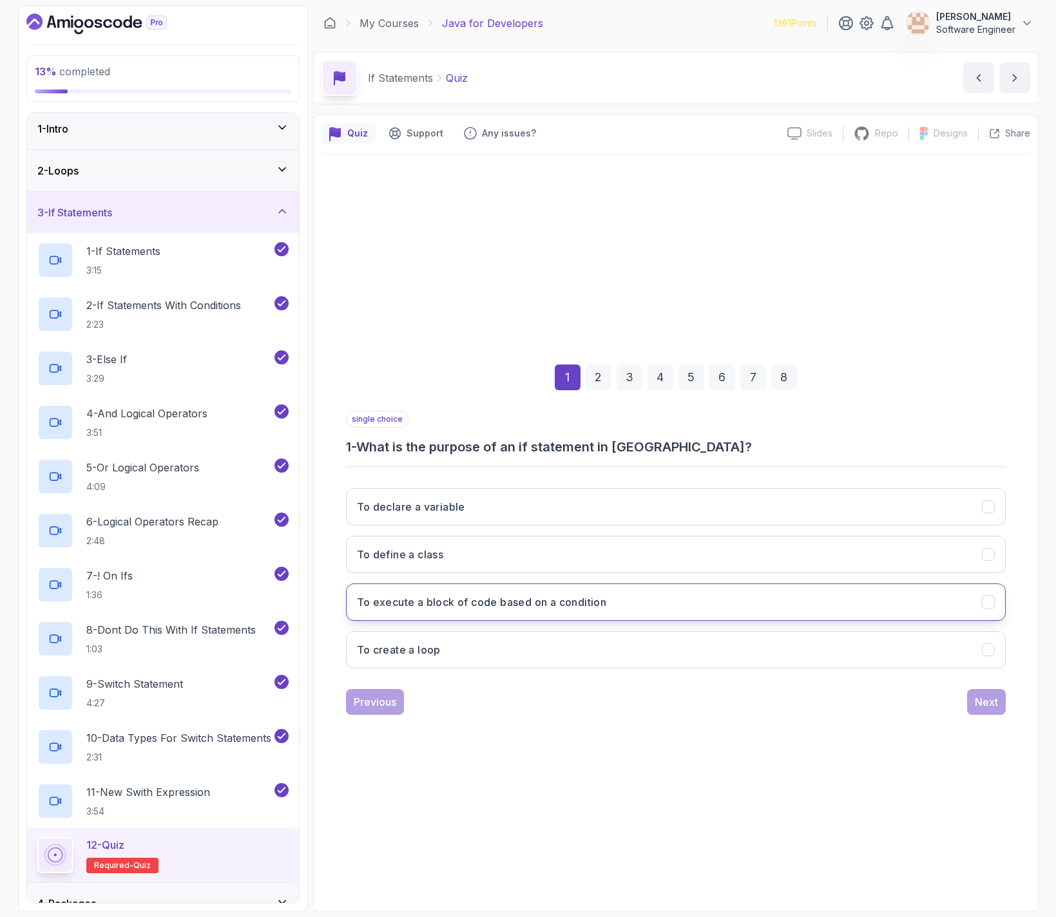
click at [513, 610] on button "To execute a block of code based on a condition" at bounding box center [676, 602] width 660 height 37
click at [974, 694] on button "Next" at bounding box center [986, 702] width 39 height 26
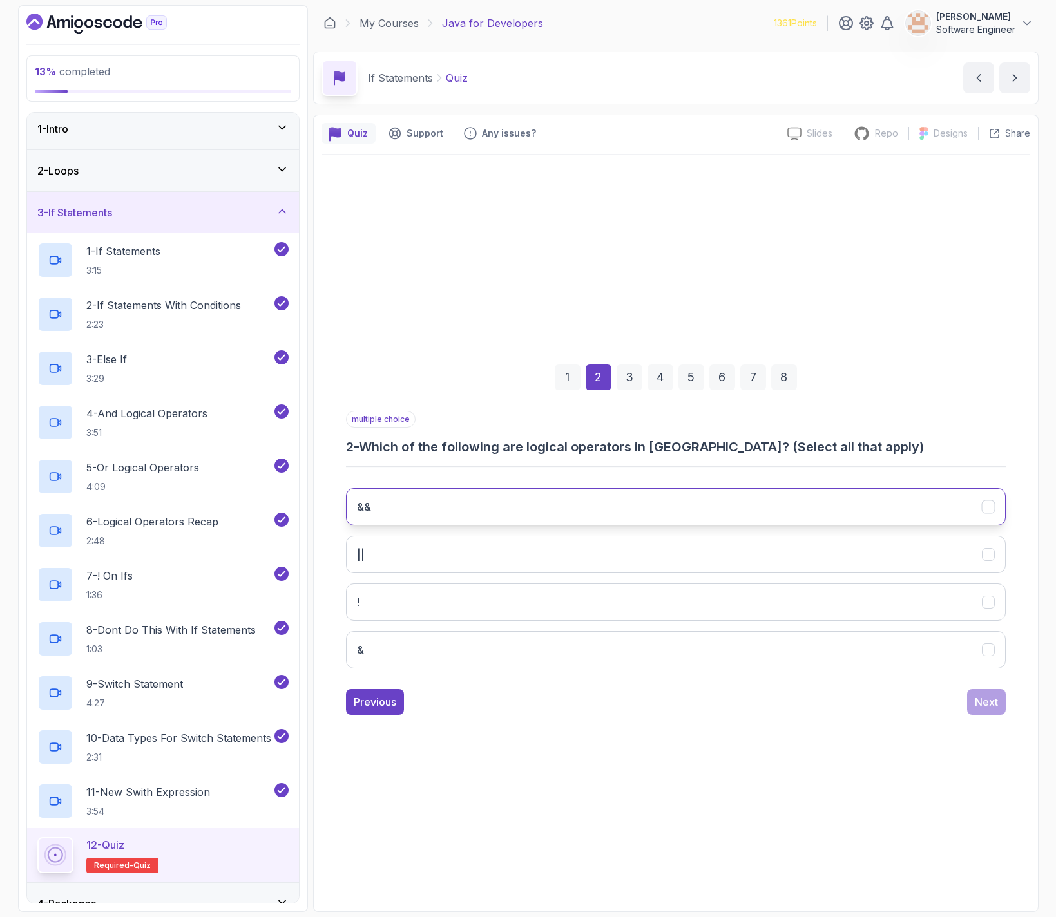
drag, startPoint x: 497, startPoint y: 477, endPoint x: 488, endPoint y: 489, distance: 15.2
click at [497, 477] on div "multiple choice 2 - Which of the following are logical operators in [GEOGRAPHIC…" at bounding box center [676, 545] width 660 height 268
click at [481, 497] on button "&&" at bounding box center [676, 506] width 660 height 37
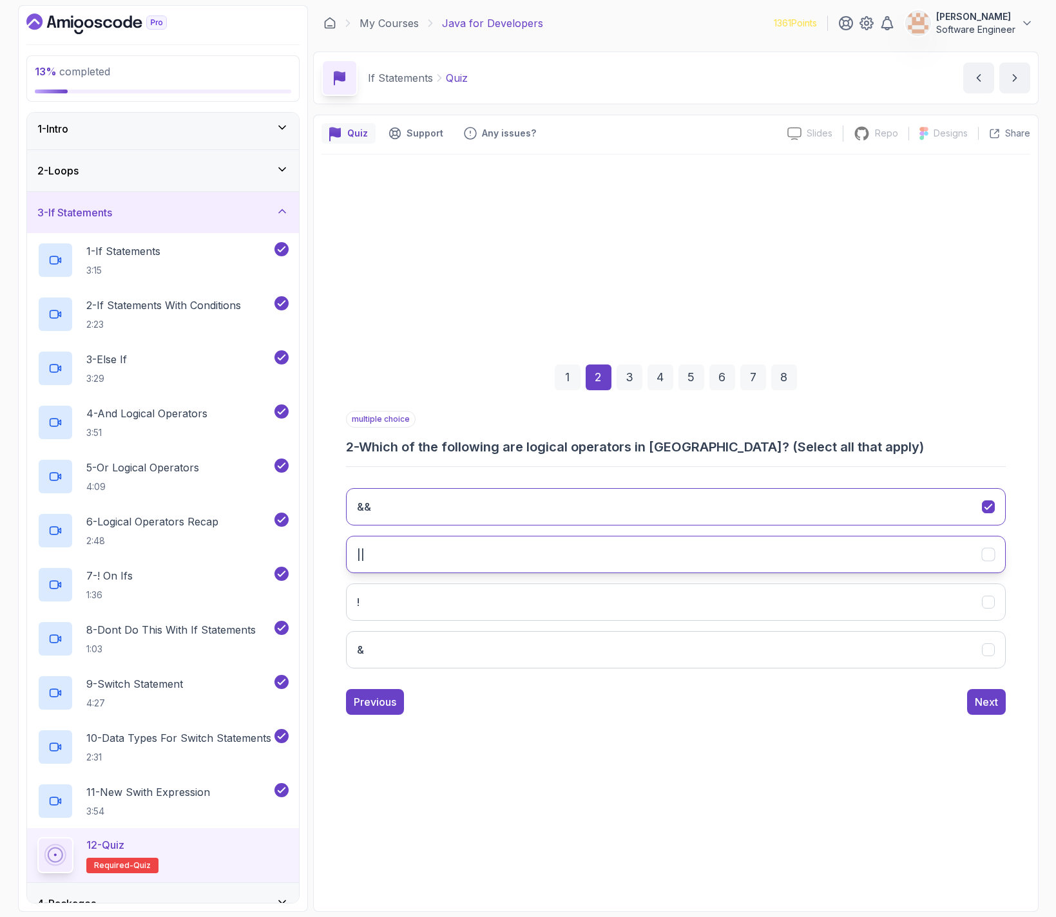
click at [389, 553] on button "||" at bounding box center [676, 554] width 660 height 37
drag, startPoint x: 404, startPoint y: 608, endPoint x: 584, endPoint y: 667, distance: 189.2
click at [404, 609] on button "!" at bounding box center [676, 602] width 660 height 37
click at [994, 701] on div "Next" at bounding box center [986, 701] width 23 height 15
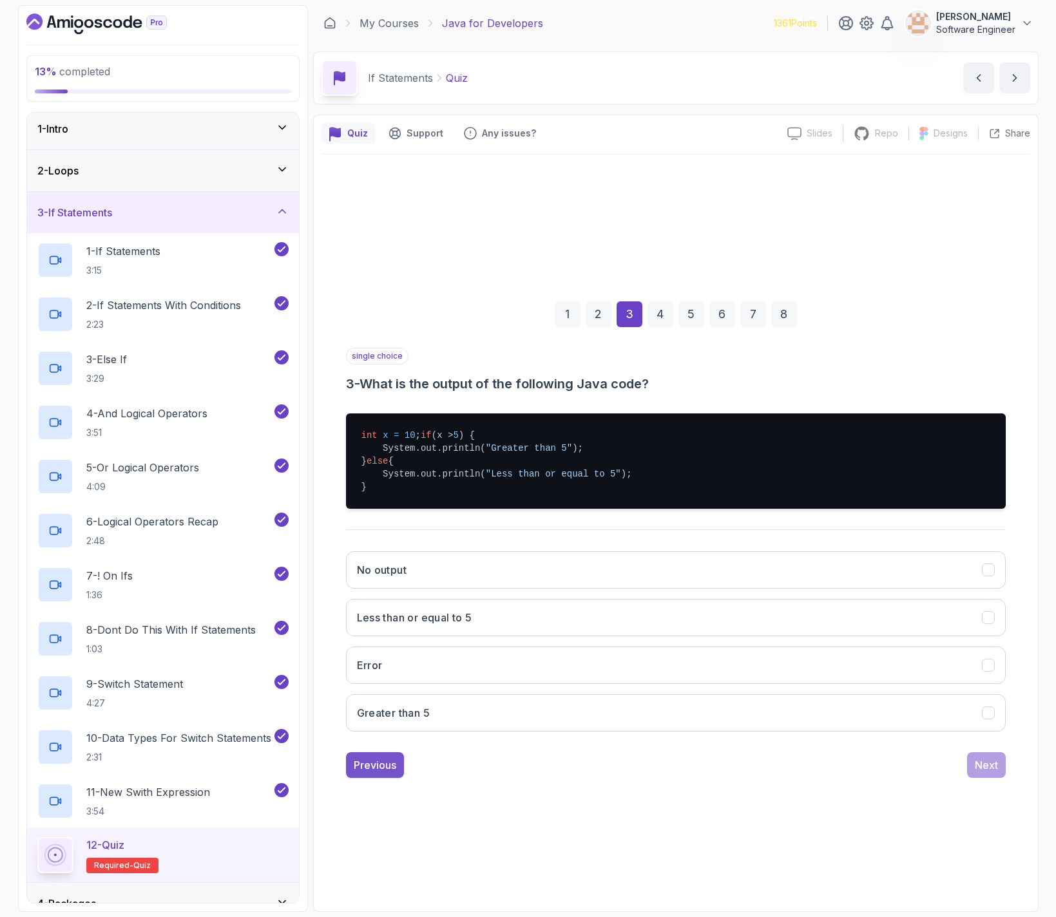
click at [379, 766] on div "Previous" at bounding box center [375, 764] width 43 height 15
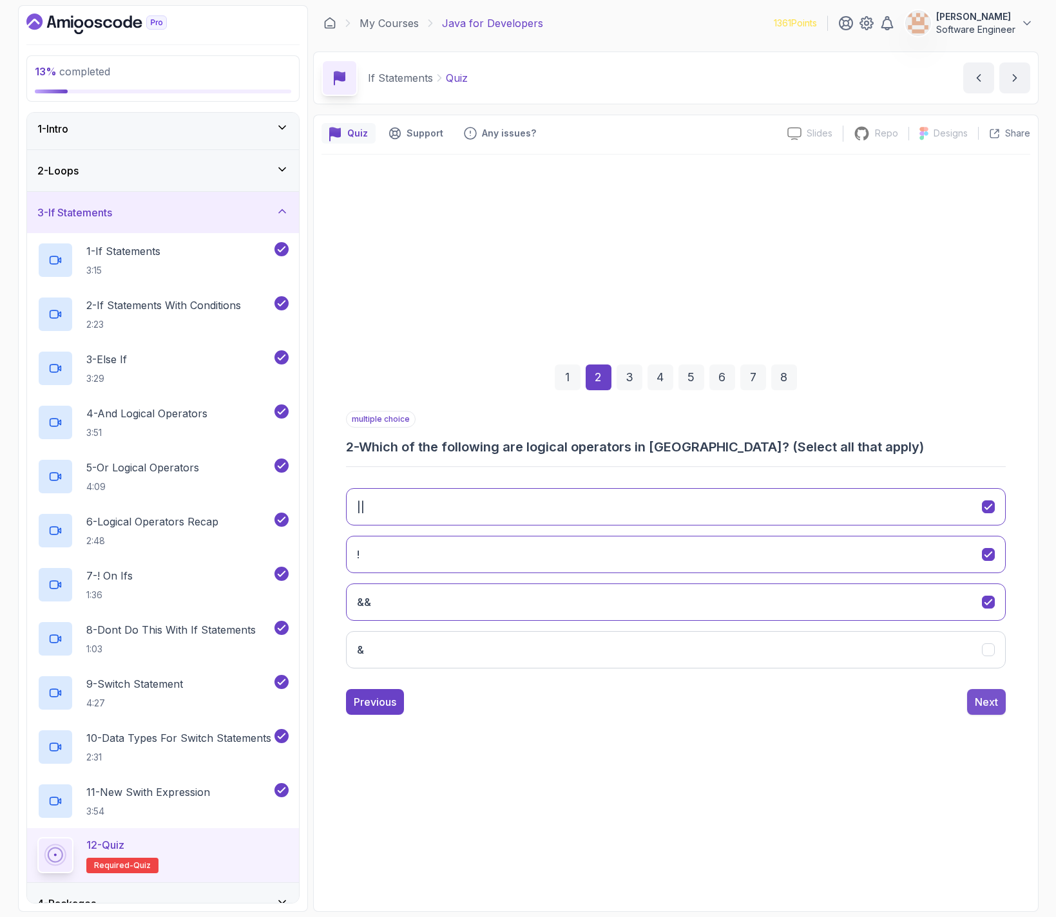
click at [976, 707] on div "Next" at bounding box center [986, 701] width 23 height 15
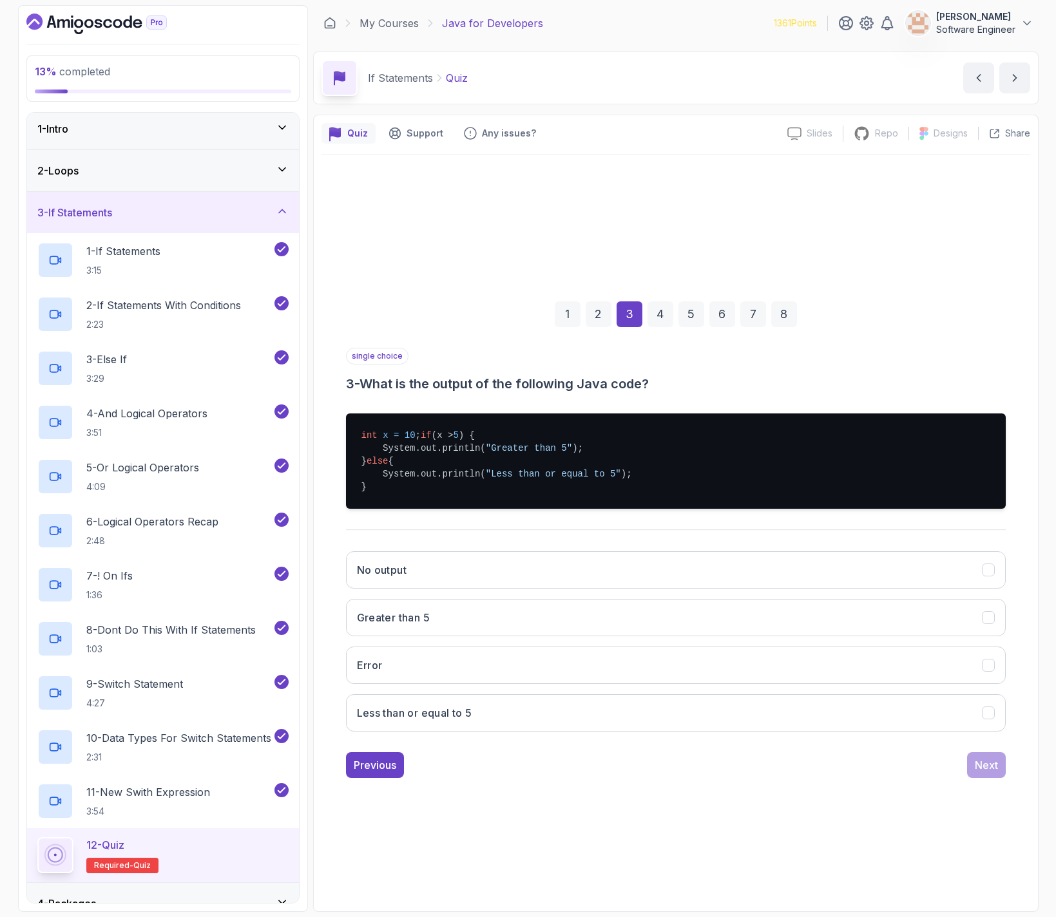
drag, startPoint x: 386, startPoint y: 422, endPoint x: 426, endPoint y: 421, distance: 39.3
click at [423, 419] on pre "int x = 10 ; if (x > 5 ) { System.out.println( "Greater than 5" ); } else { Sys…" at bounding box center [676, 461] width 660 height 95
drag, startPoint x: 446, startPoint y: 427, endPoint x: 439, endPoint y: 433, distance: 8.7
click at [446, 428] on pre "int x = 10 ; if (x > 5 ) { System.out.println( "Greater than 5" ); } else { Sys…" at bounding box center [676, 461] width 660 height 95
click at [383, 444] on pre "int x = 10 ; if (x > 5 ) { System.out.println( "Greater than 5" ); } else { Sys…" at bounding box center [676, 461] width 660 height 95
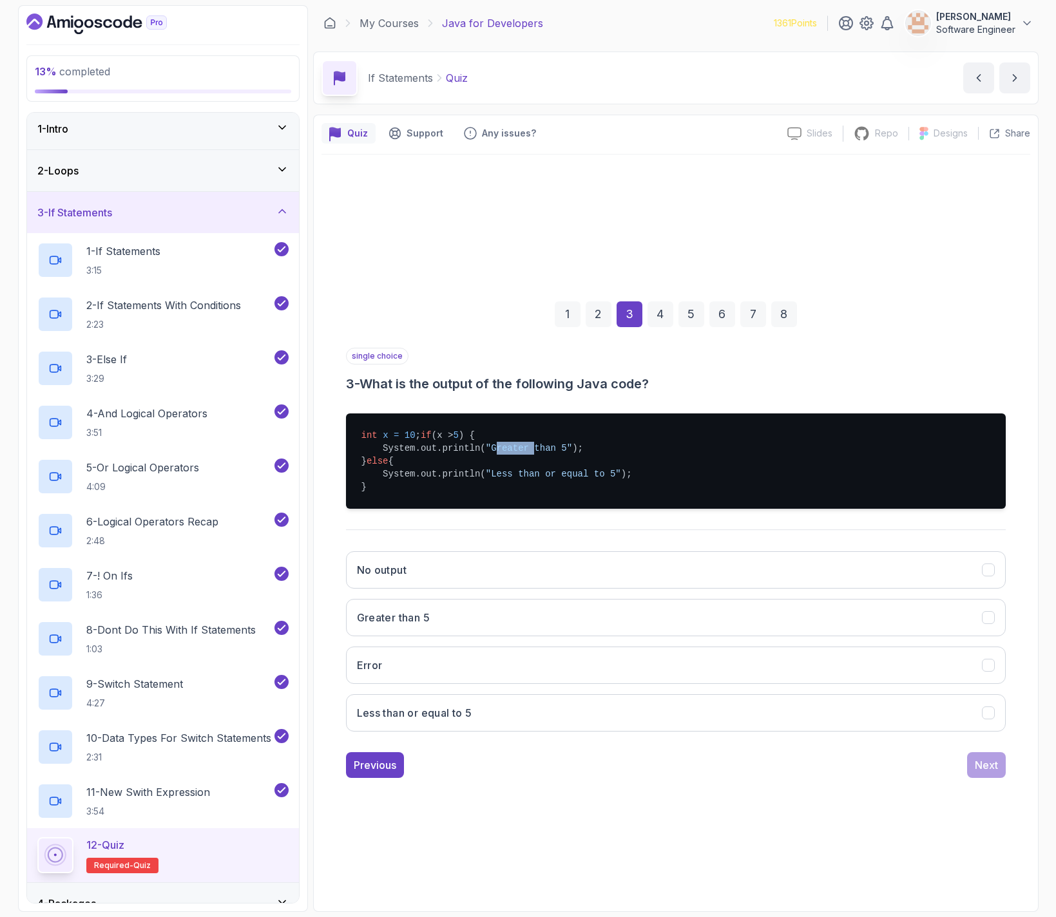
drag, startPoint x: 500, startPoint y: 454, endPoint x: 533, endPoint y: 454, distance: 32.8
click at [533, 453] on span ""Greater than 5"" at bounding box center [529, 448] width 86 height 10
drag, startPoint x: 435, startPoint y: 492, endPoint x: 405, endPoint y: 482, distance: 32.0
click at [435, 492] on pre "int x = 10 ; if (x > 5 ) { System.out.println( "Greater than 5" ); } else { Sys…" at bounding box center [676, 461] width 660 height 95
drag, startPoint x: 524, startPoint y: 477, endPoint x: 627, endPoint y: 471, distance: 103.9
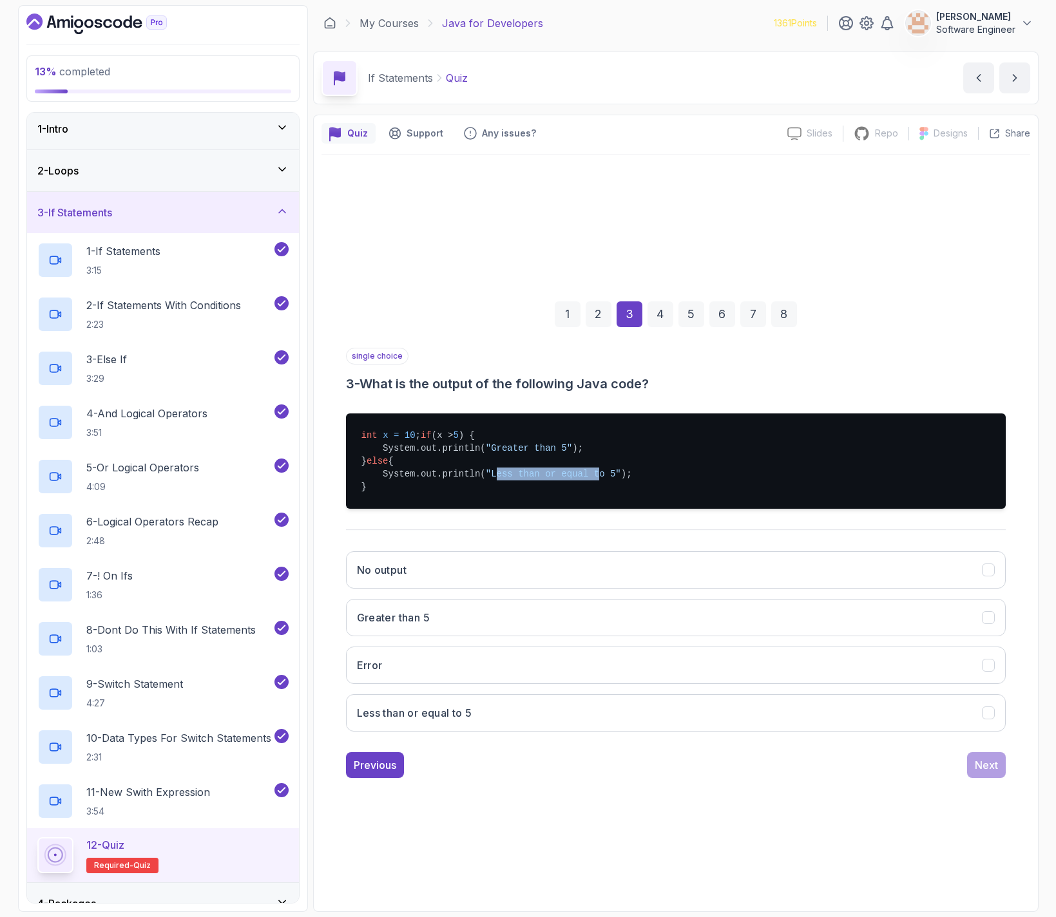
click at [602, 479] on span ""Less than or equal to 5"" at bounding box center [553, 474] width 135 height 10
drag, startPoint x: 640, startPoint y: 468, endPoint x: 522, endPoint y: 559, distance: 149.3
click at [639, 469] on pre "int x = 10 ; if (x > 5 ) { System.out.println( "Greater than 5" ); } else { Sys…" at bounding box center [676, 461] width 660 height 95
drag, startPoint x: 463, startPoint y: 620, endPoint x: 546, endPoint y: 636, distance: 84.8
click at [463, 620] on button "Greater than 5" at bounding box center [676, 617] width 660 height 37
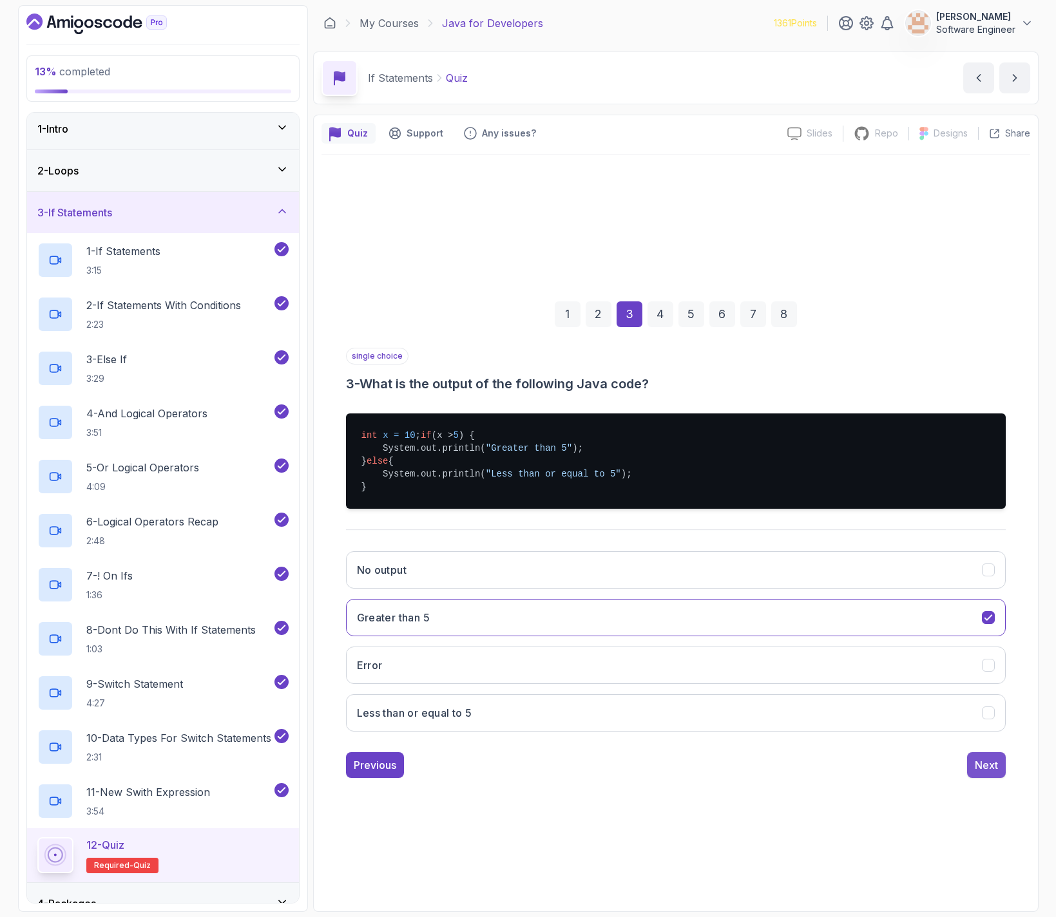
click at [991, 773] on div "Next" at bounding box center [986, 764] width 23 height 15
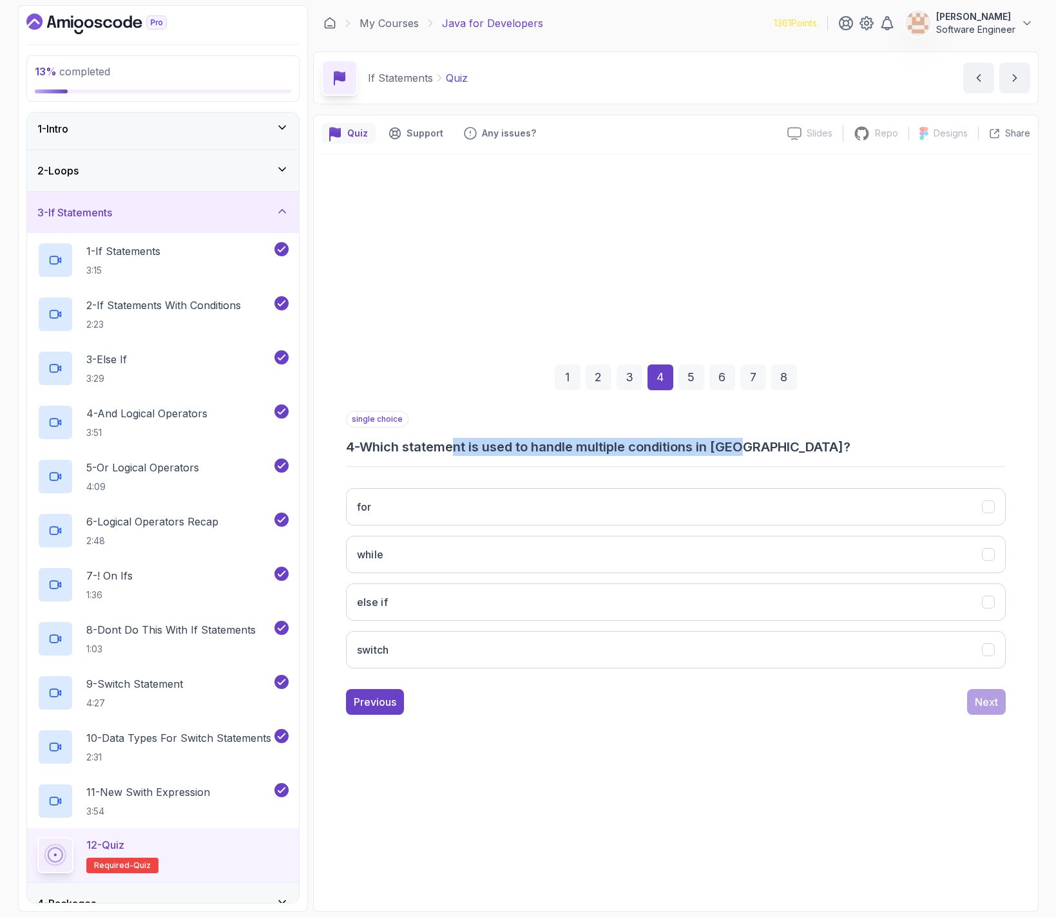
drag, startPoint x: 464, startPoint y: 449, endPoint x: 749, endPoint y: 453, distance: 285.4
click at [748, 453] on h3 "4 - Which statement is used to handle multiple conditions in [GEOGRAPHIC_DATA]?" at bounding box center [676, 447] width 660 height 18
click at [800, 454] on h3 "4 - Which statement is used to handle multiple conditions in [GEOGRAPHIC_DATA]?" at bounding box center [676, 447] width 660 height 18
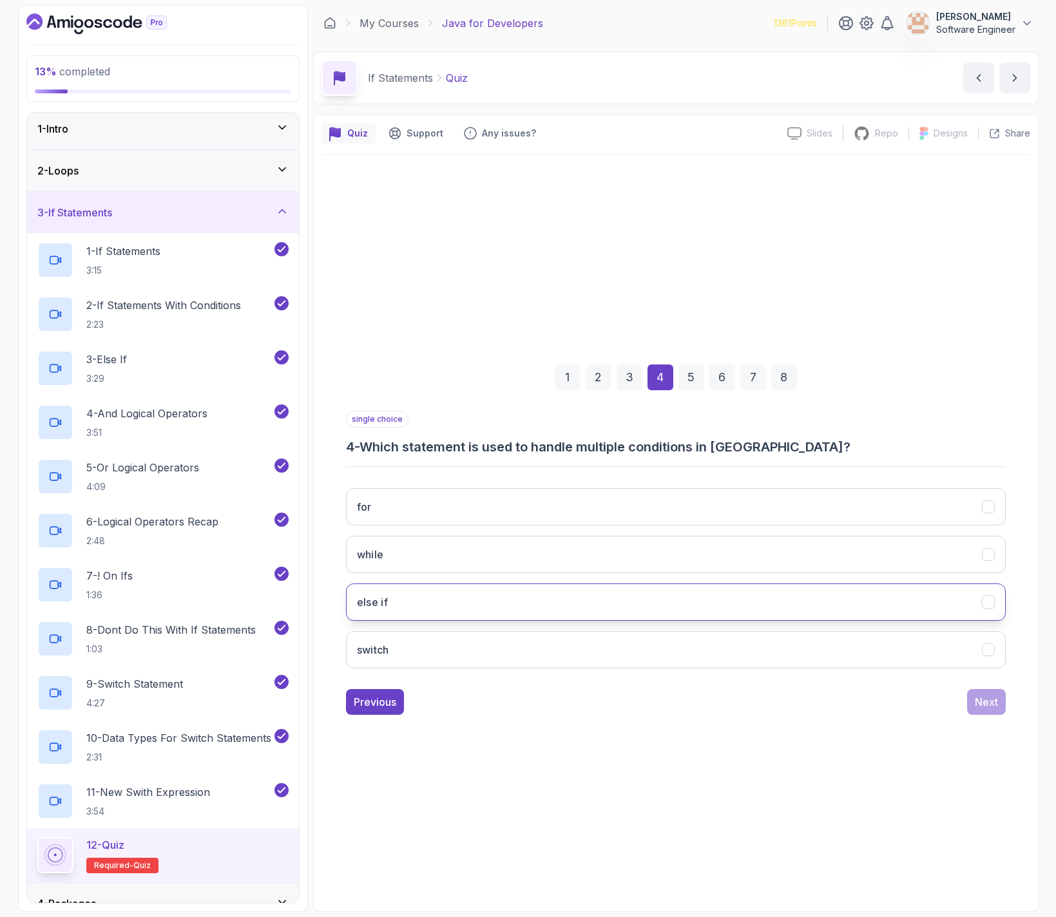
click at [447, 604] on button "else if" at bounding box center [676, 602] width 660 height 37
click at [656, 614] on button "else if" at bounding box center [676, 602] width 660 height 37
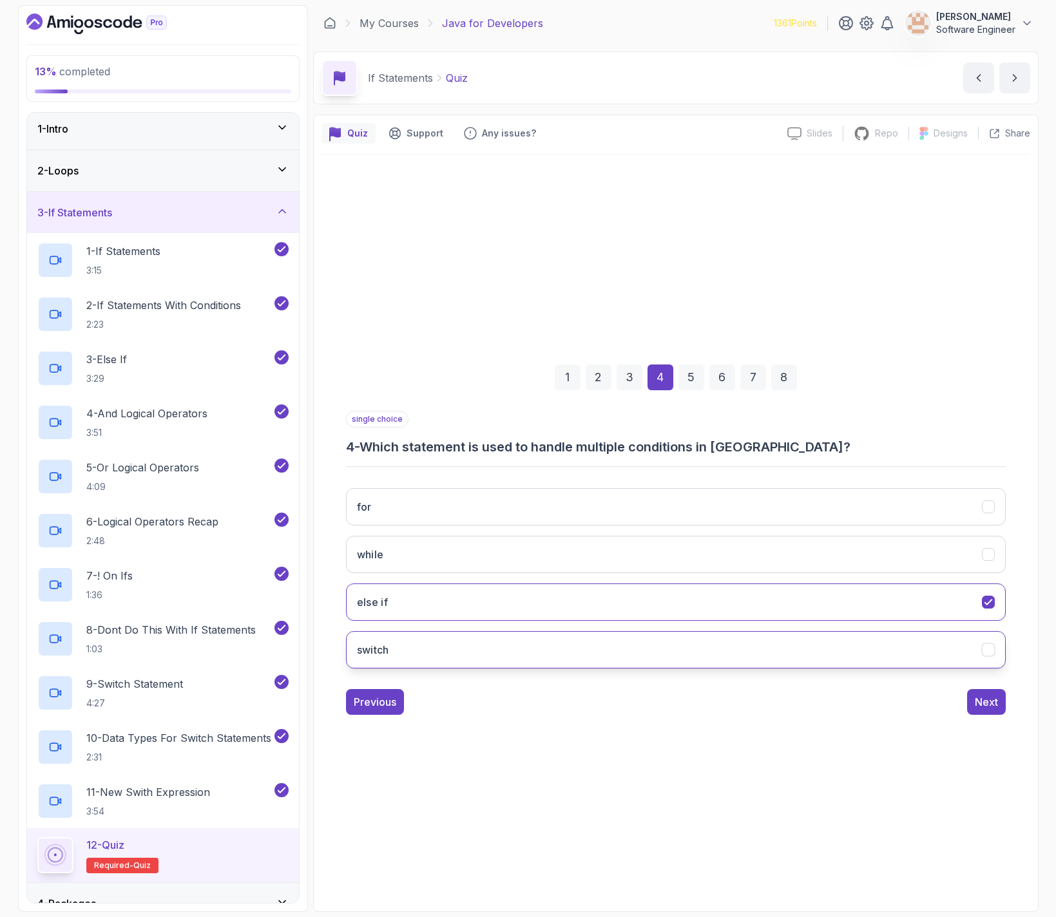
click at [576, 651] on button "switch" at bounding box center [676, 649] width 660 height 37
drag, startPoint x: 508, startPoint y: 449, endPoint x: 810, endPoint y: 444, distance: 302.1
click at [767, 443] on h3 "4 - Which statement is used to handle multiple conditions in [GEOGRAPHIC_DATA]?" at bounding box center [676, 447] width 660 height 18
click at [810, 444] on h3 "4 - Which statement is used to handle multiple conditions in [GEOGRAPHIC_DATA]?" at bounding box center [676, 447] width 660 height 18
click at [972, 616] on button "else if" at bounding box center [676, 602] width 660 height 37
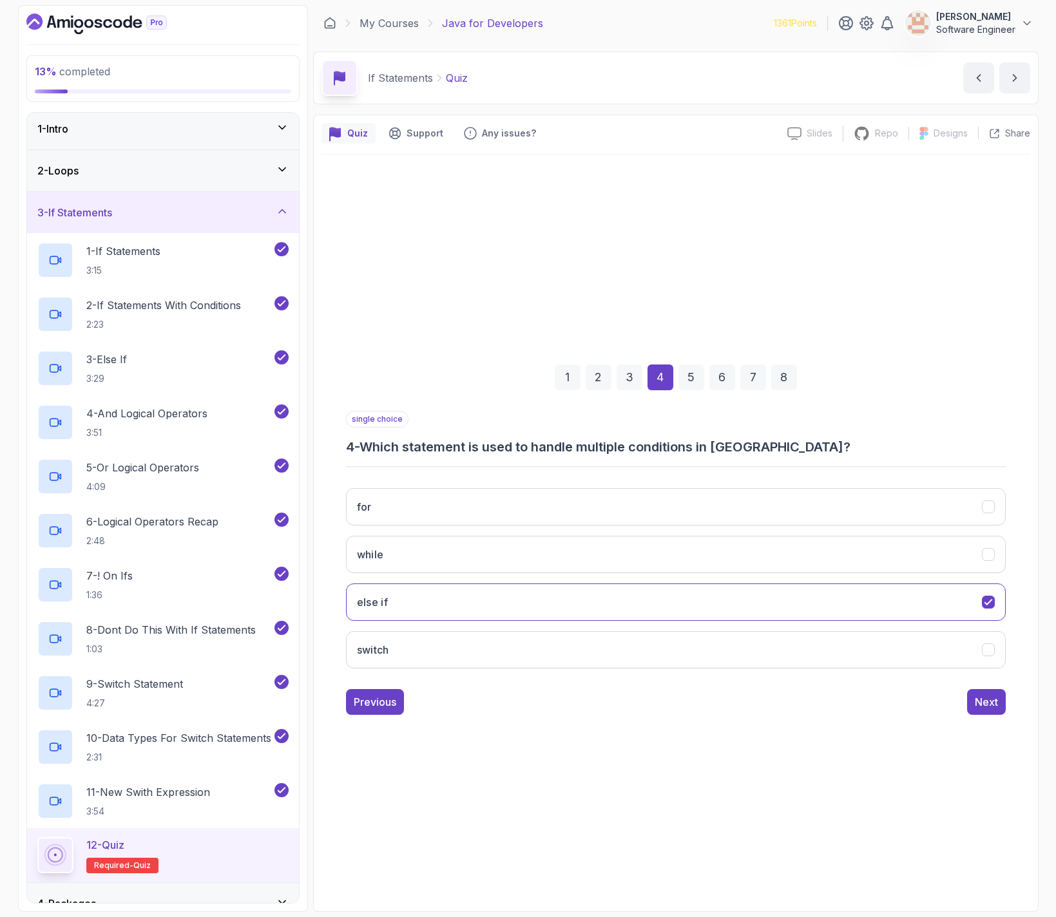
drag, startPoint x: 967, startPoint y: 641, endPoint x: 1000, endPoint y: 727, distance: 92.3
click at [966, 642] on button "switch" at bounding box center [676, 649] width 660 height 37
click at [978, 698] on div "Next" at bounding box center [986, 701] width 23 height 15
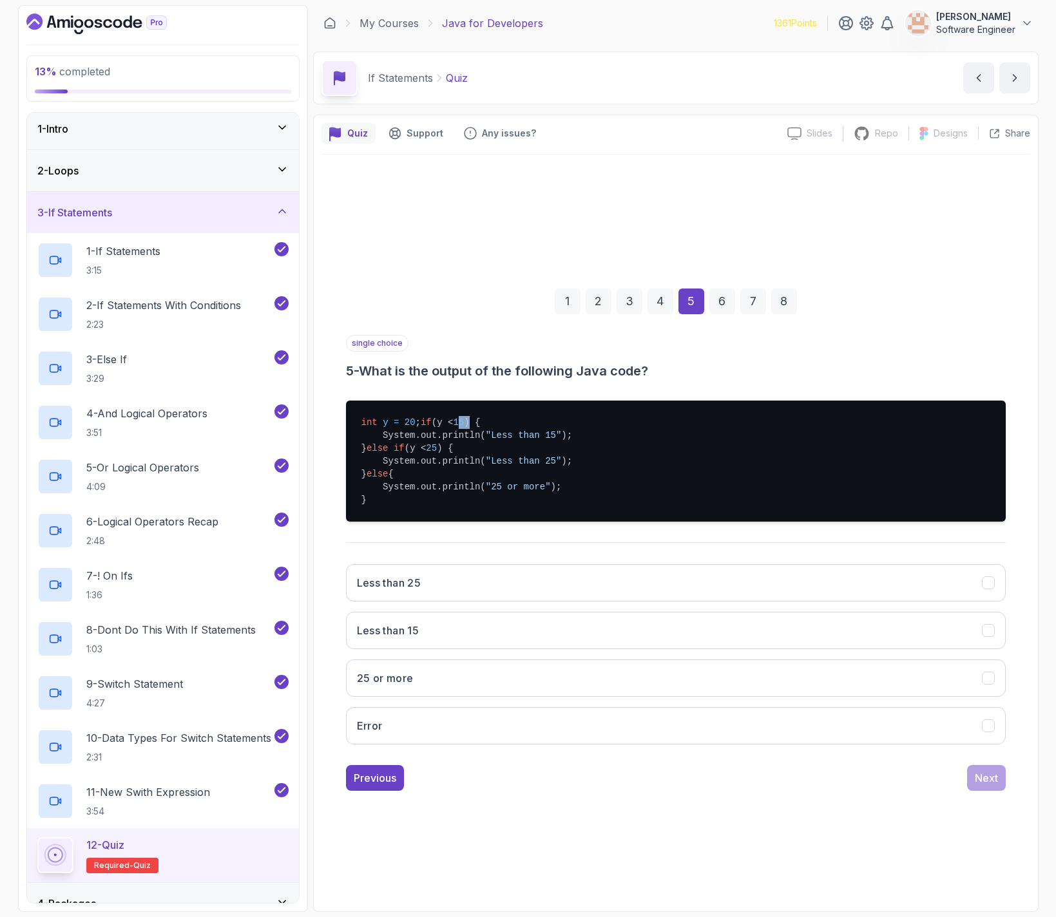
drag, startPoint x: 412, startPoint y: 425, endPoint x: 419, endPoint y: 430, distance: 9.3
click at [419, 430] on pre "int y = 20 ; if (y < 15 ) { System.out.println( "Less than 15" ); } else if (y …" at bounding box center [676, 461] width 660 height 121
click at [442, 438] on pre "int y = 20 ; if (y < 15 ) { System.out.println( "Less than 15" ); } else if (y …" at bounding box center [676, 461] width 660 height 121
drag, startPoint x: 523, startPoint y: 439, endPoint x: 570, endPoint y: 439, distance: 47.0
click at [570, 439] on pre "int y = 20 ; if (y < 15 ) { System.out.println( "Less than 15" ); } else if (y …" at bounding box center [676, 461] width 660 height 121
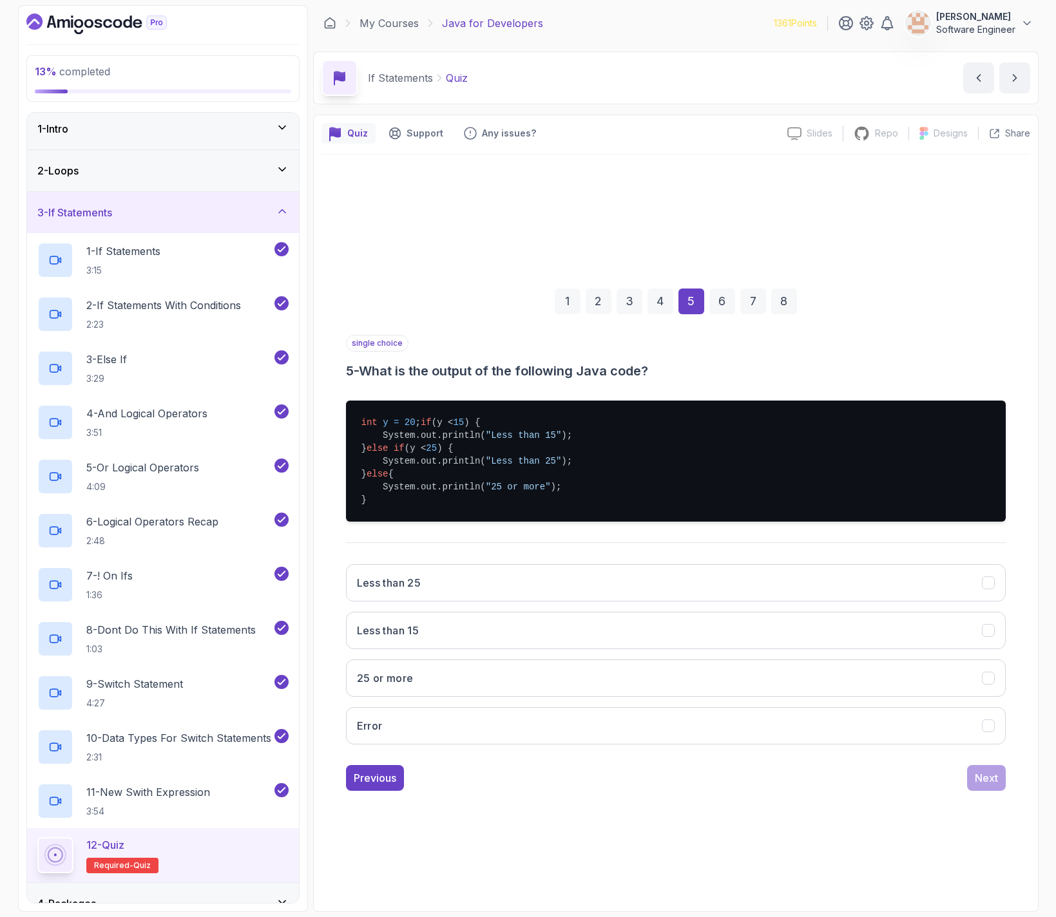
click at [510, 461] on pre "int y = 20 ; if (y < 15 ) { System.out.println( "Less than 15" ); } else if (y …" at bounding box center [676, 461] width 660 height 121
drag, startPoint x: 444, startPoint y: 456, endPoint x: 465, endPoint y: 457, distance: 21.3
click at [462, 457] on pre "int y = 20 ; if (y < 15 ) { System.out.println( "Less than 15" ); } else if (y …" at bounding box center [676, 461] width 660 height 121
drag, startPoint x: 523, startPoint y: 469, endPoint x: 544, endPoint y: 468, distance: 20.6
click at [544, 466] on span ""Less than 25"" at bounding box center [524, 461] width 76 height 10
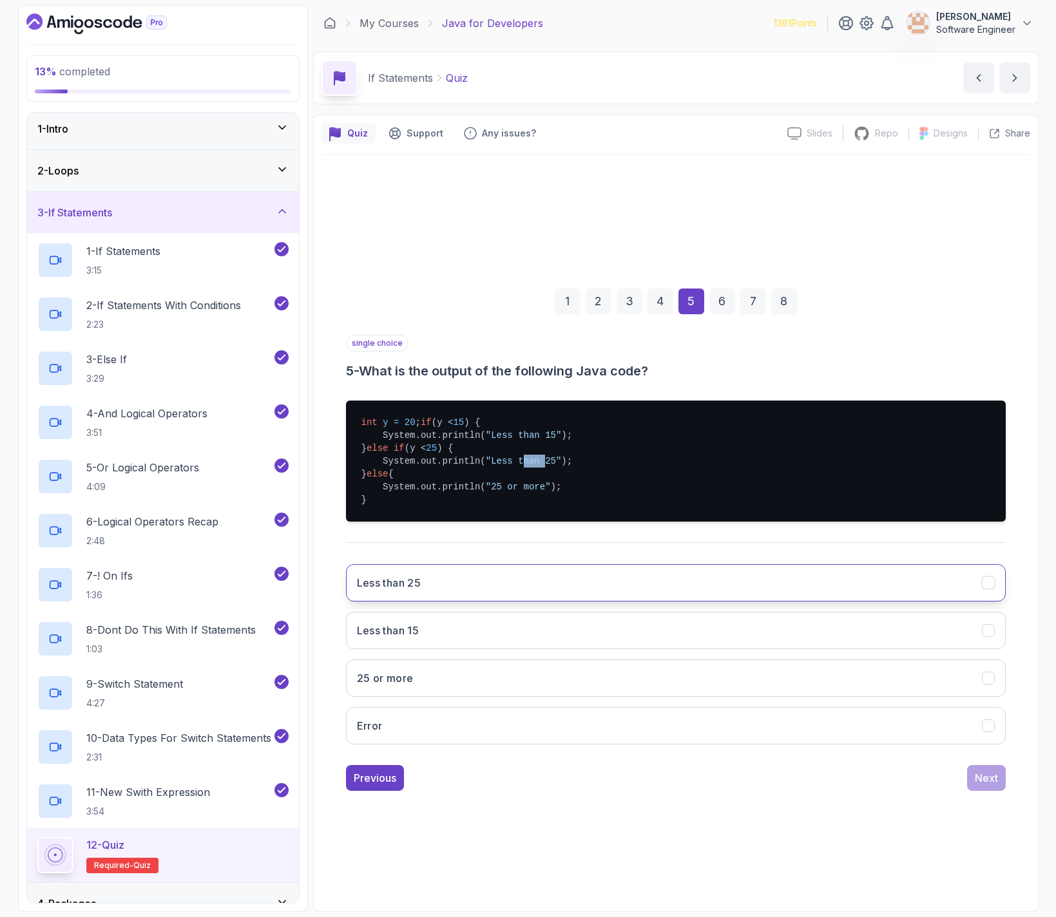
click at [495, 593] on button "Less than 25" at bounding box center [676, 582] width 660 height 37
click at [984, 786] on div "Next" at bounding box center [986, 777] width 23 height 15
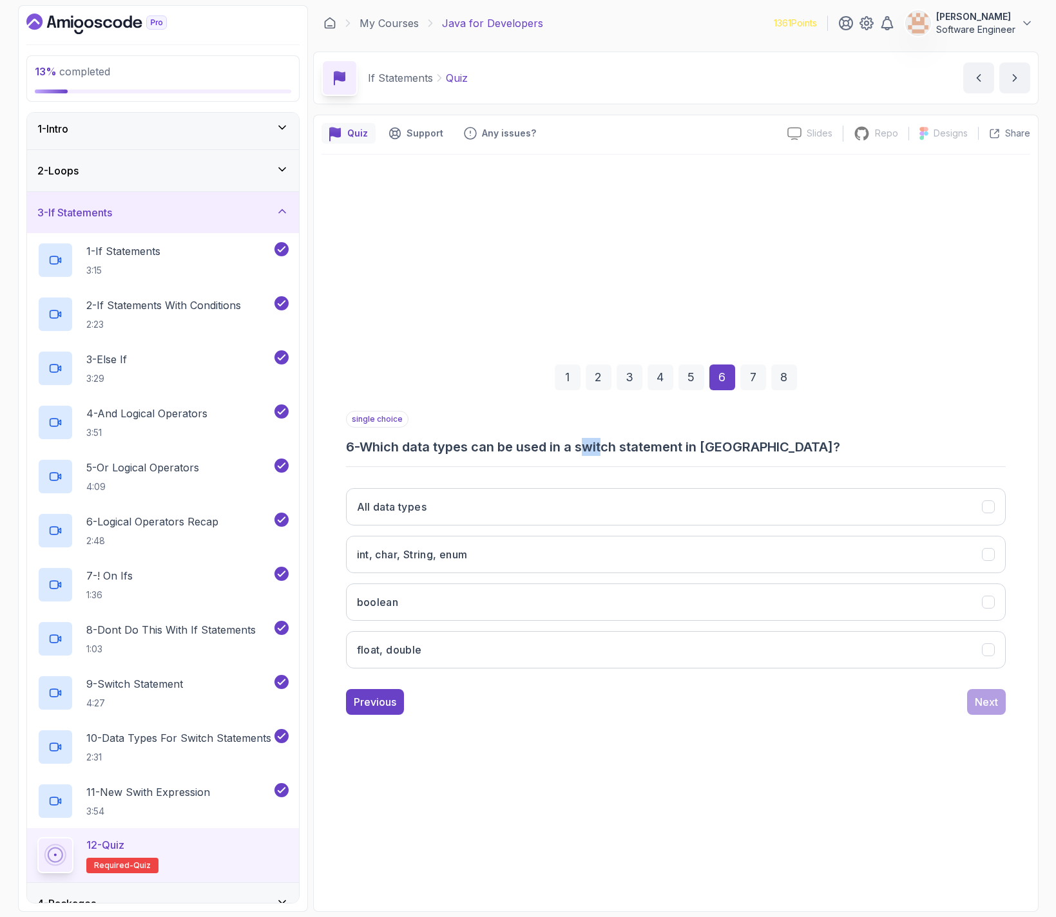
drag, startPoint x: 592, startPoint y: 442, endPoint x: 609, endPoint y: 442, distance: 16.7
click at [609, 441] on h3 "6 - Which data types can be used in a switch statement in [GEOGRAPHIC_DATA]?" at bounding box center [676, 447] width 660 height 18
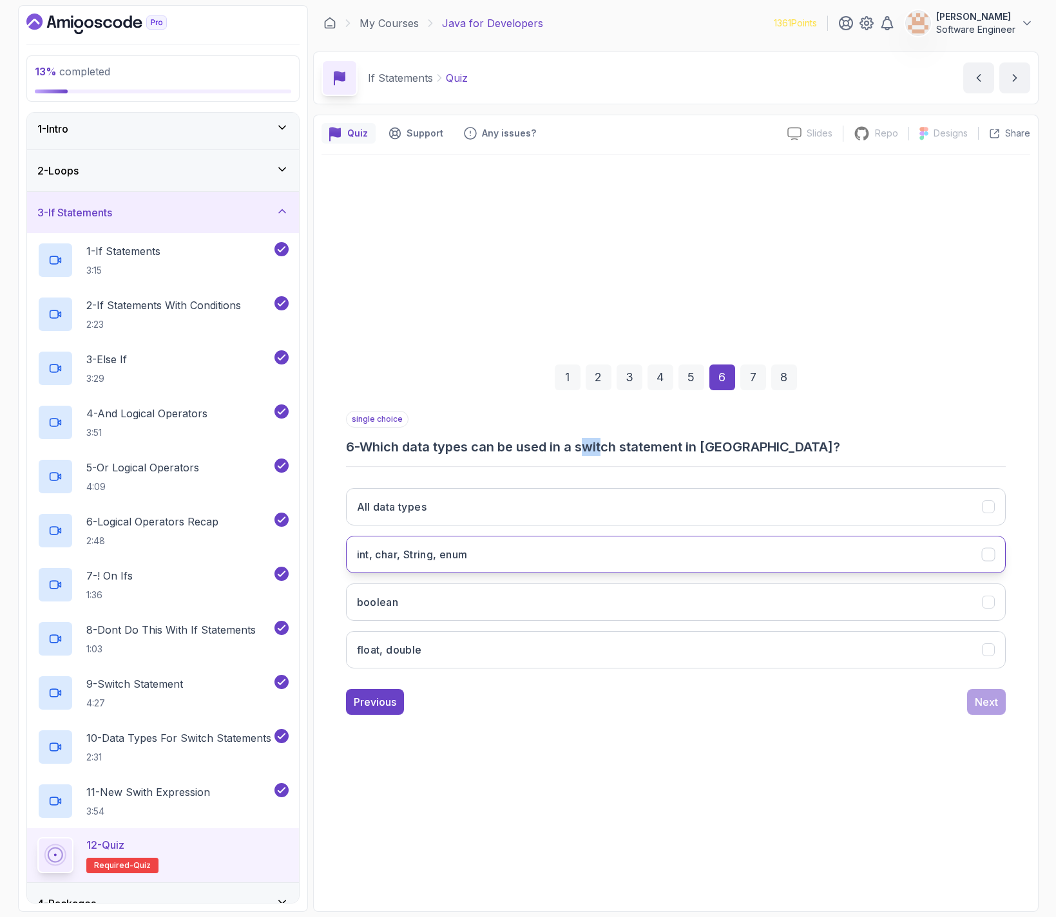
click at [423, 553] on h3 "int, char, String, enum" at bounding box center [412, 554] width 111 height 15
click at [991, 700] on div "Next" at bounding box center [986, 701] width 23 height 15
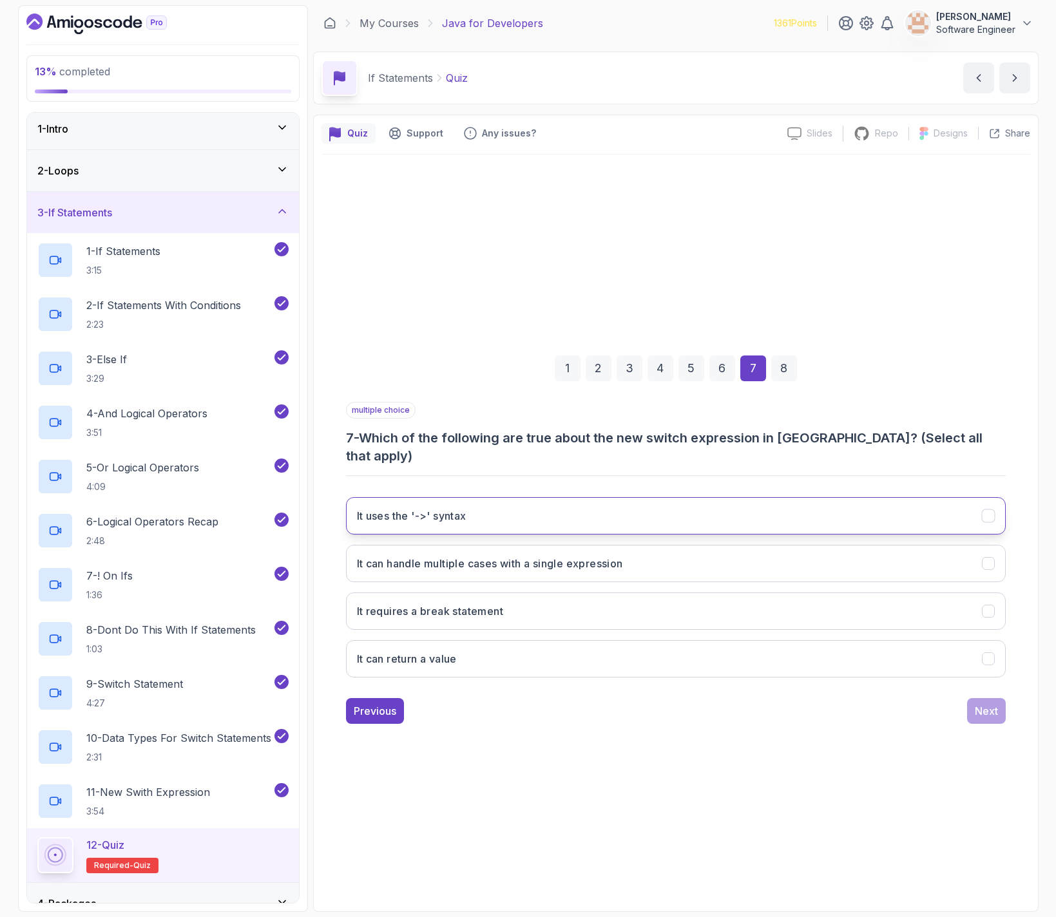
click at [533, 506] on button "It uses the '->' syntax" at bounding box center [676, 515] width 660 height 37
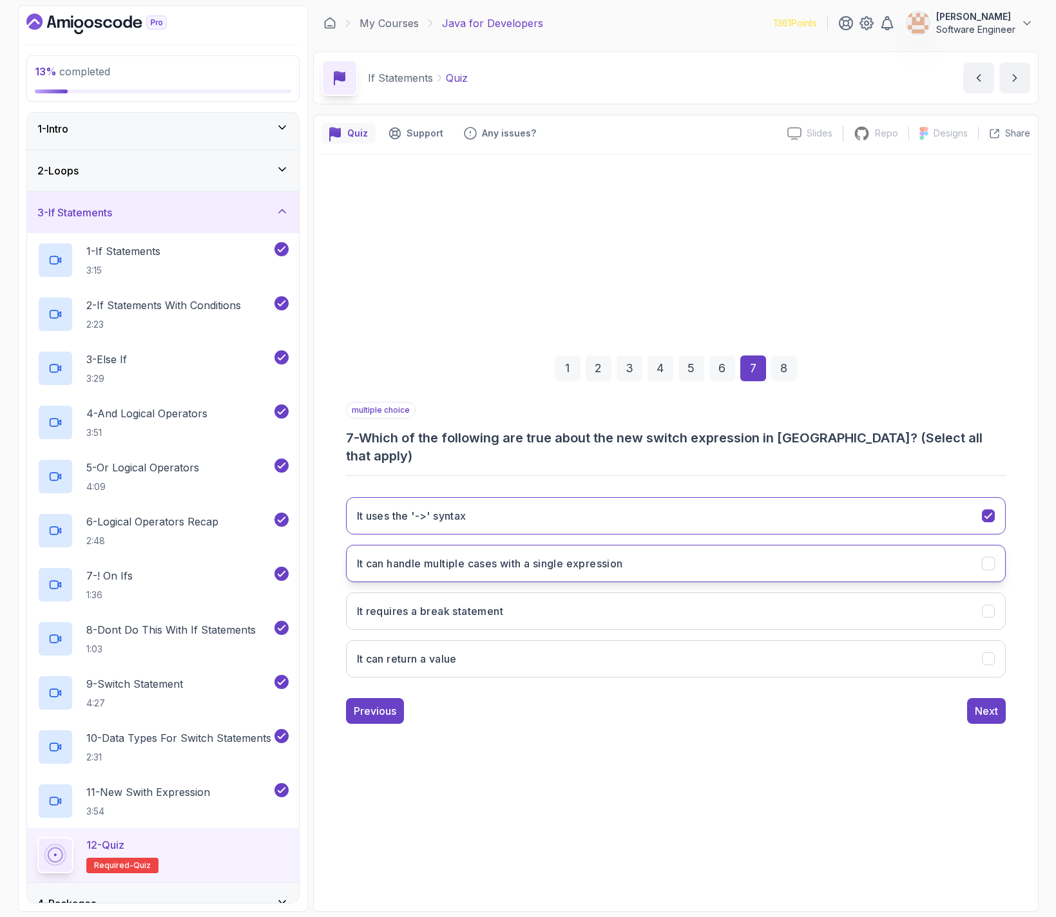
click at [472, 566] on button "It can handle multiple cases with a single expression" at bounding box center [676, 563] width 660 height 37
click at [540, 612] on button "It requires a break statement" at bounding box center [676, 611] width 660 height 37
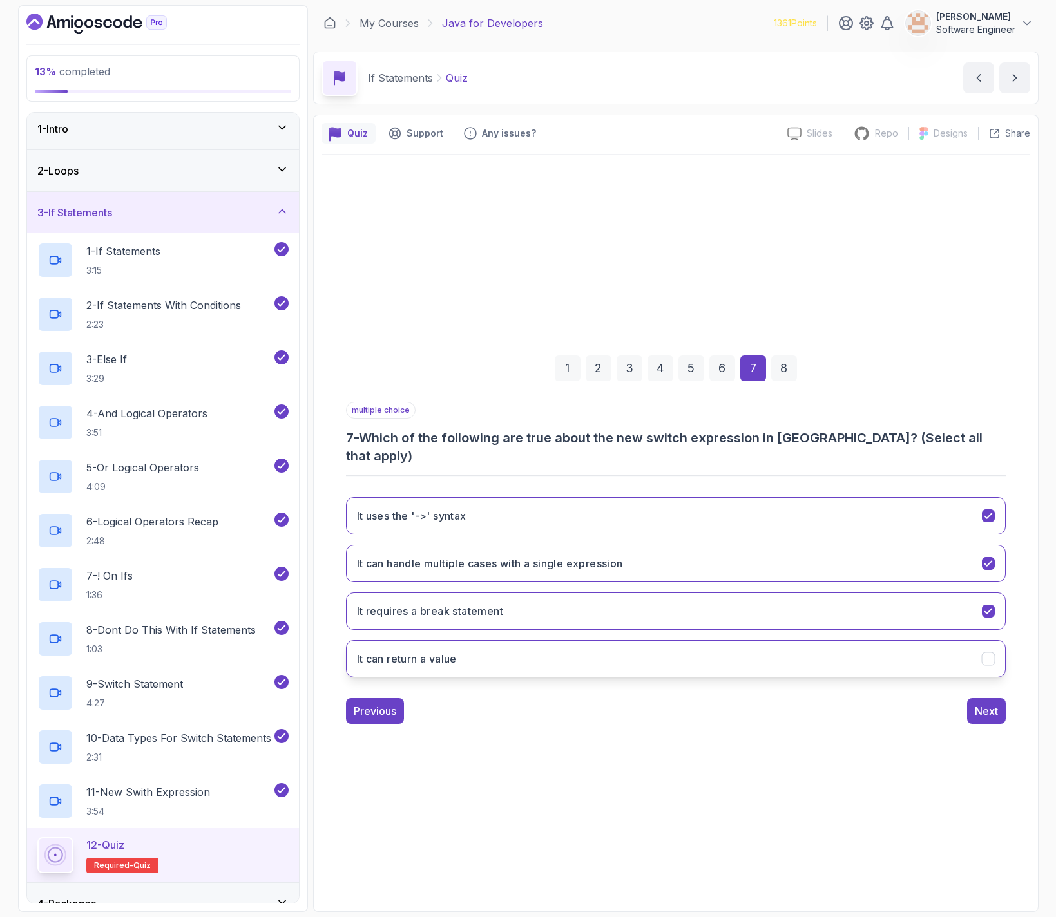
drag, startPoint x: 860, startPoint y: 645, endPoint x: 923, endPoint y: 645, distance: 63.1
click at [862, 645] on button "It can return a value" at bounding box center [676, 658] width 660 height 37
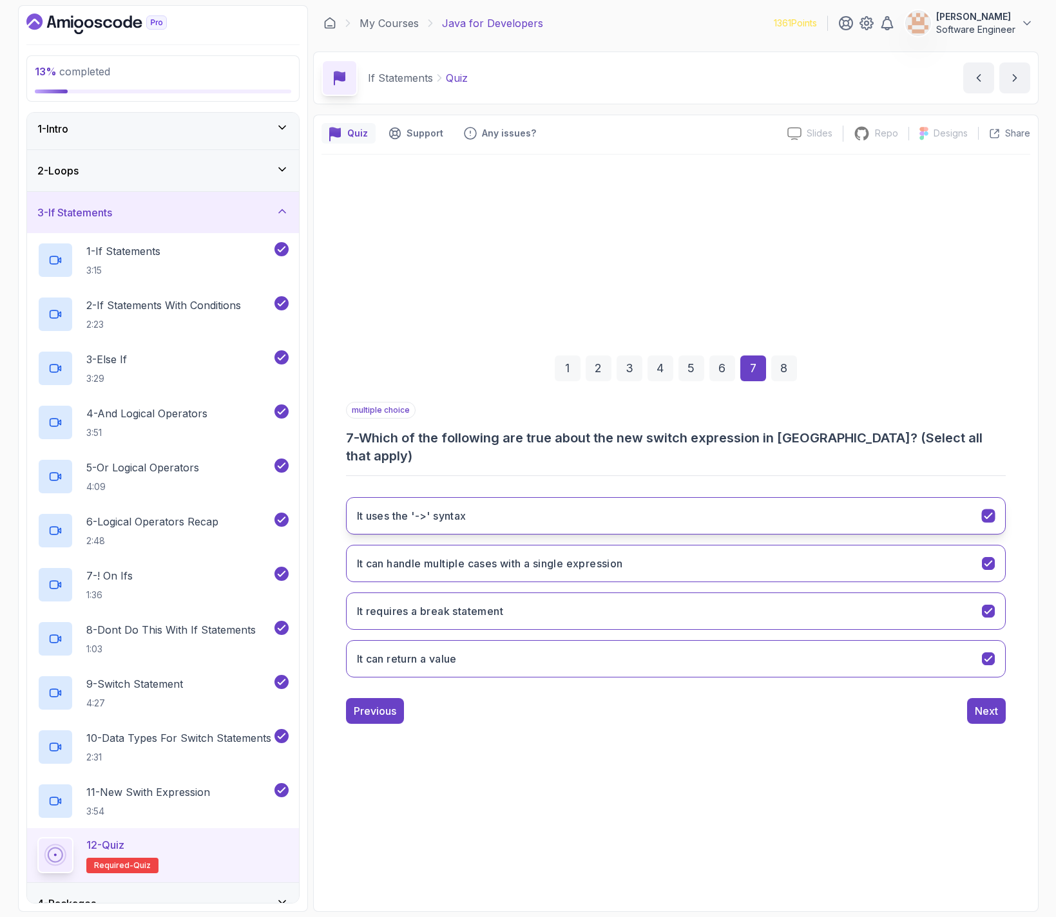
click at [764, 506] on button "It uses the '->' syntax" at bounding box center [676, 515] width 660 height 37
click at [544, 497] on button "It uses the '->' syntax" at bounding box center [676, 515] width 660 height 37
click at [897, 599] on button "It requires a break statement" at bounding box center [676, 611] width 660 height 37
click at [984, 703] on div "Next" at bounding box center [986, 710] width 23 height 15
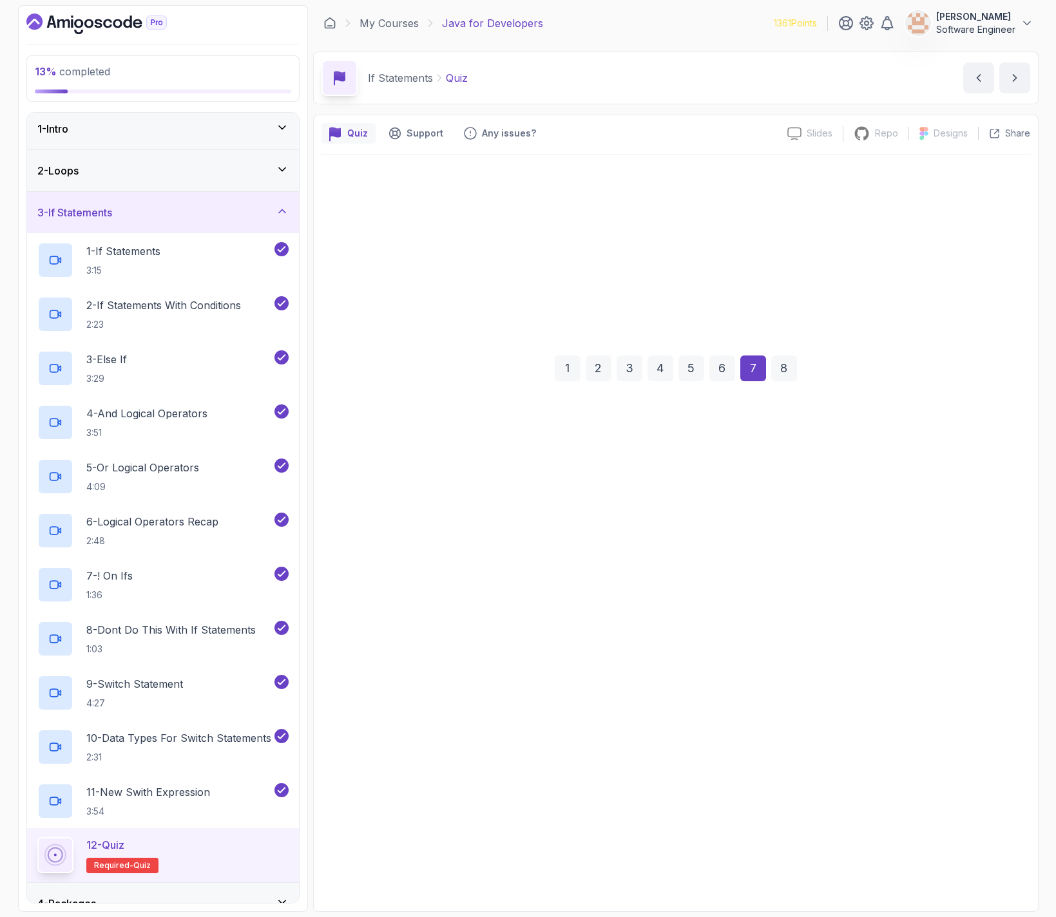
click at [984, 703] on div "Next" at bounding box center [986, 710] width 23 height 15
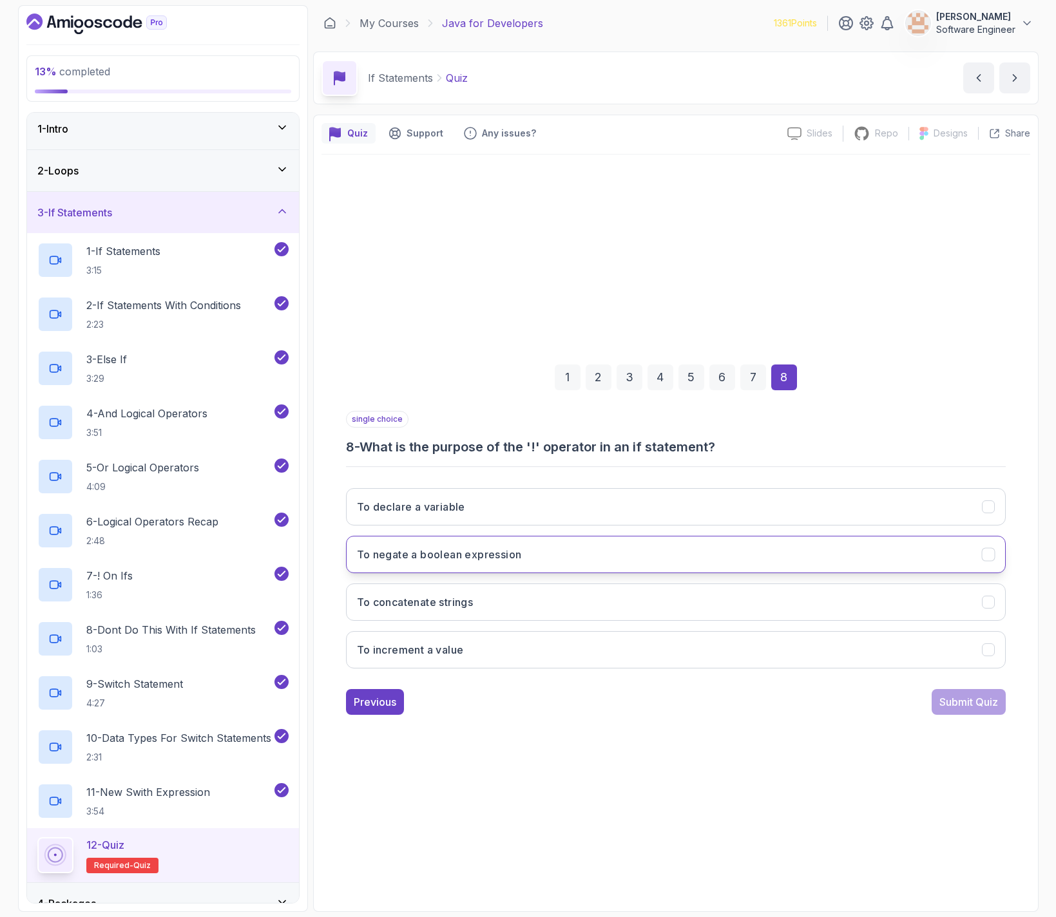
click at [528, 562] on button "To negate a boolean expression" at bounding box center [676, 554] width 660 height 37
click at [981, 700] on div "Submit Quiz" at bounding box center [968, 701] width 59 height 15
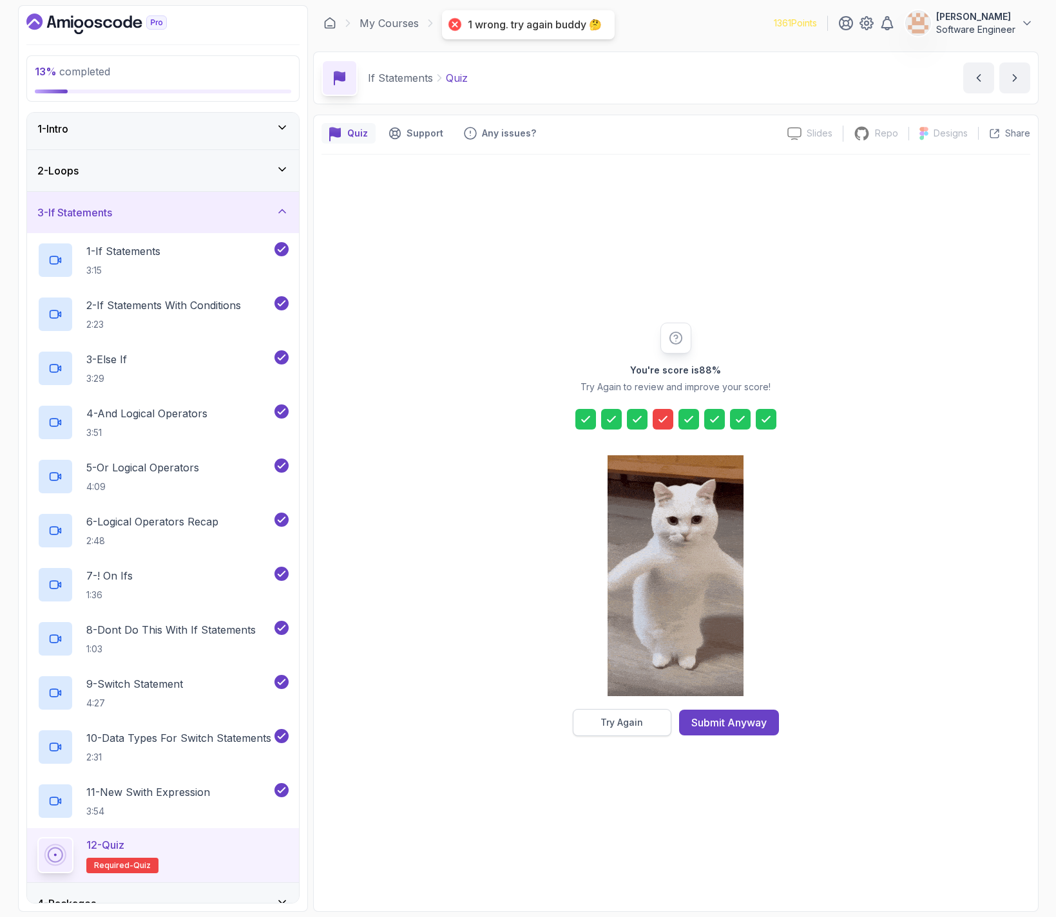
click at [638, 715] on button "Try Again" at bounding box center [622, 722] width 99 height 27
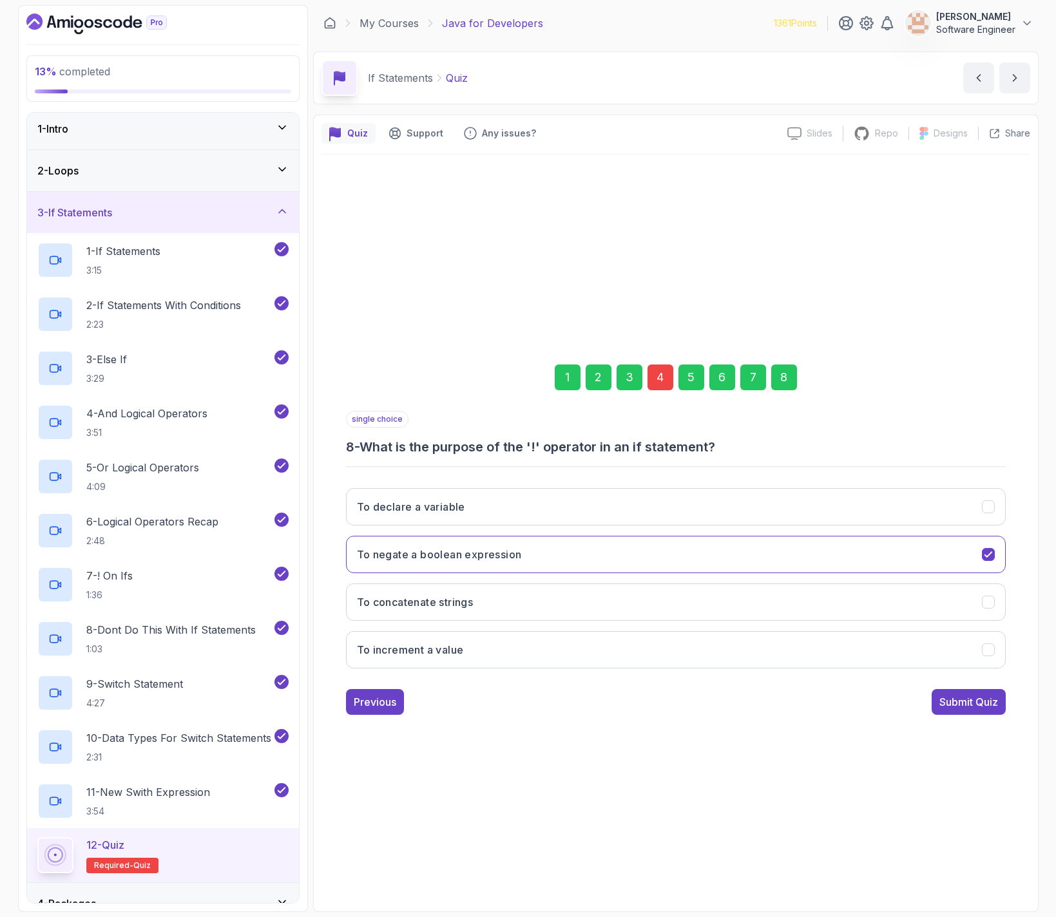
click at [665, 375] on div "4" at bounding box center [660, 378] width 26 height 26
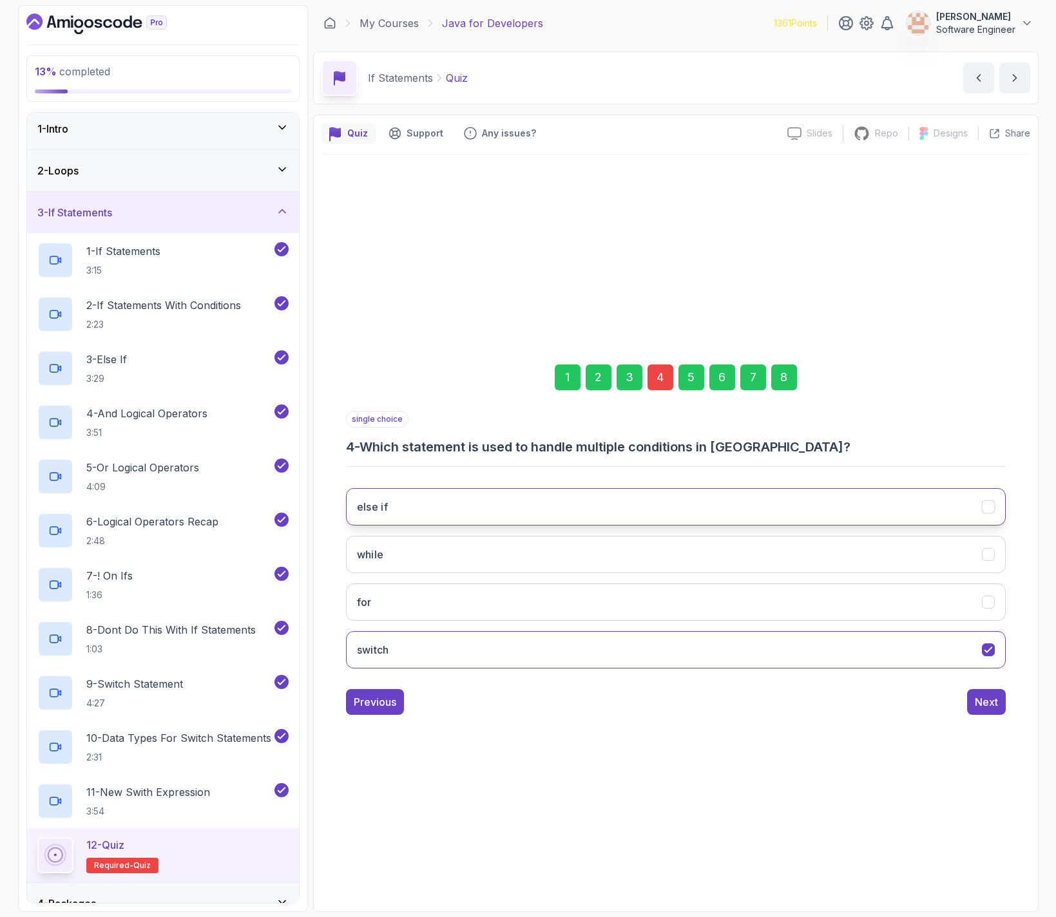
click at [442, 518] on button "else if" at bounding box center [676, 506] width 660 height 37
click at [982, 701] on div "Next" at bounding box center [986, 701] width 23 height 15
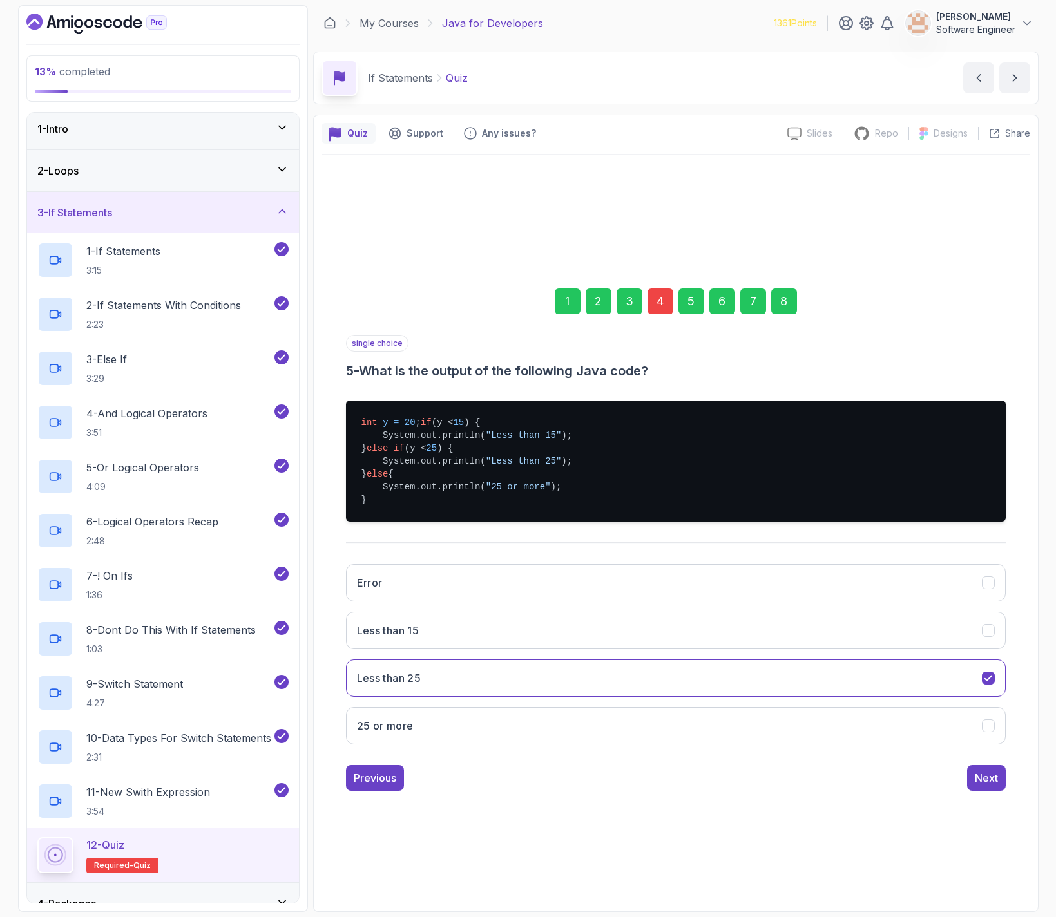
click at [783, 301] on div "8" at bounding box center [784, 302] width 26 height 26
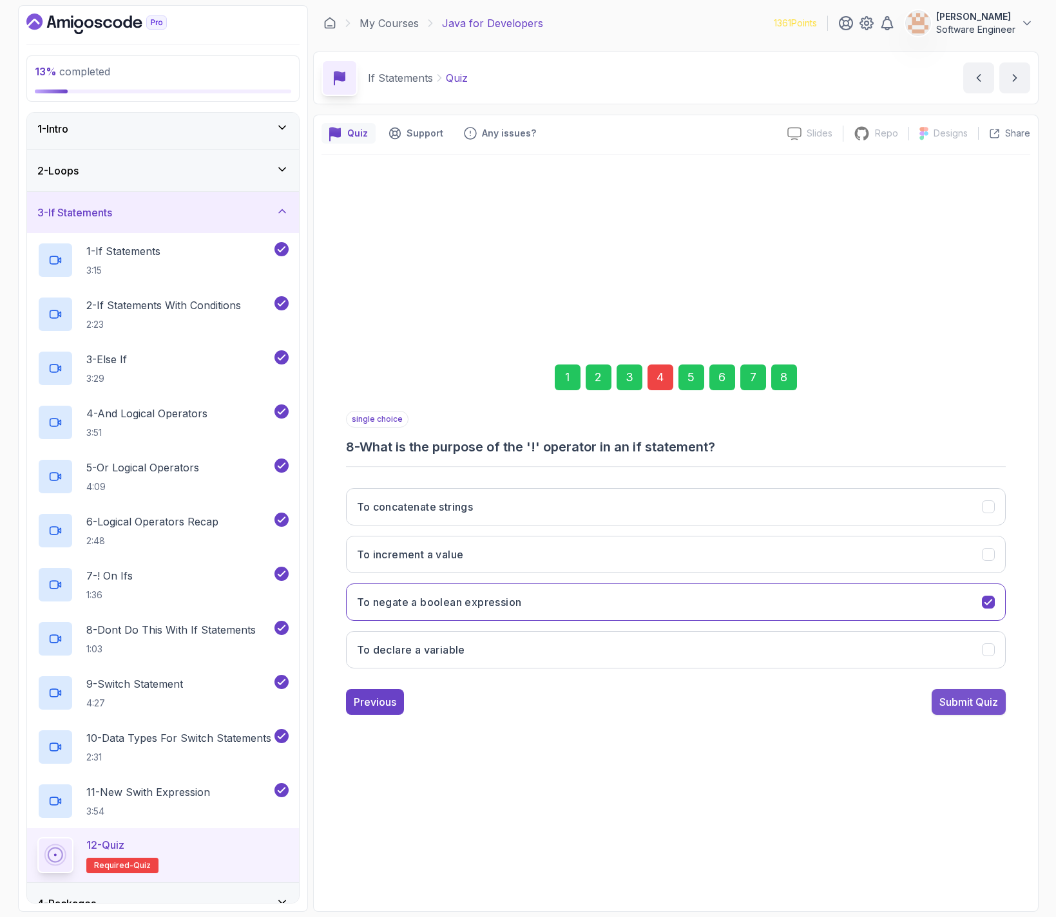
click at [974, 710] on button "Submit Quiz" at bounding box center [968, 702] width 74 height 26
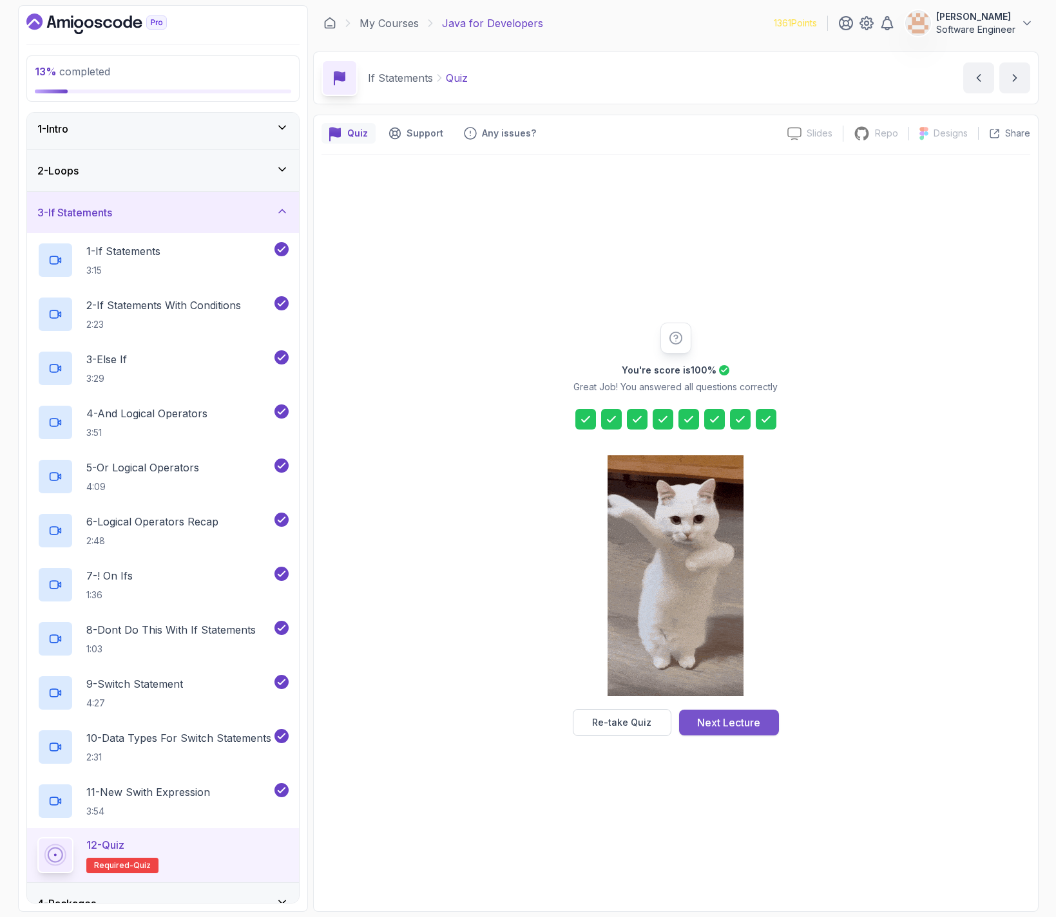
click at [717, 718] on div "Next Lecture" at bounding box center [728, 722] width 63 height 15
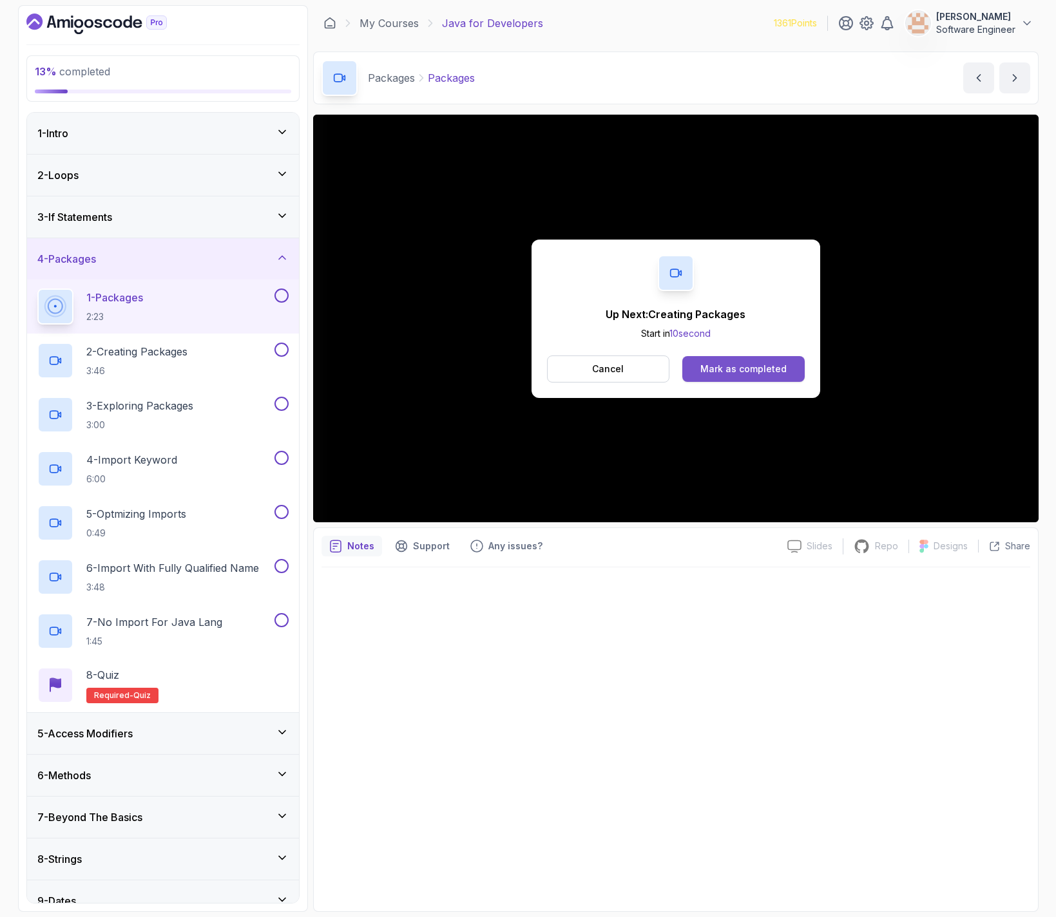
click at [765, 363] on div "Mark as completed" at bounding box center [743, 369] width 86 height 13
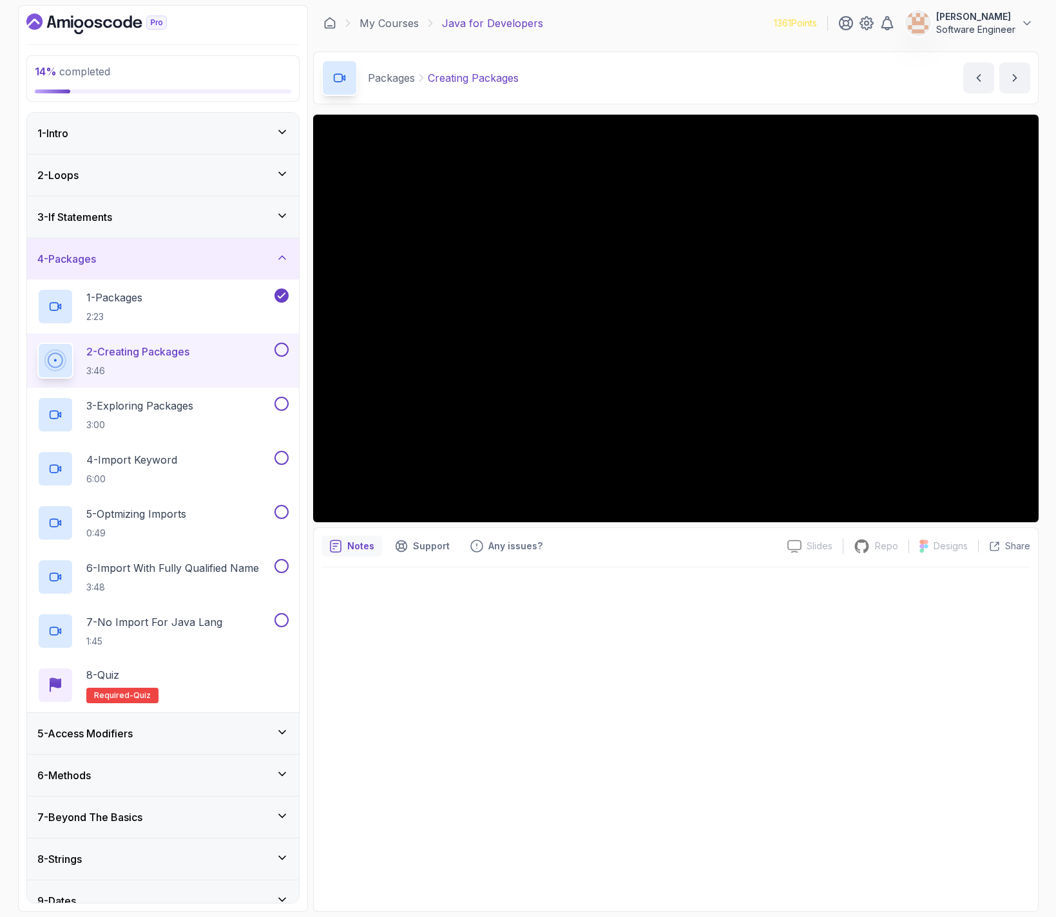
click at [560, 663] on div at bounding box center [675, 735] width 709 height 336
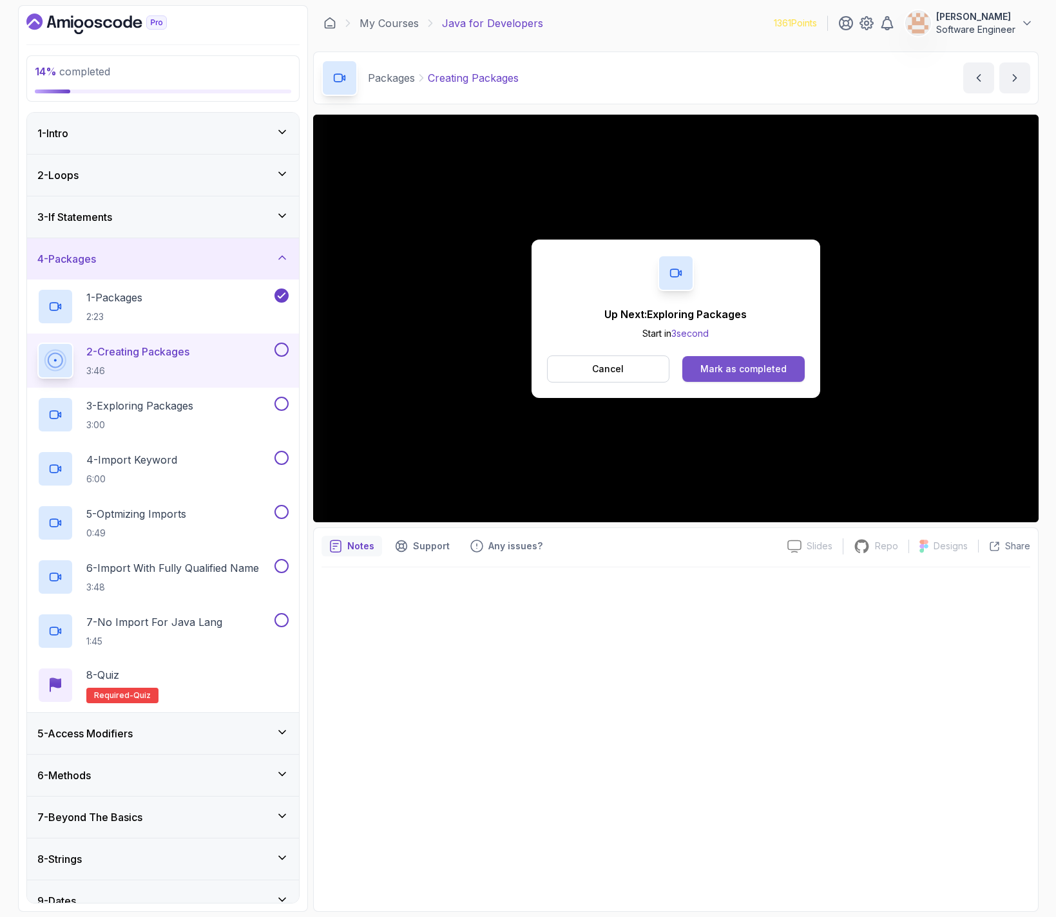
click at [759, 373] on div "Mark as completed" at bounding box center [743, 369] width 86 height 13
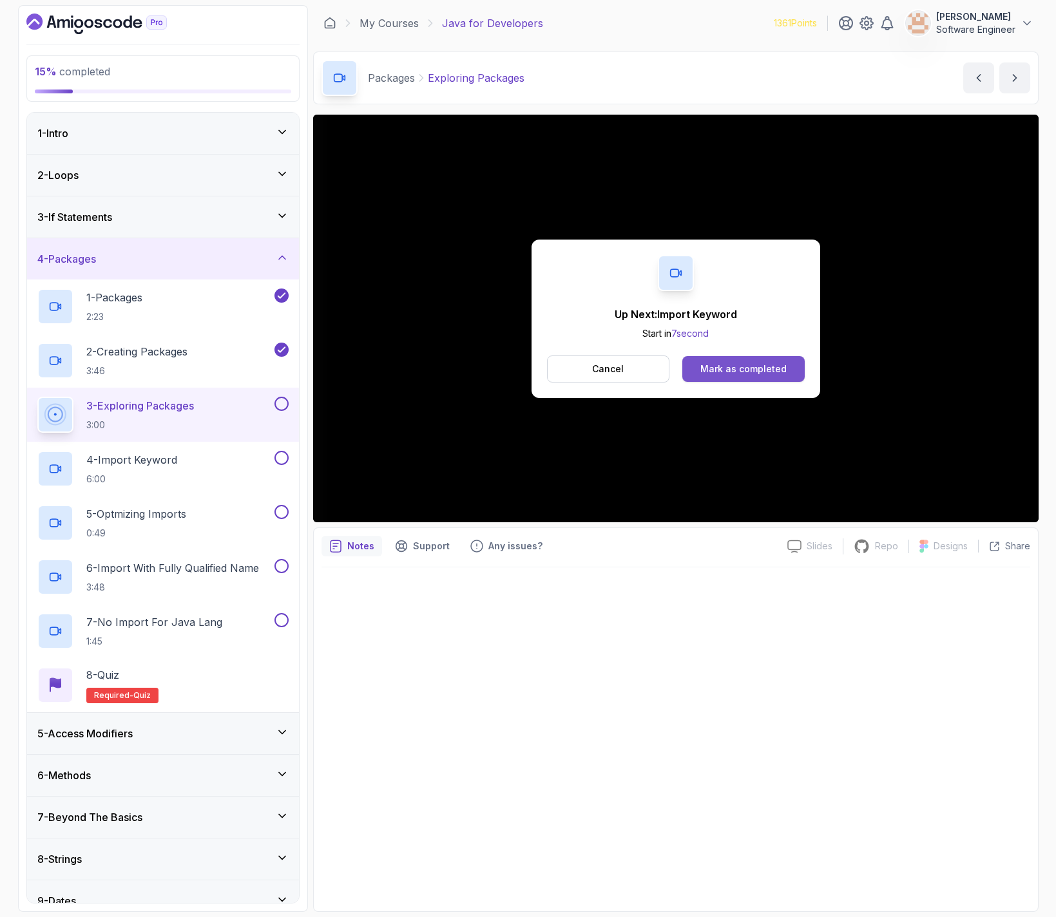
click at [745, 361] on button "Mark as completed" at bounding box center [743, 369] width 122 height 26
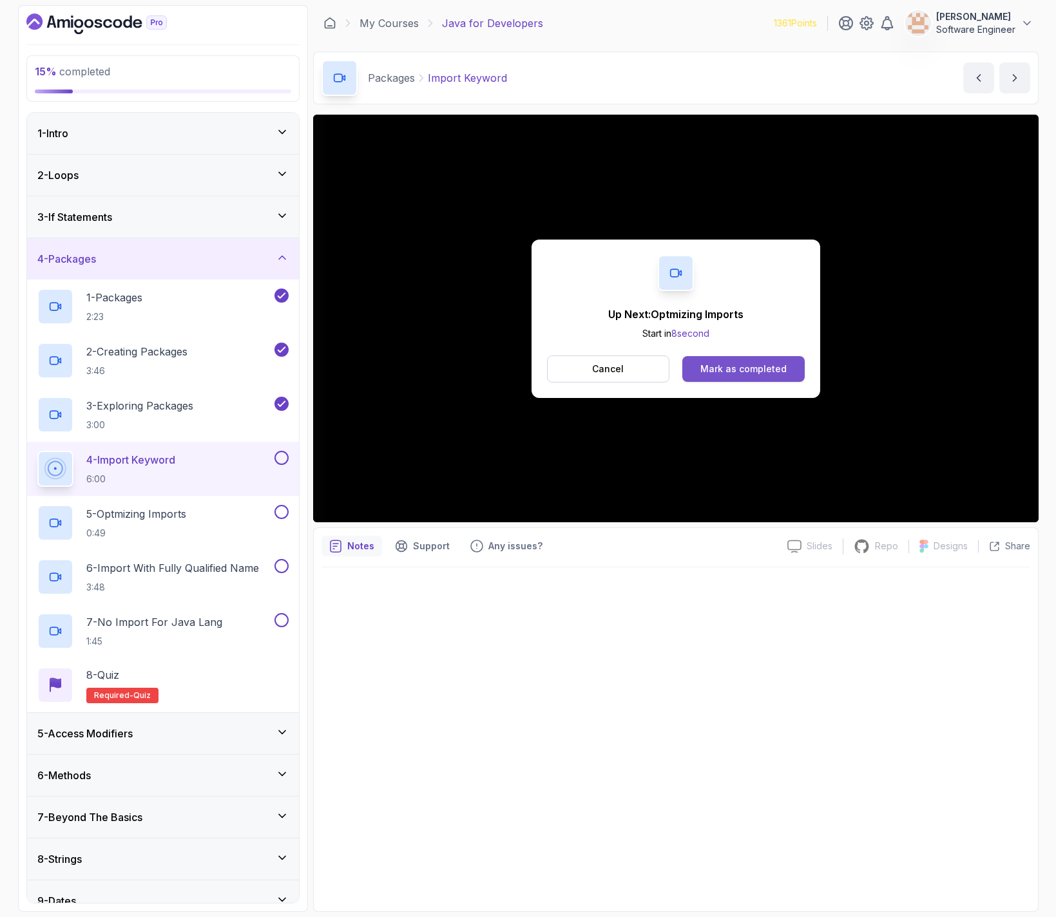
click at [737, 360] on button "Mark as completed" at bounding box center [743, 369] width 122 height 26
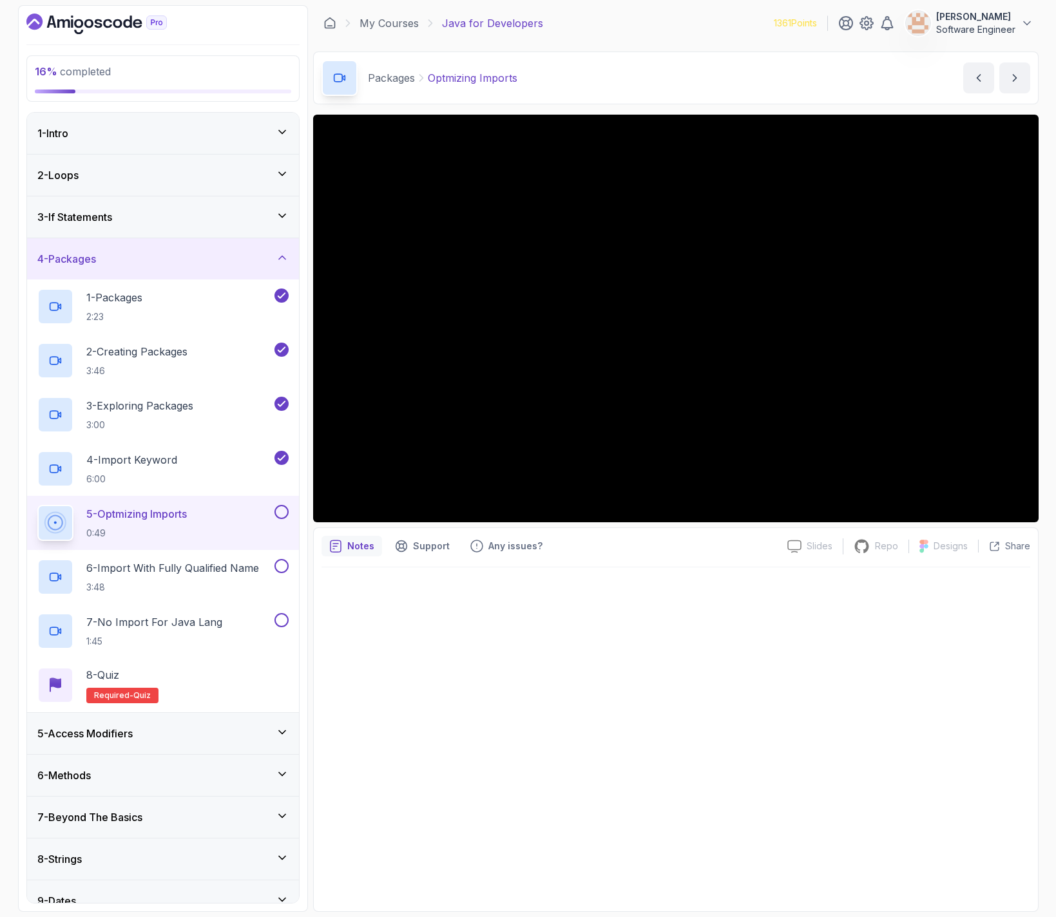
drag, startPoint x: 795, startPoint y: 661, endPoint x: 783, endPoint y: 667, distance: 13.5
click at [795, 662] on div at bounding box center [675, 735] width 709 height 336
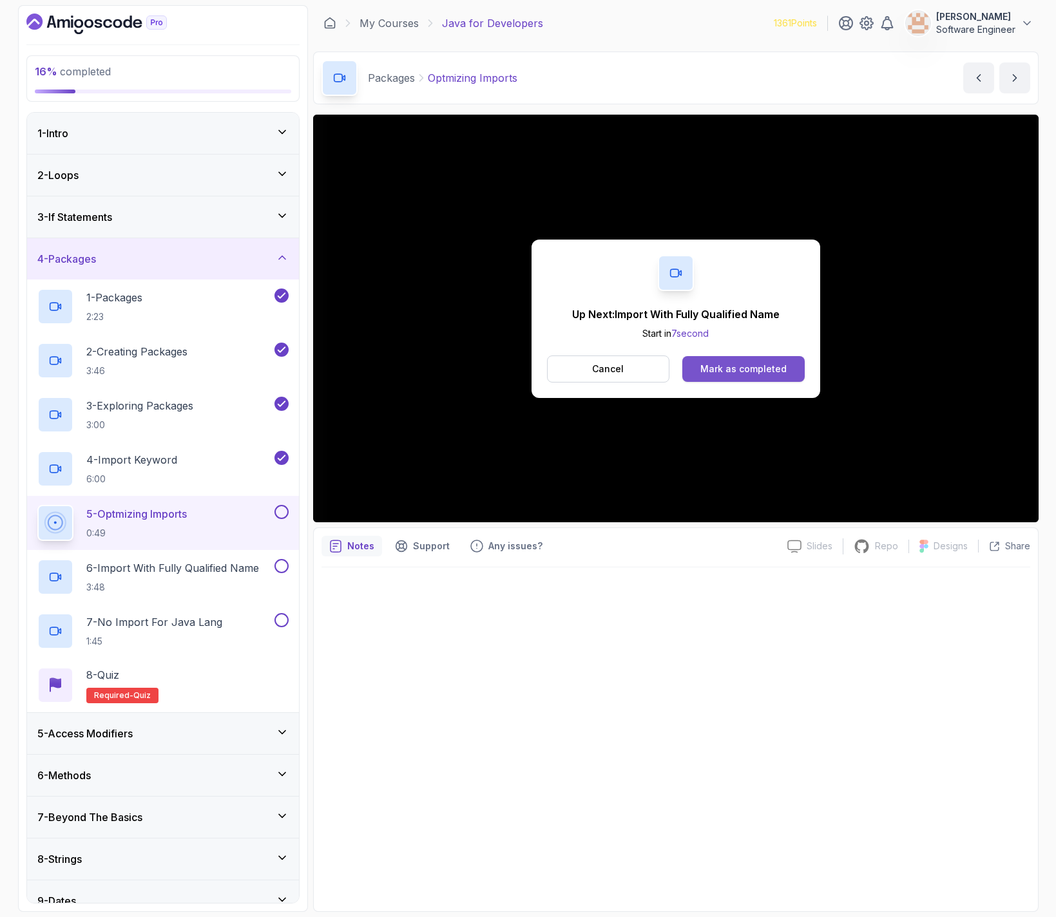
click at [754, 359] on button "Mark as completed" at bounding box center [743, 369] width 122 height 26
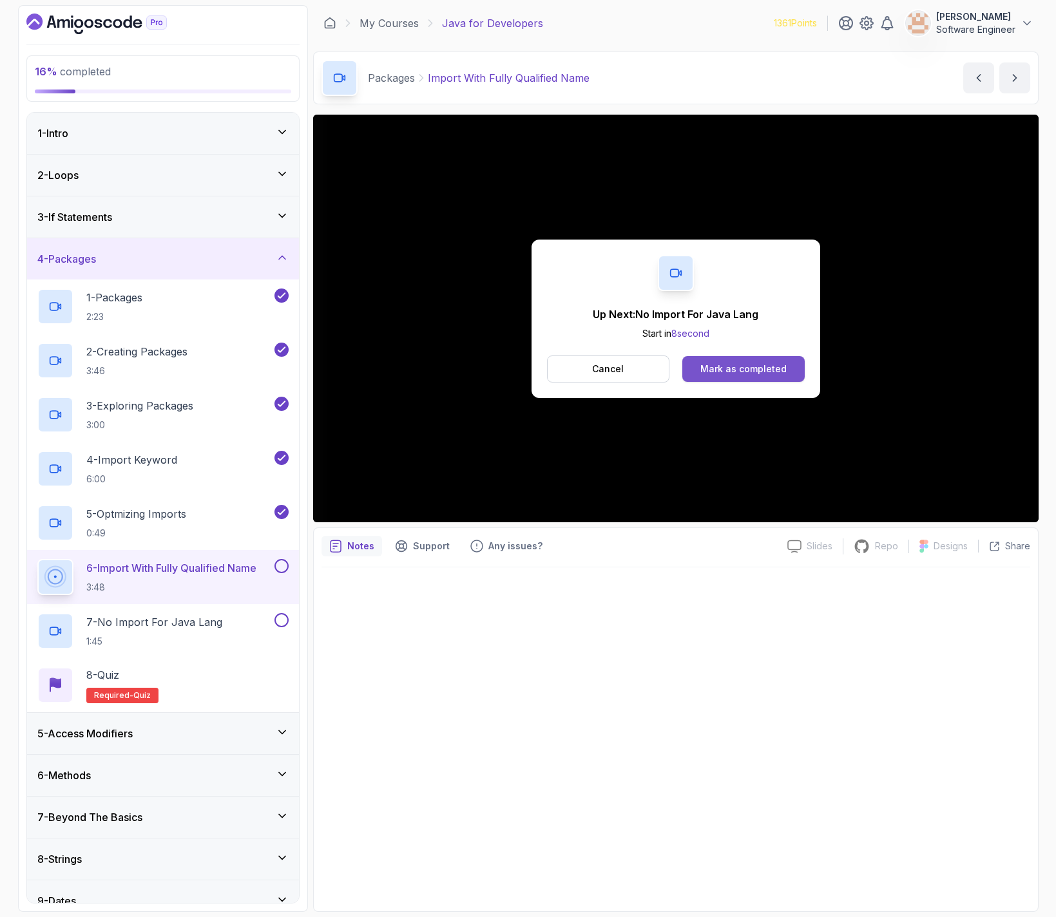
click at [751, 370] on div "Mark as completed" at bounding box center [743, 369] width 86 height 13
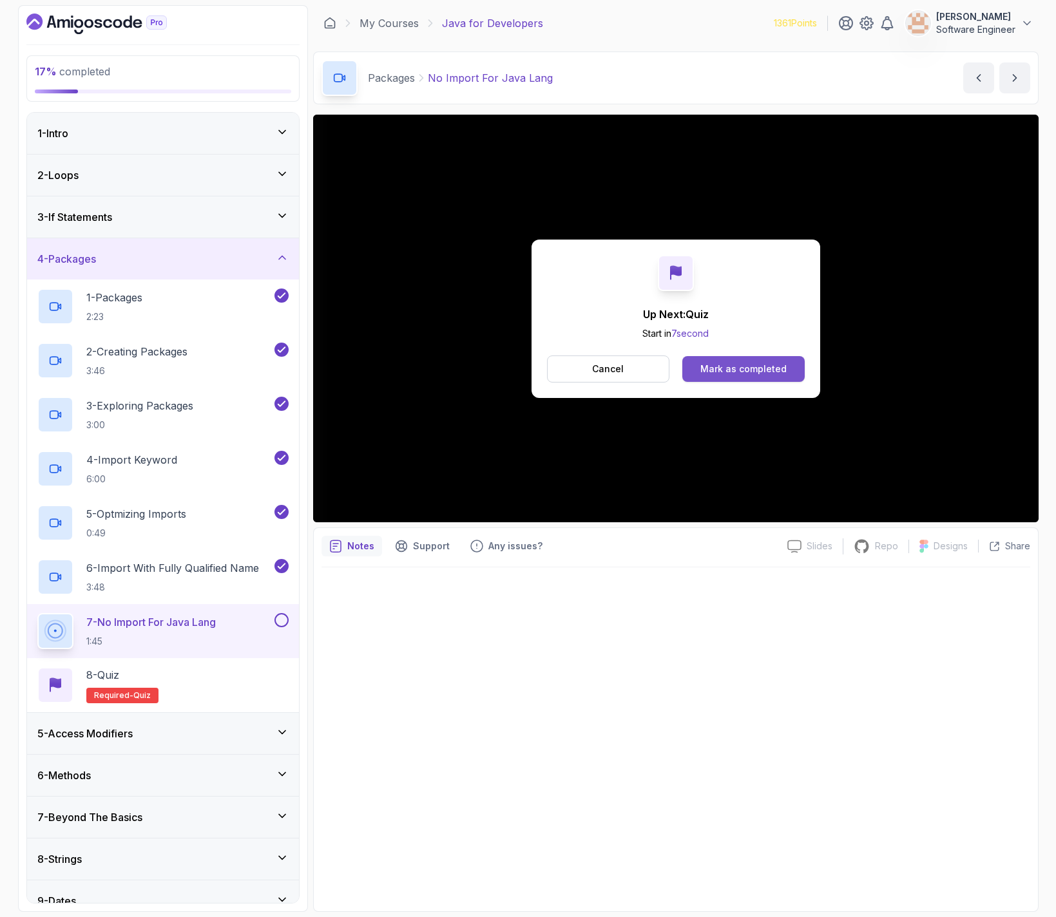
click at [712, 362] on button "Mark as completed" at bounding box center [743, 369] width 122 height 26
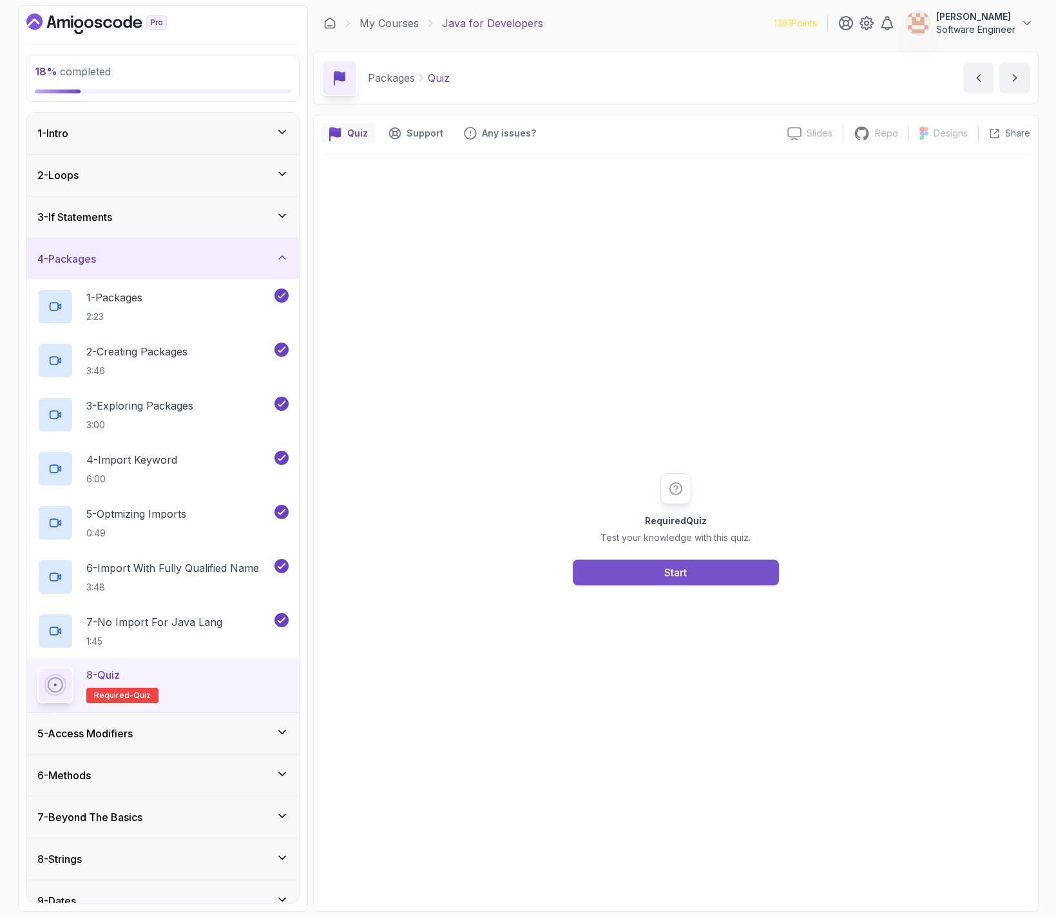
click at [649, 575] on button "Start" at bounding box center [676, 573] width 206 height 26
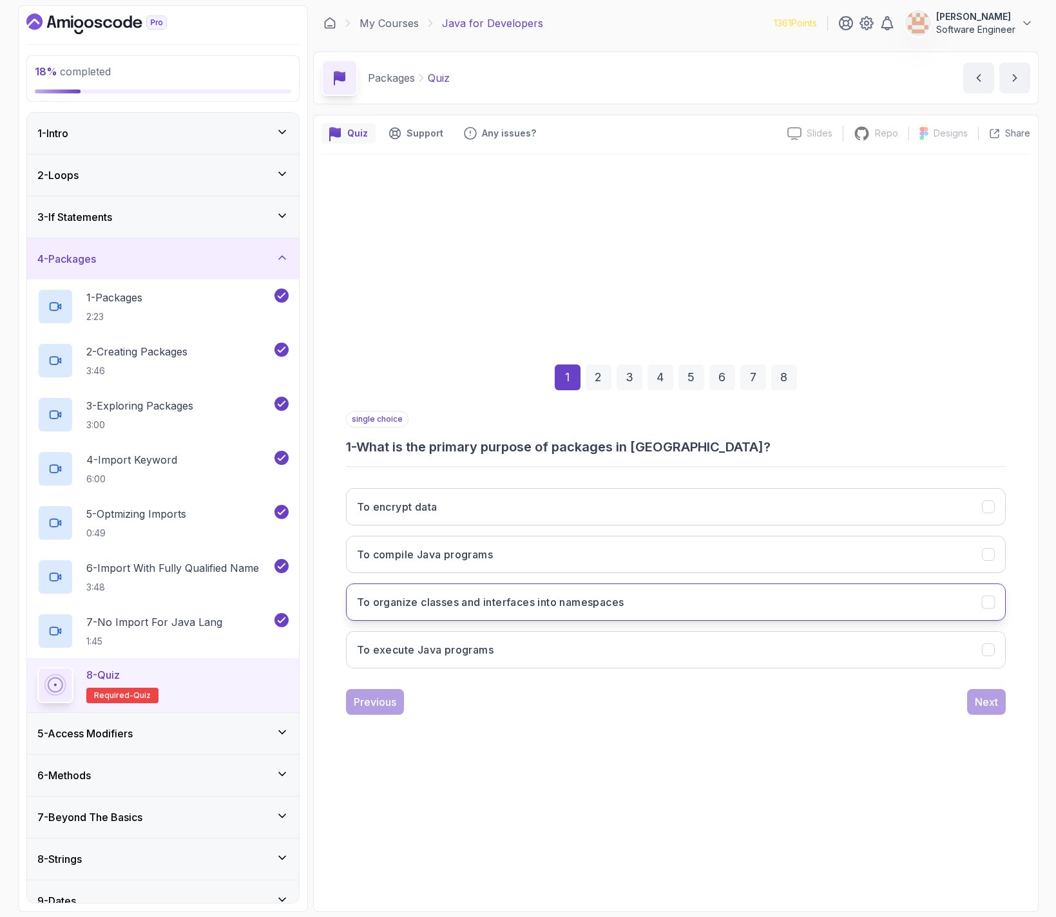
click at [576, 605] on h3 "To organize classes and interfaces into namespaces" at bounding box center [490, 602] width 267 height 15
click at [975, 705] on div "Next" at bounding box center [986, 701] width 23 height 15
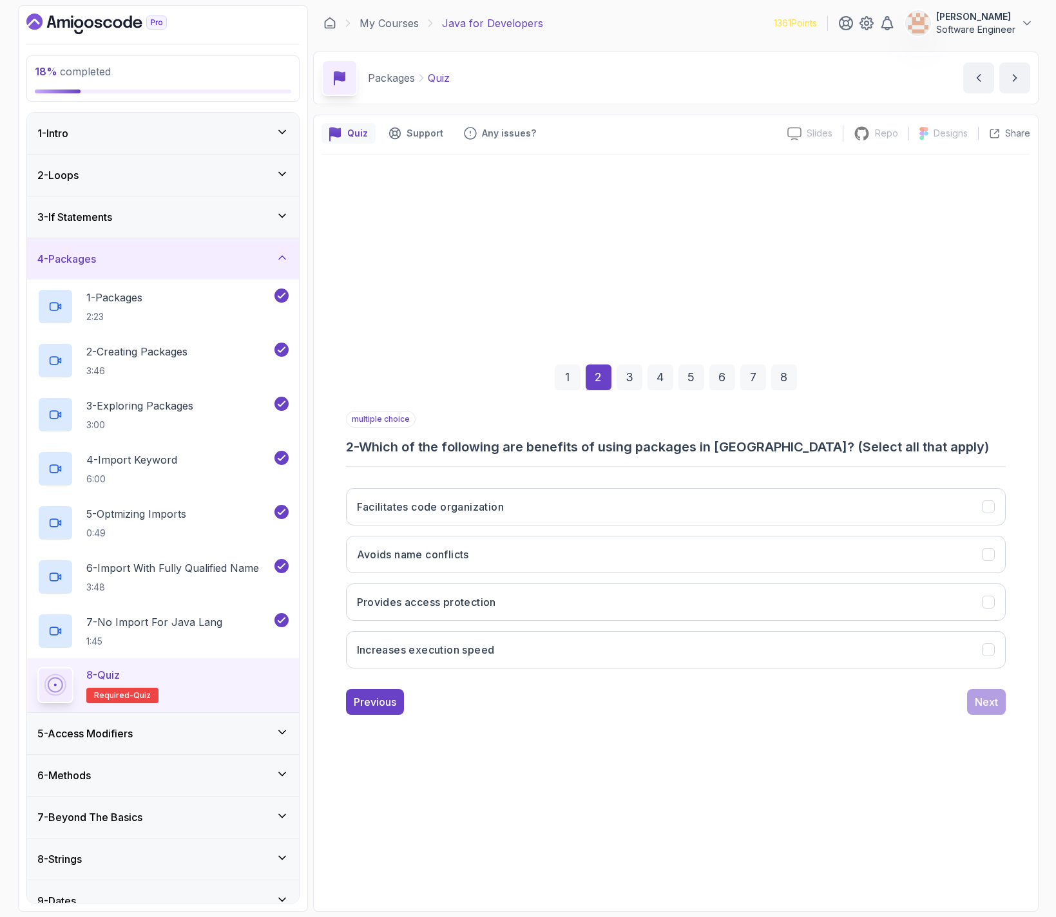
drag, startPoint x: 441, startPoint y: 494, endPoint x: 451, endPoint y: 528, distance: 35.5
click at [441, 494] on button "Facilitates code organization" at bounding box center [676, 506] width 660 height 37
click at [502, 606] on button "Provides access protection" at bounding box center [676, 602] width 660 height 37
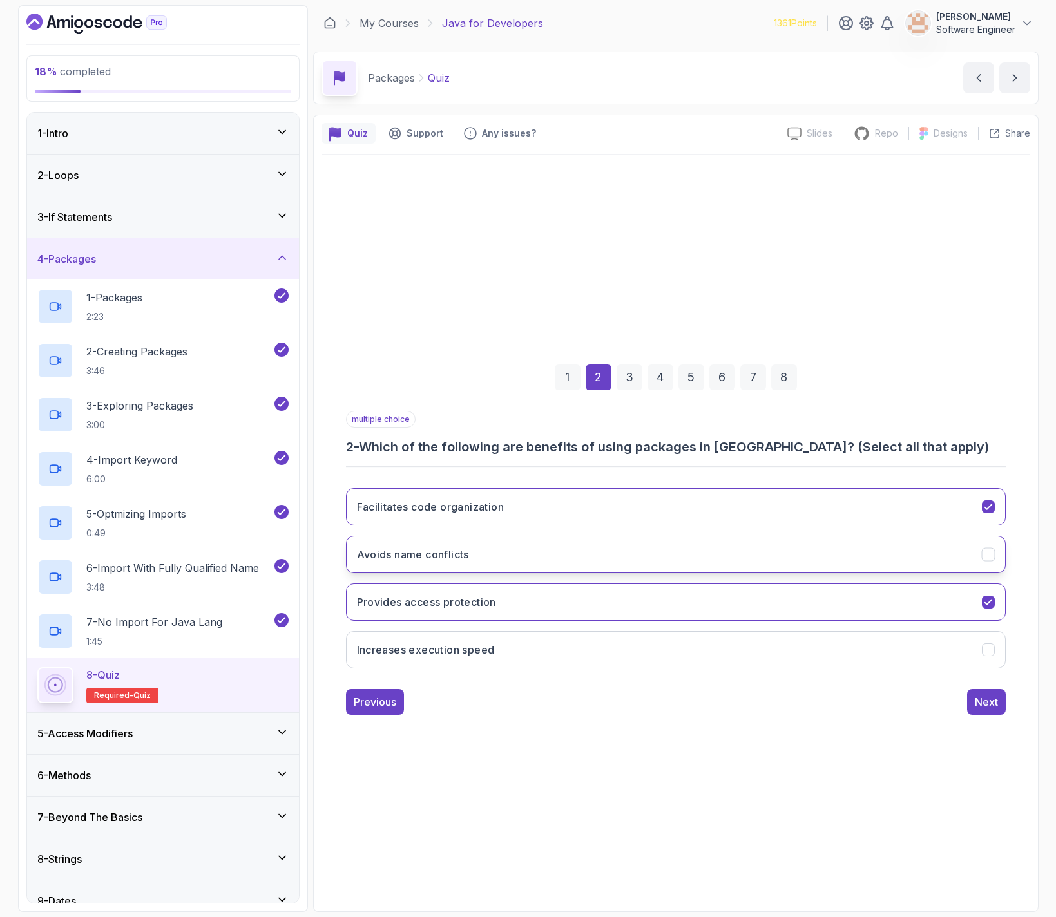
click at [450, 547] on h3 "Avoids name conflicts" at bounding box center [413, 554] width 112 height 15
click at [983, 709] on div "Next" at bounding box center [986, 701] width 23 height 15
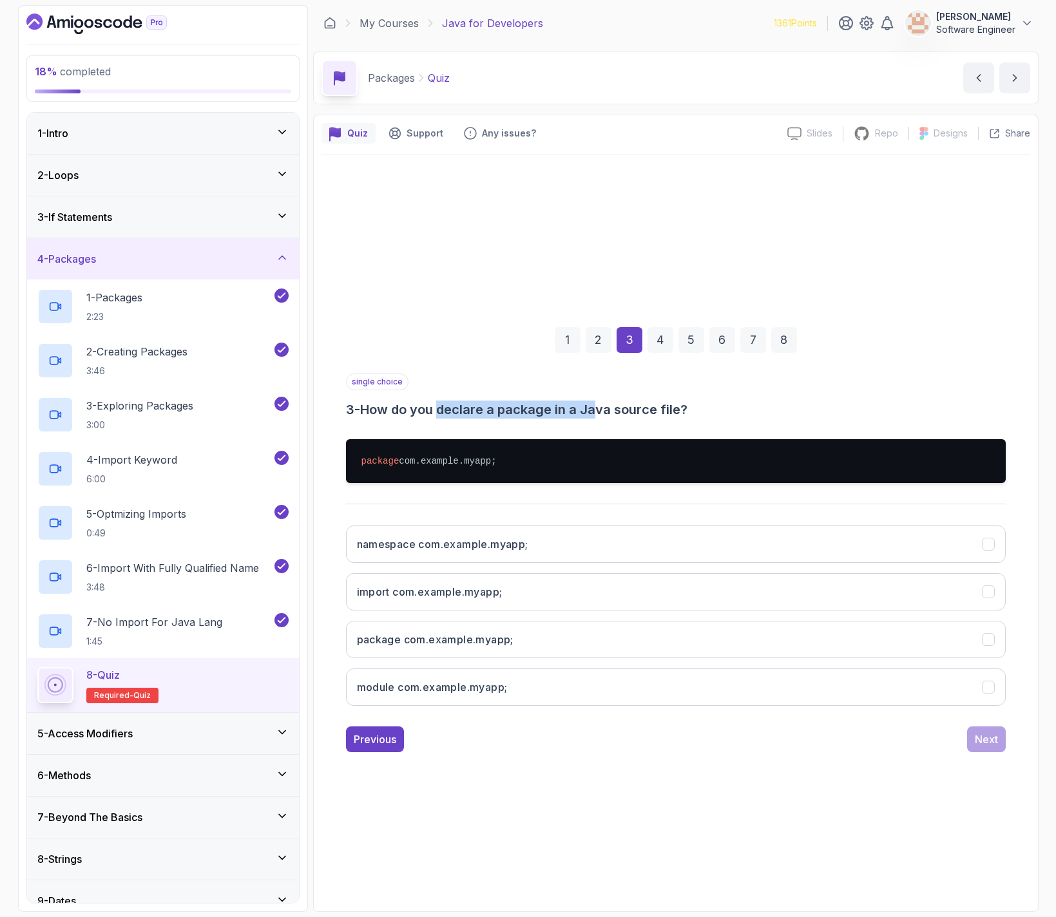
drag, startPoint x: 444, startPoint y: 414, endPoint x: 669, endPoint y: 410, distance: 224.8
click at [624, 408] on h3 "3 - How do you declare a package in a Java source file?" at bounding box center [676, 410] width 660 height 18
click at [716, 410] on h3 "3 - How do you declare a package in a Java source file?" at bounding box center [676, 410] width 660 height 18
click at [542, 643] on button "package com.example.myapp;" at bounding box center [676, 639] width 660 height 37
click at [991, 746] on div "Next" at bounding box center [986, 739] width 23 height 15
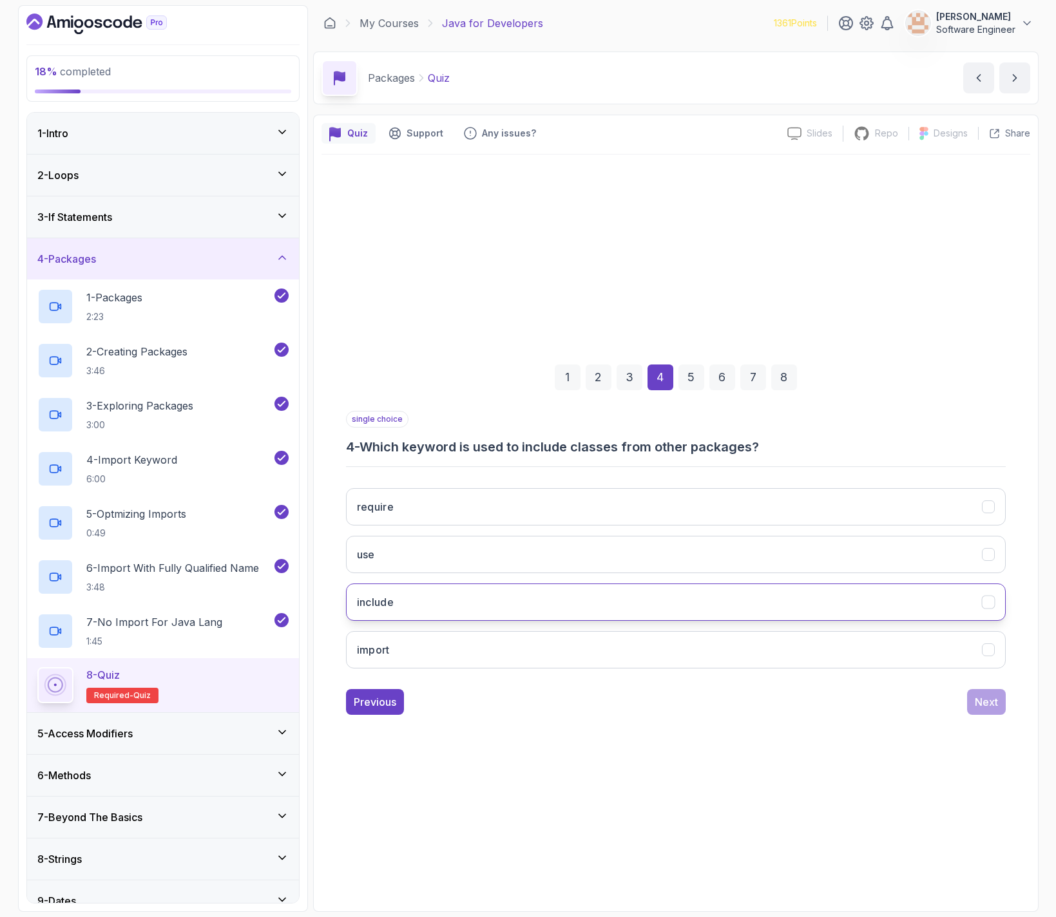
click at [417, 616] on button "include" at bounding box center [676, 602] width 660 height 37
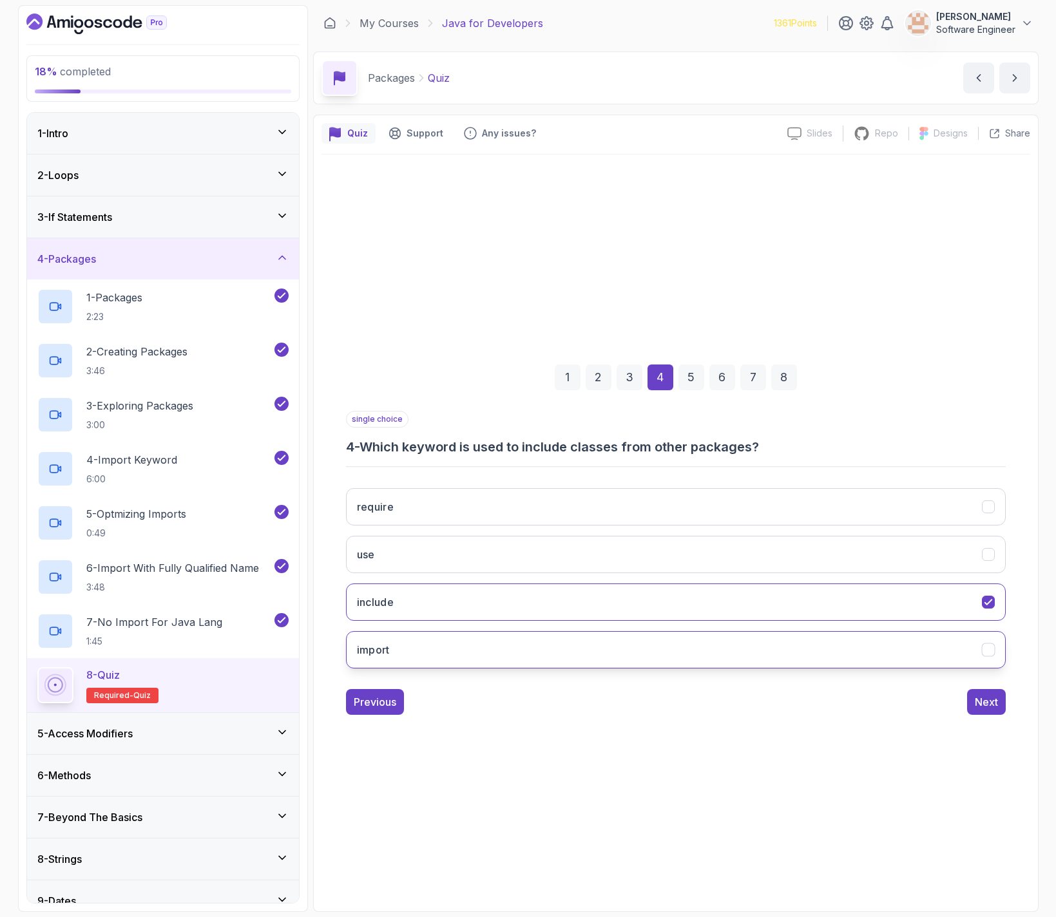
click at [430, 649] on button "import" at bounding box center [676, 649] width 660 height 37
click at [993, 710] on button "Next" at bounding box center [986, 702] width 39 height 26
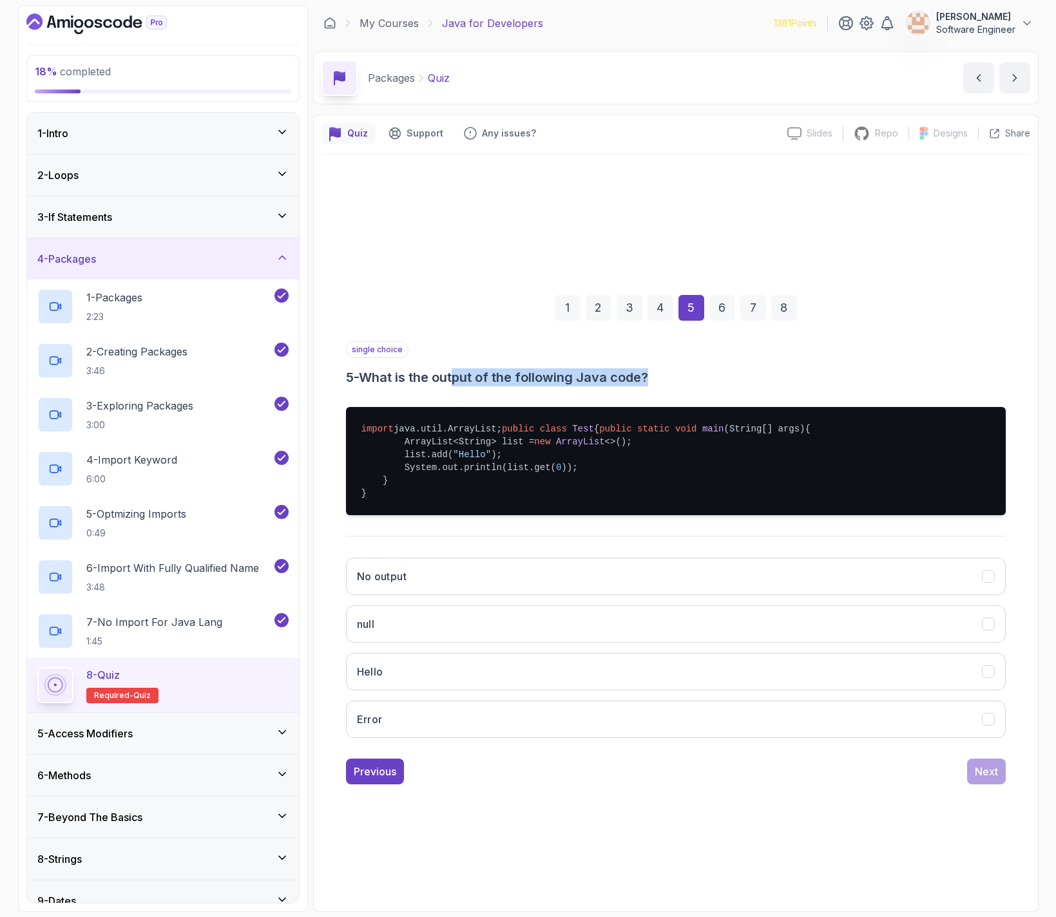
drag, startPoint x: 535, startPoint y: 366, endPoint x: 681, endPoint y: 368, distance: 145.6
click at [681, 368] on h3 "5 - What is the output of the following Java code?" at bounding box center [676, 377] width 660 height 18
drag, startPoint x: 694, startPoint y: 368, endPoint x: 622, endPoint y: 386, distance: 74.4
click at [692, 368] on h3 "5 - What is the output of the following Java code?" at bounding box center [676, 377] width 660 height 18
drag, startPoint x: 395, startPoint y: 418, endPoint x: 519, endPoint y: 418, distance: 123.0
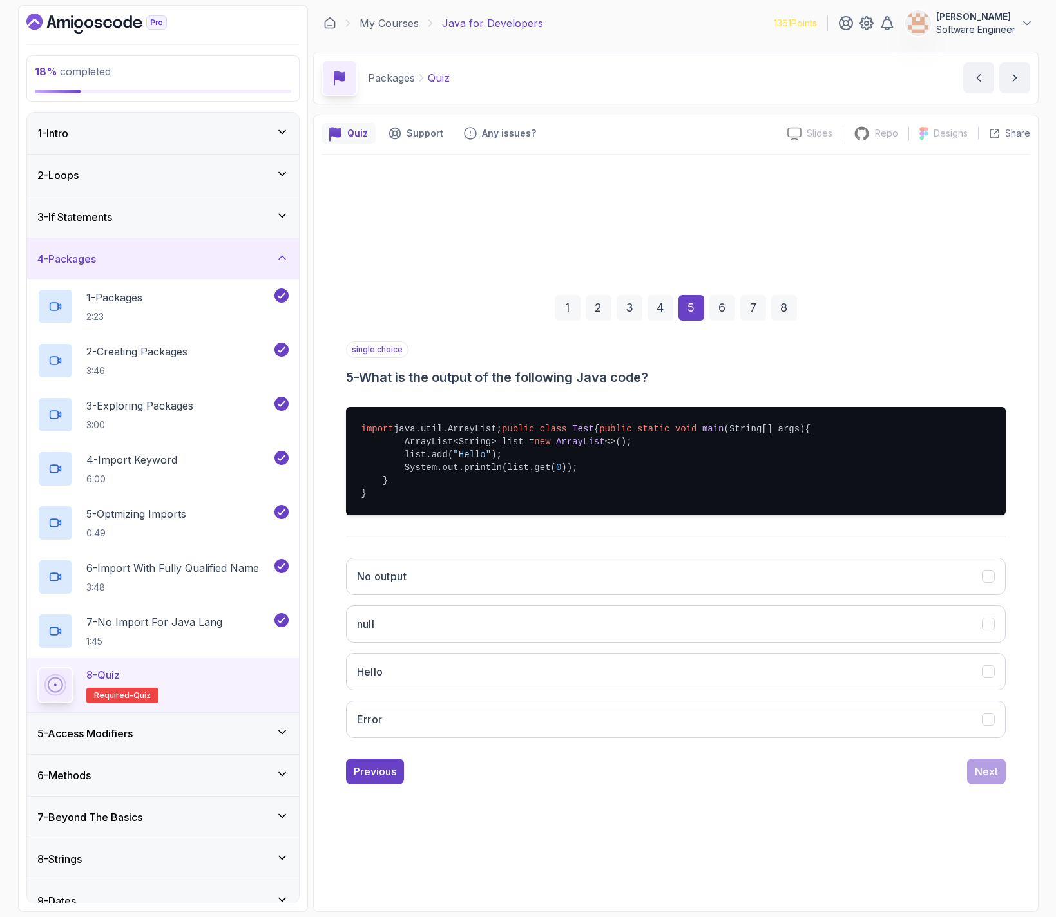
click at [519, 418] on pre "import java.util.ArrayList; public class Test { public static void main (String…" at bounding box center [676, 461] width 660 height 108
click at [572, 431] on span "Test" at bounding box center [583, 429] width 22 height 10
drag, startPoint x: 441, startPoint y: 431, endPoint x: 447, endPoint y: 437, distance: 8.7
click at [446, 437] on pre "import java.util.ArrayList; public class Test { public static void main (String…" at bounding box center [676, 461] width 660 height 108
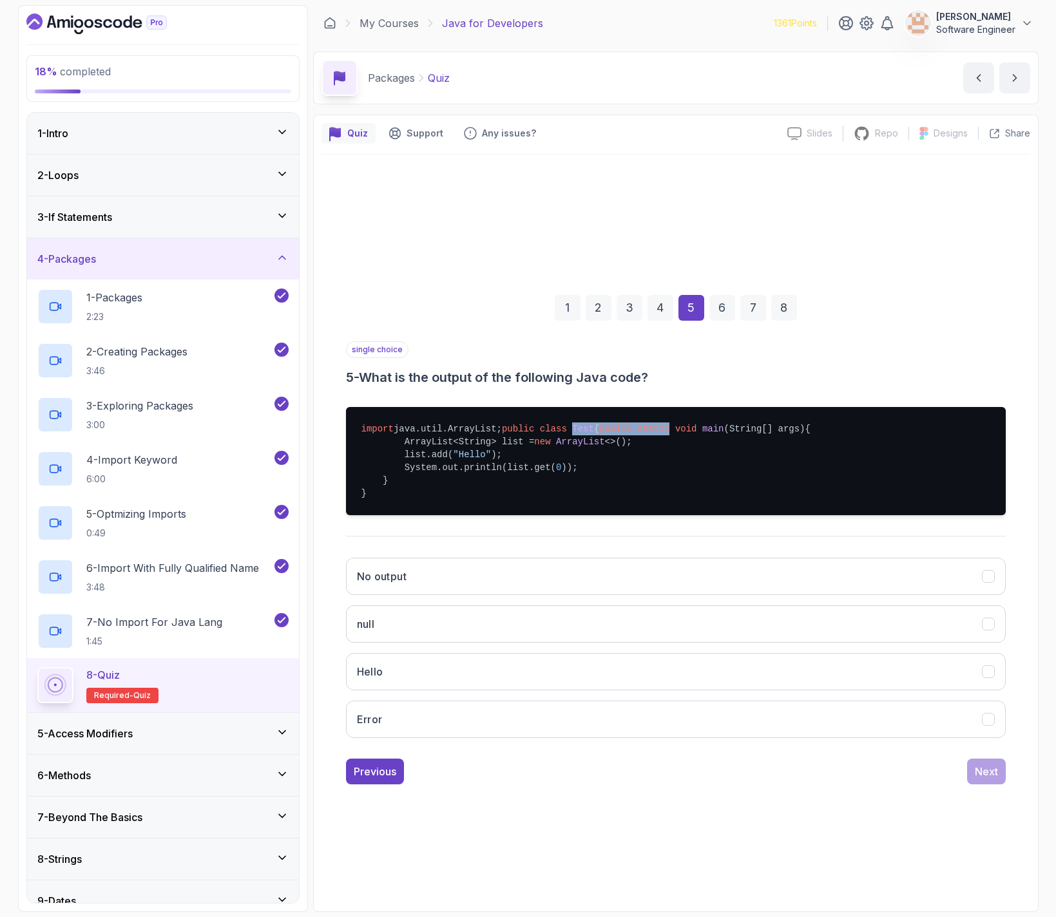
drag, startPoint x: 431, startPoint y: 442, endPoint x: 437, endPoint y: 444, distance: 6.7
click at [637, 434] on span "static" at bounding box center [653, 429] width 32 height 10
drag, startPoint x: 468, startPoint y: 482, endPoint x: 498, endPoint y: 483, distance: 29.7
click at [498, 483] on pre "import java.util.ArrayList; public class Test { public static void main (String…" at bounding box center [676, 461] width 660 height 108
click at [430, 677] on button "Hello" at bounding box center [676, 671] width 660 height 37
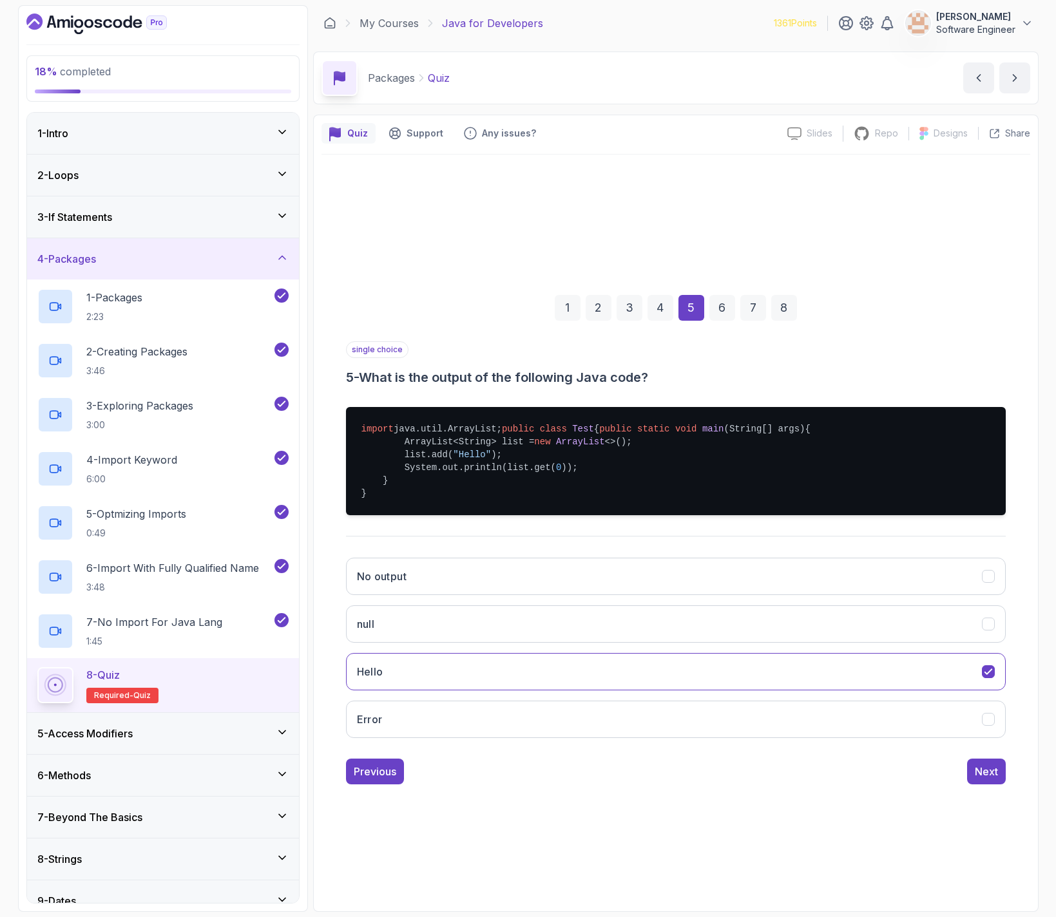
click at [1025, 788] on div "1 2 3 4 5 6 7 8 single choice 5 - What is the output of the following Java code…" at bounding box center [675, 529] width 709 height 531
click at [1009, 790] on div "1 2 3 4 5 6 7 8 single choice 5 - What is the output of the following Java code…" at bounding box center [675, 529] width 709 height 531
drag, startPoint x: 512, startPoint y: 467, endPoint x: 404, endPoint y: 481, distance: 109.1
click at [385, 473] on pre "import java.util.ArrayList; public class Test { public static void main (String…" at bounding box center [676, 461] width 660 height 108
drag, startPoint x: 575, startPoint y: 489, endPoint x: 517, endPoint y: 485, distance: 57.5
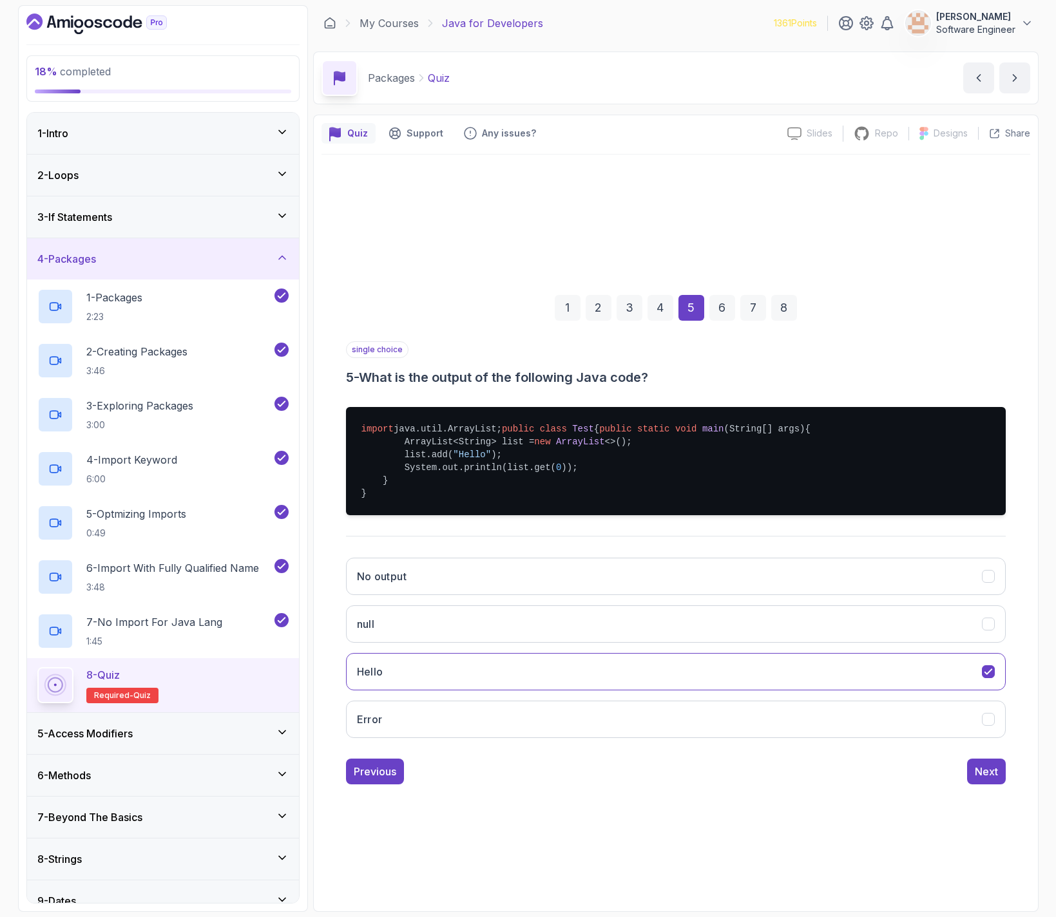
click at [454, 493] on pre "import java.util.ArrayList; public class Test { public static void main (String…" at bounding box center [676, 461] width 660 height 108
click at [1002, 785] on button "Next" at bounding box center [986, 772] width 39 height 26
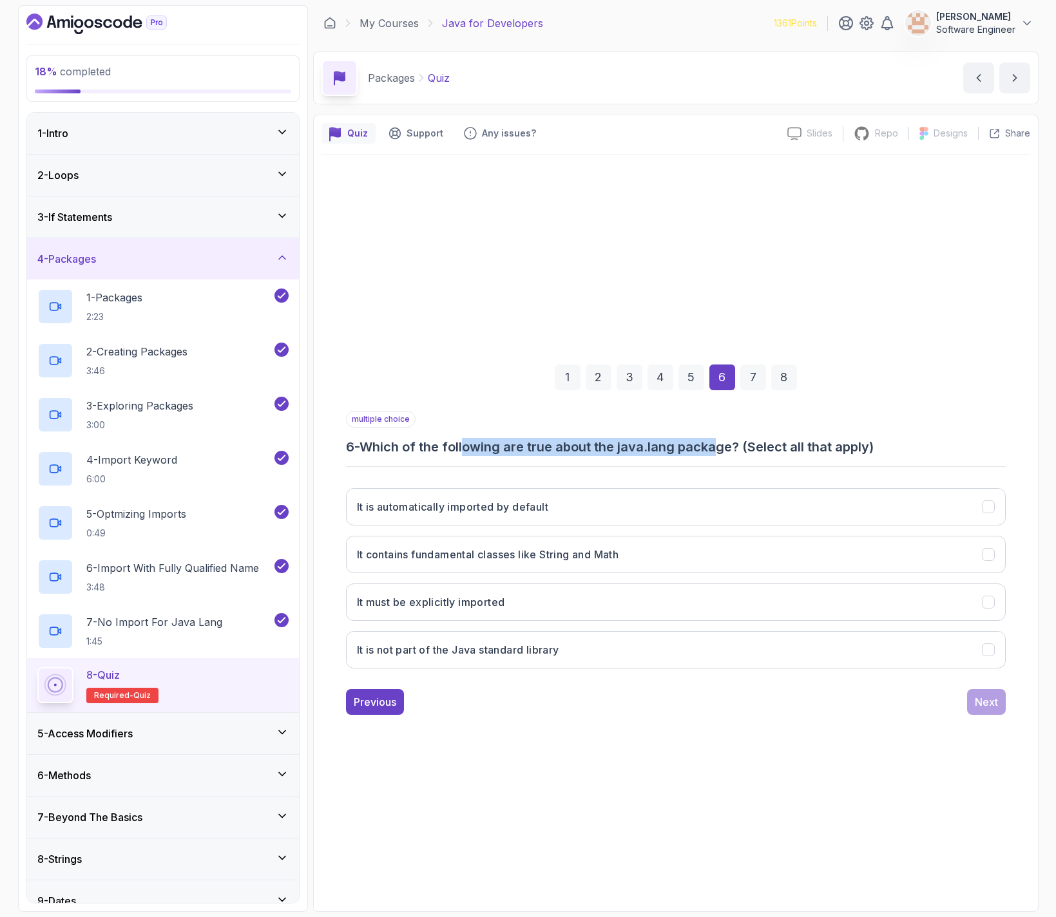
drag, startPoint x: 468, startPoint y: 446, endPoint x: 766, endPoint y: 455, distance: 299.0
click at [720, 454] on h3 "6 - Which of the following are true about the java.lang package? (Select all th…" at bounding box center [676, 447] width 660 height 18
click at [462, 511] on h3 "It is automatically imported by default" at bounding box center [453, 506] width 192 height 15
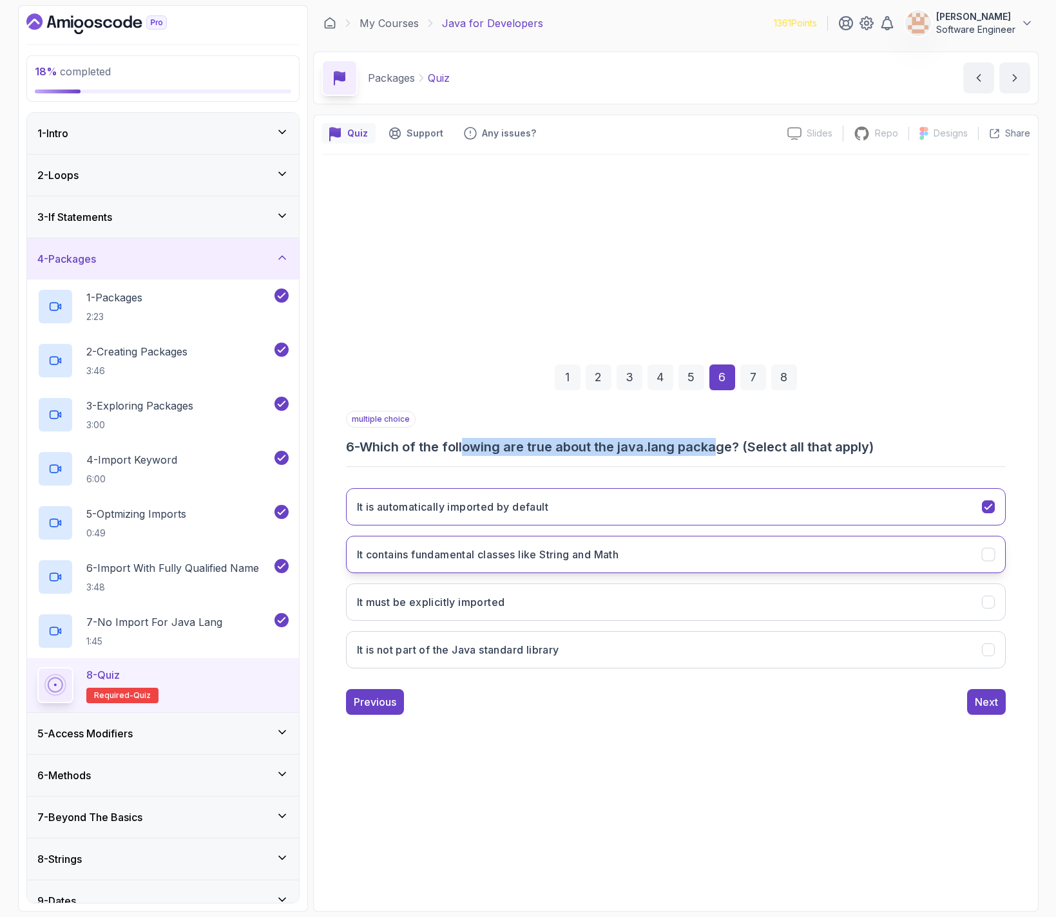
click at [505, 565] on button "It contains fundamental classes like String and Math" at bounding box center [676, 554] width 660 height 37
click at [978, 709] on div "Next" at bounding box center [986, 701] width 23 height 15
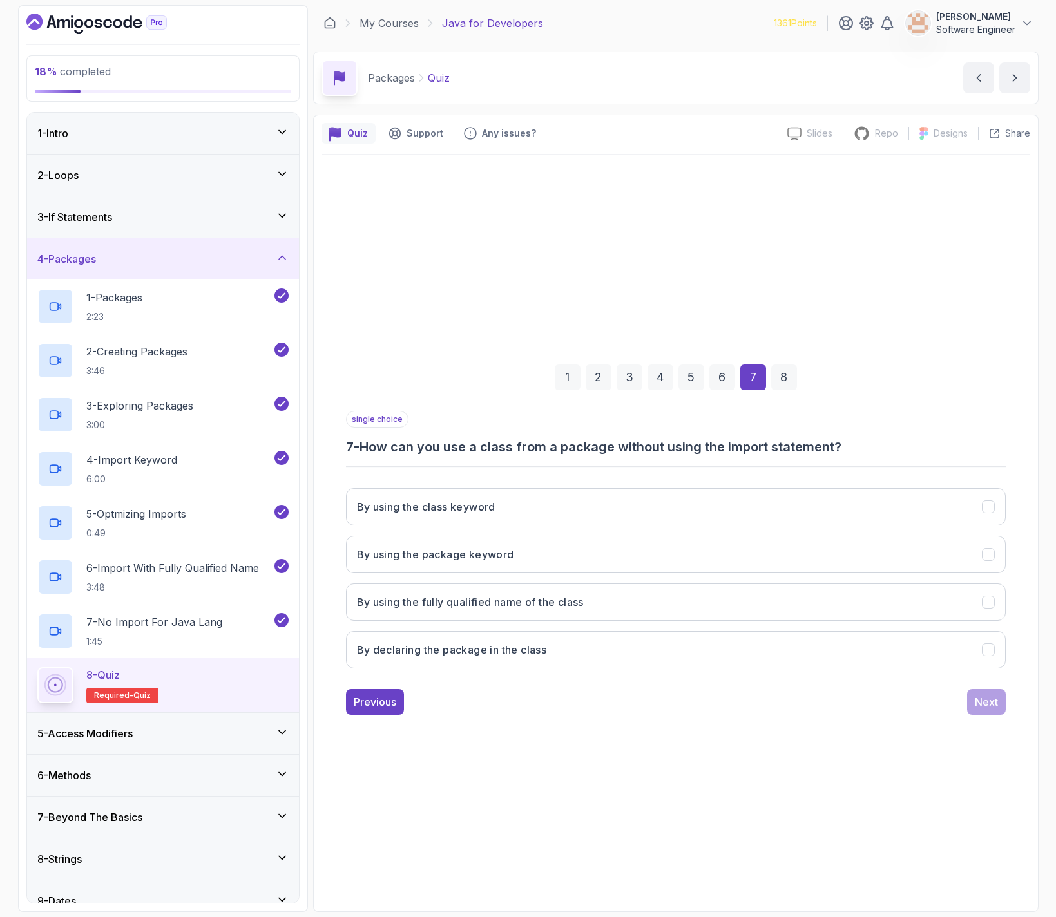
click at [457, 426] on div "single choice 7 - How can you use a class from a package without using the impo…" at bounding box center [676, 433] width 660 height 45
click at [596, 441] on h3 "7 - How can you use a class from a package without using the import statement?" at bounding box center [676, 447] width 660 height 18
drag, startPoint x: 537, startPoint y: 611, endPoint x: 544, endPoint y: 614, distance: 8.4
click at [538, 613] on button "By using the fully qualified name of the class" at bounding box center [676, 602] width 660 height 37
click at [980, 698] on div "Next" at bounding box center [986, 701] width 23 height 15
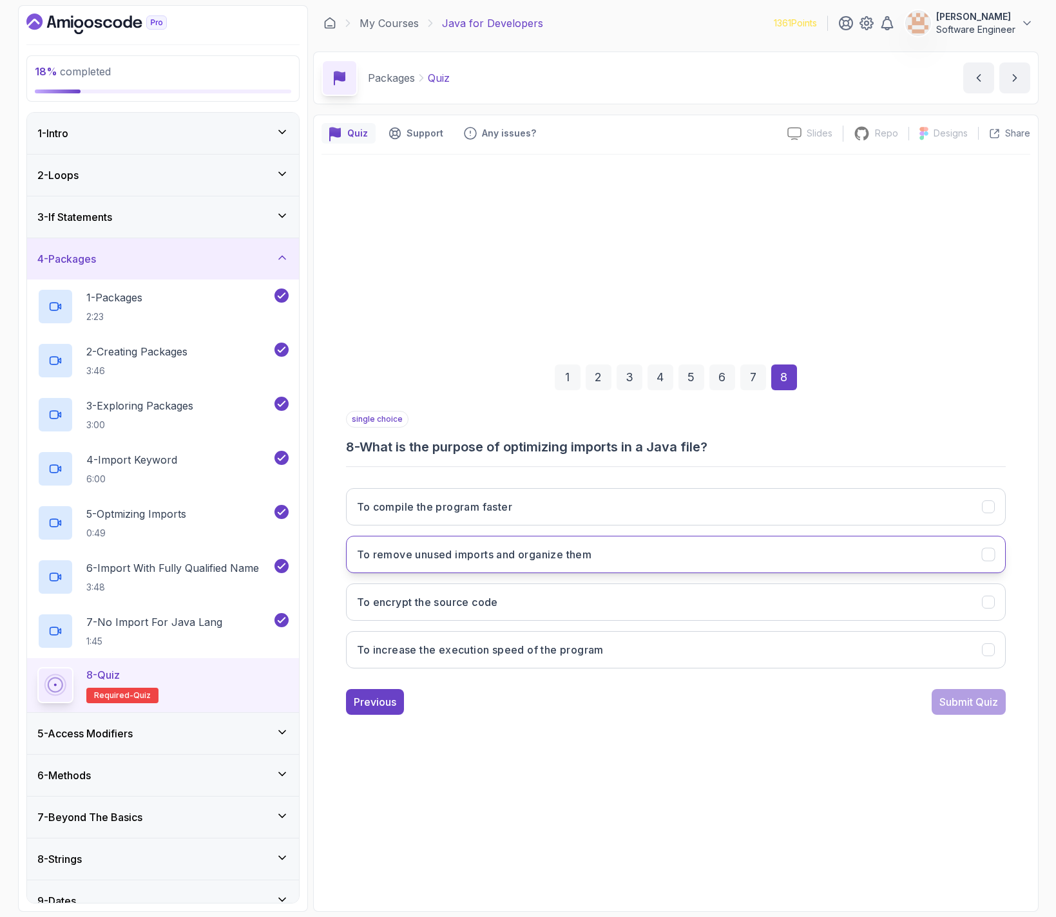
click at [592, 551] on h3 "To remove unused imports and organize them" at bounding box center [474, 554] width 235 height 15
click at [950, 703] on div "Submit Quiz" at bounding box center [968, 701] width 59 height 15
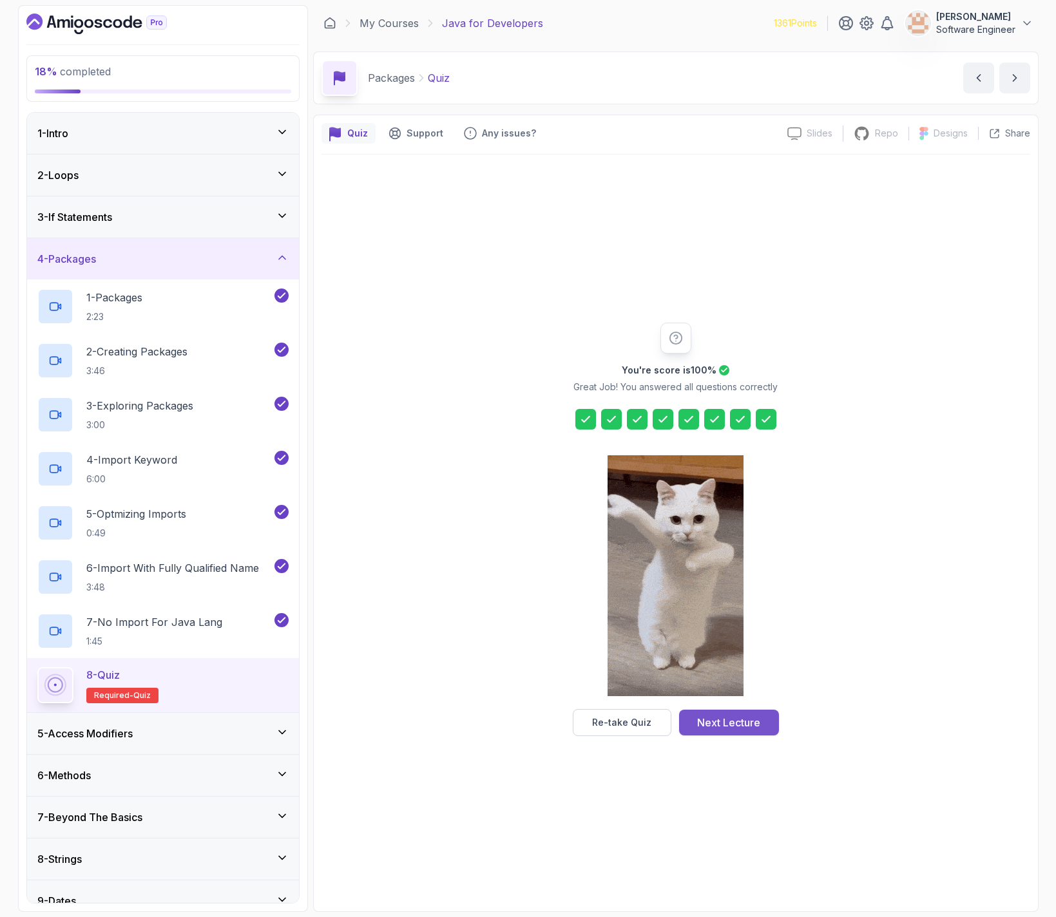
click at [757, 718] on div "Next Lecture" at bounding box center [728, 722] width 63 height 15
